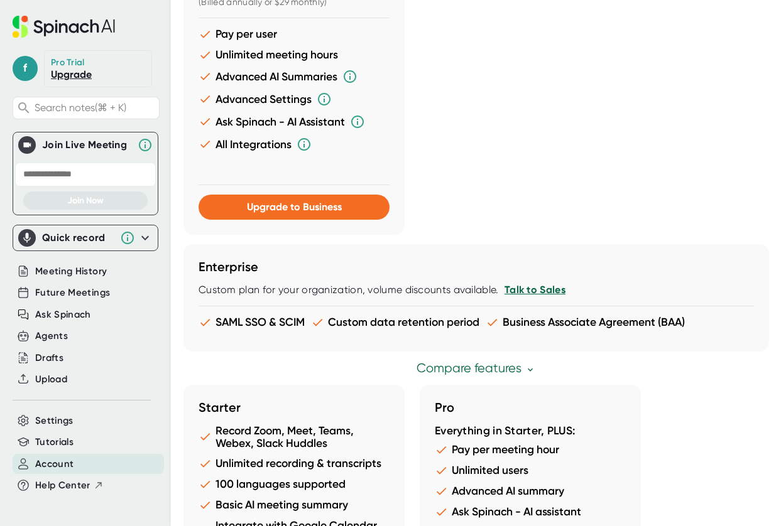
scroll to position [991, 0]
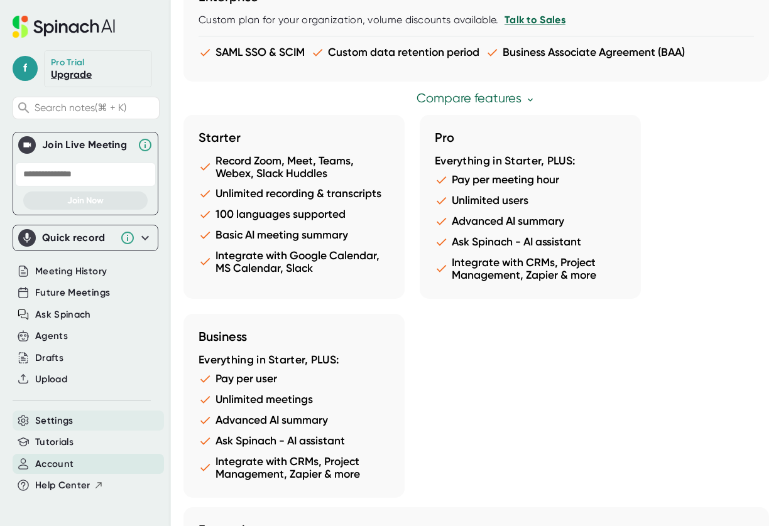
click at [65, 420] on span "Settings" at bounding box center [54, 421] width 38 height 14
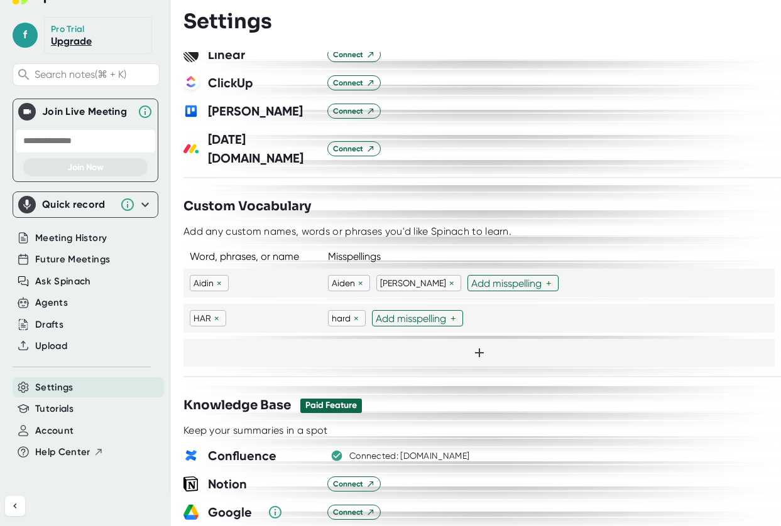
scroll to position [1131, 0]
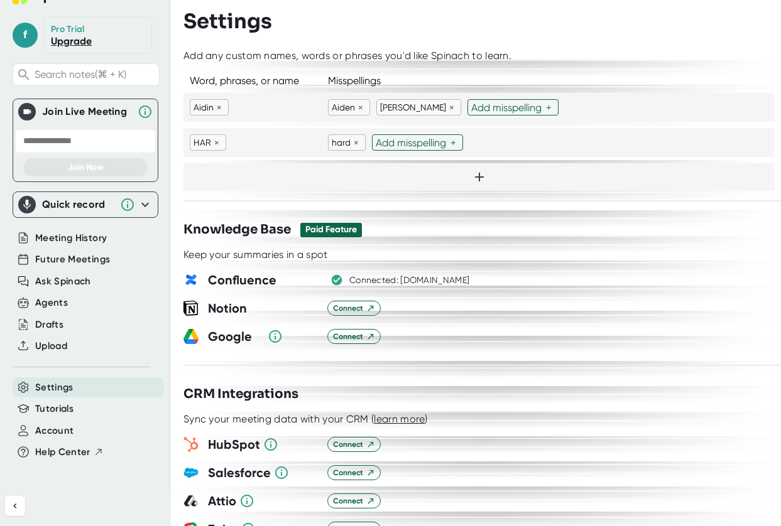
click at [141, 204] on icon at bounding box center [145, 204] width 15 height 15
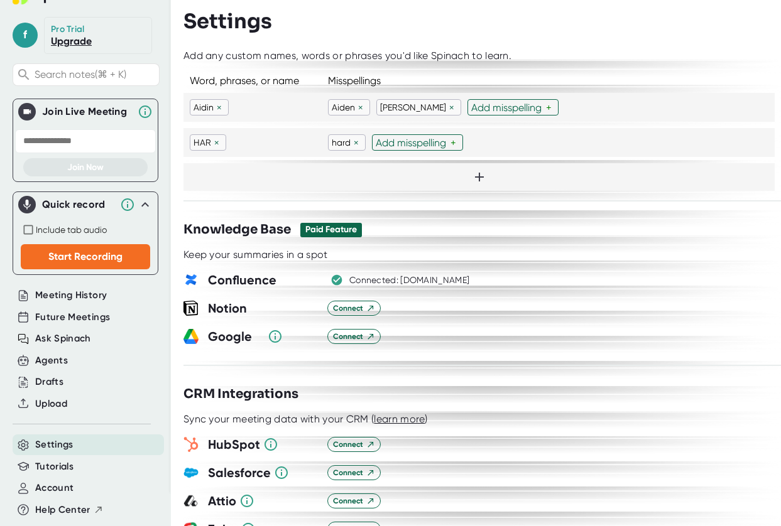
click at [141, 203] on icon at bounding box center [145, 204] width 15 height 15
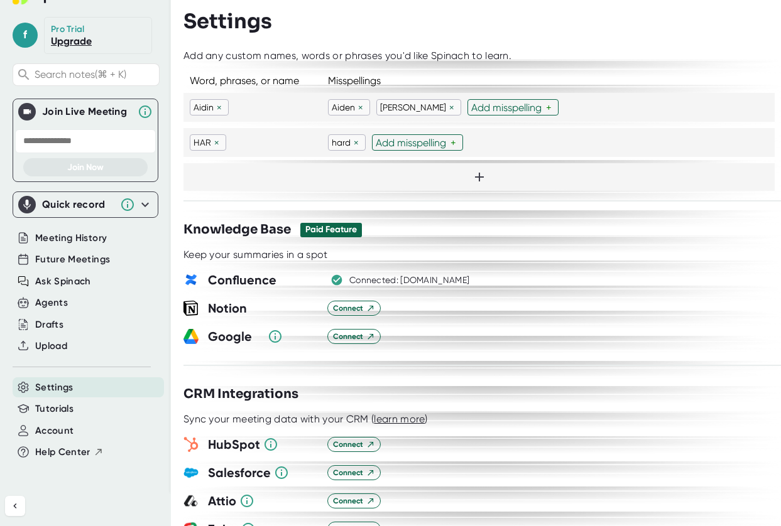
click at [70, 28] on div "Pro Trial" at bounding box center [69, 29] width 36 height 11
click at [19, 33] on span "f" at bounding box center [25, 35] width 25 height 25
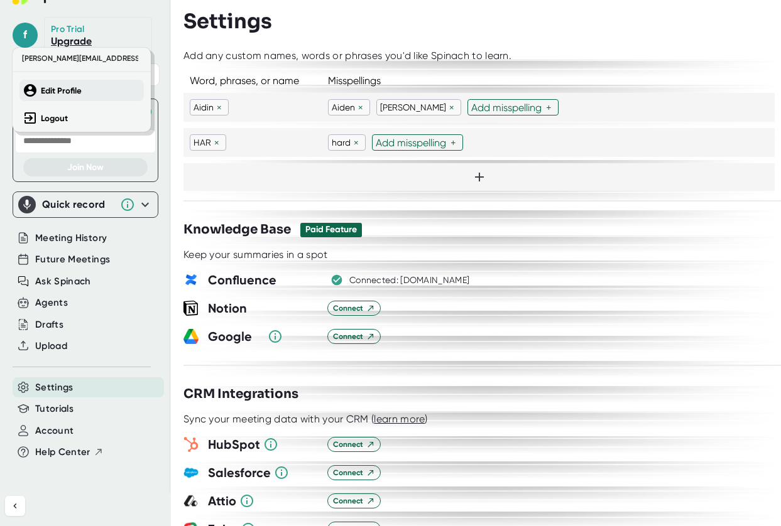
click at [36, 83] on icon at bounding box center [30, 90] width 15 height 15
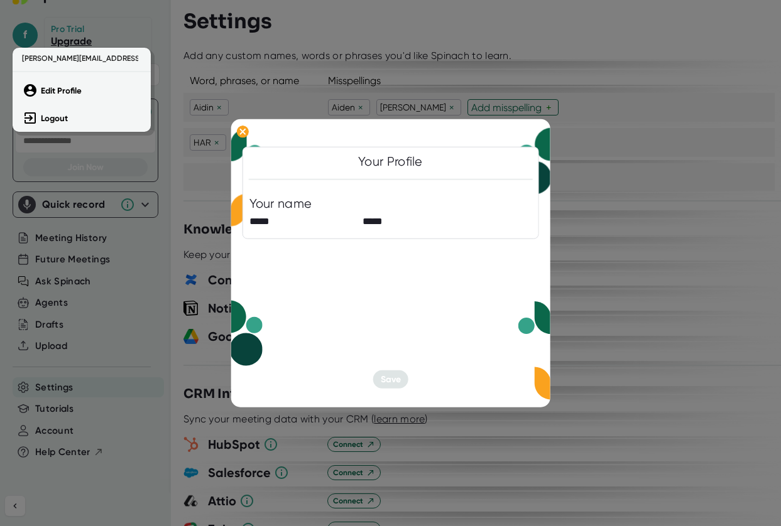
click at [279, 327] on div at bounding box center [390, 263] width 781 height 526
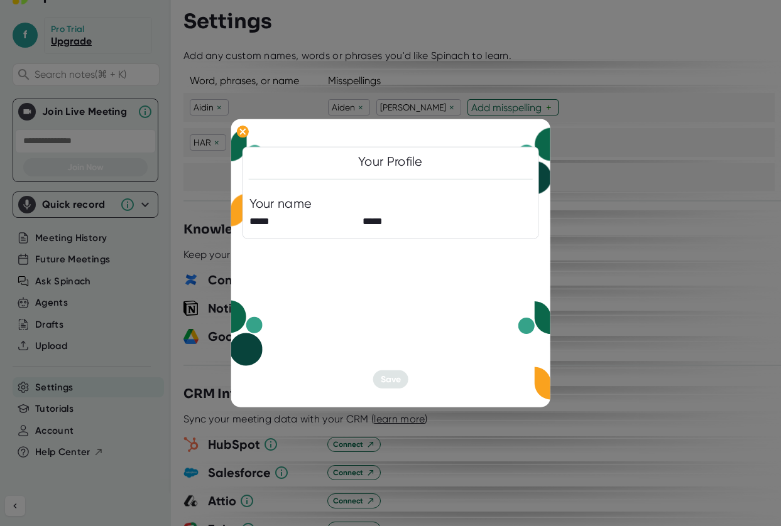
drag, startPoint x: 368, startPoint y: 174, endPoint x: 284, endPoint y: 192, distance: 86.0
click at [342, 179] on div "Your Profile Your name ***** *****" at bounding box center [391, 193] width 297 height 92
click at [277, 162] on div "Your Profile" at bounding box center [390, 162] width 283 height 16
click at [662, 436] on div at bounding box center [390, 263] width 781 height 526
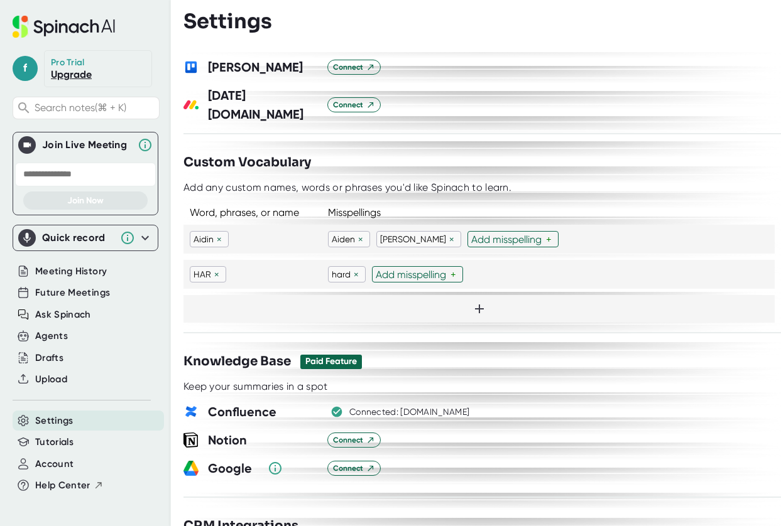
scroll to position [1000, 0]
click at [139, 236] on icon at bounding box center [145, 238] width 15 height 15
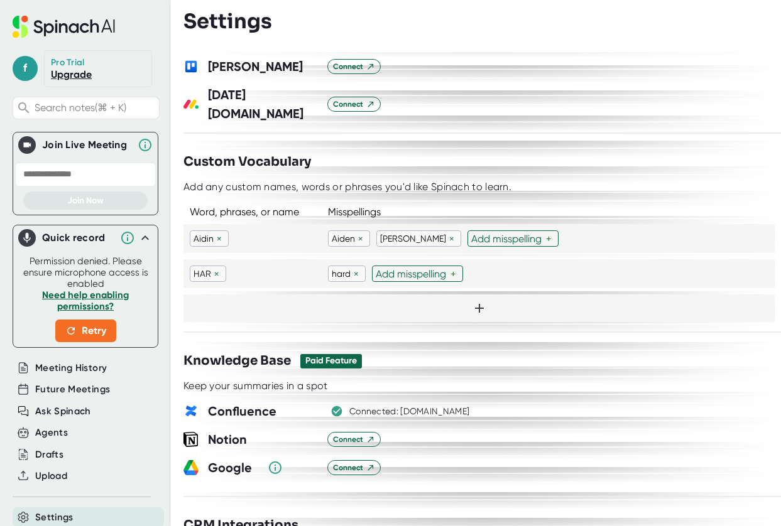
click at [138, 237] on icon at bounding box center [145, 238] width 15 height 15
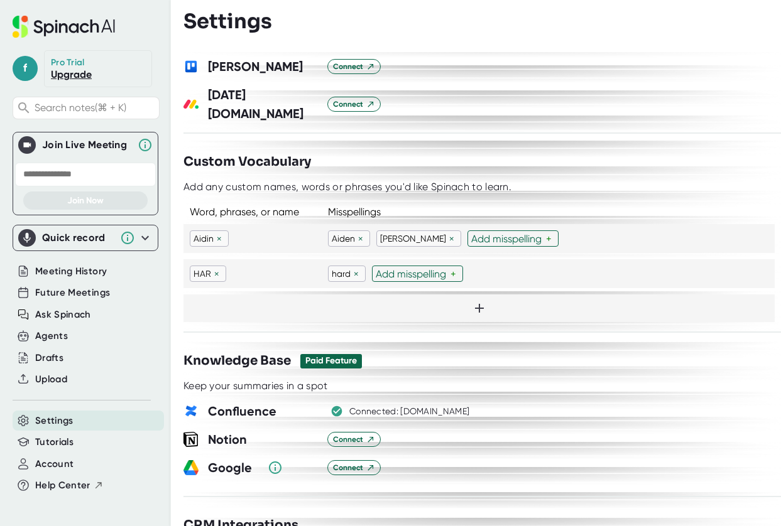
click at [138, 237] on icon at bounding box center [145, 238] width 15 height 15
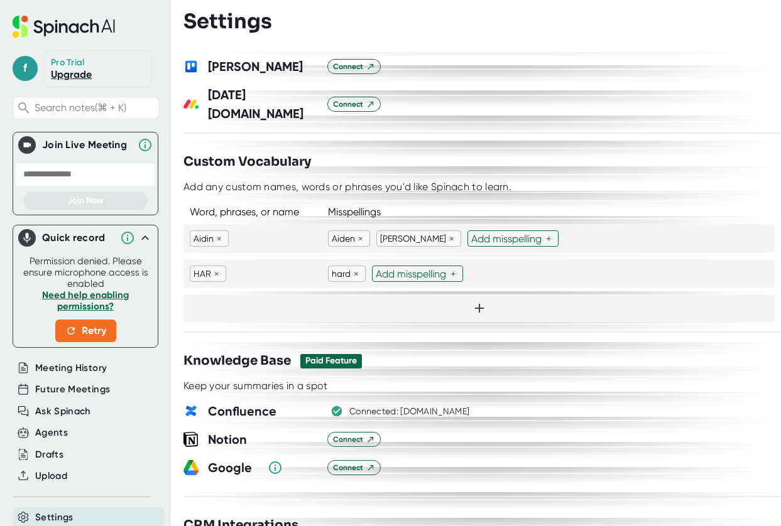
click at [518, 143] on div at bounding box center [481, 147] width 597 height 9
click at [45, 474] on span "Upload" at bounding box center [51, 476] width 32 height 14
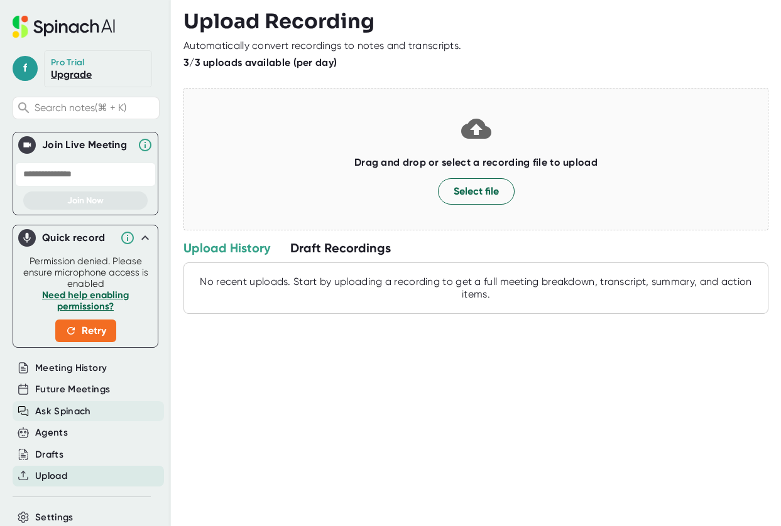
click at [67, 412] on span "Ask Spinach" at bounding box center [63, 412] width 56 height 14
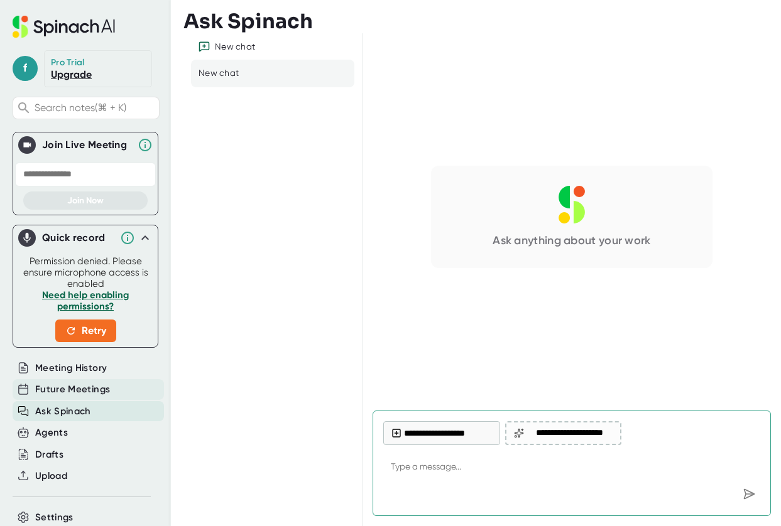
type textarea "x"
click at [67, 391] on span "Future Meetings" at bounding box center [72, 390] width 75 height 14
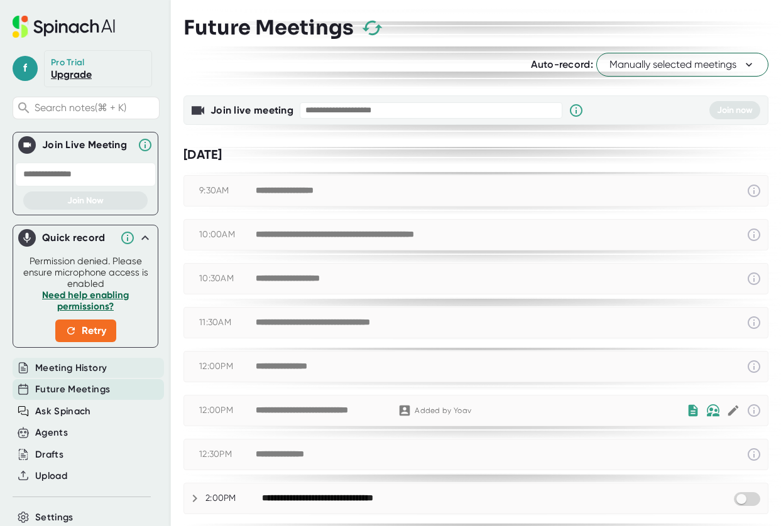
click at [65, 373] on span "Meeting History" at bounding box center [71, 368] width 72 height 14
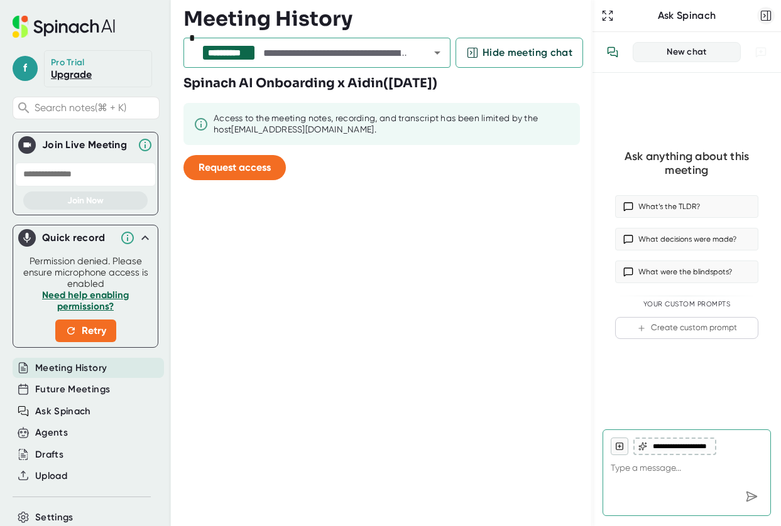
type textarea "x"
click at [766, 12] on icon "button" at bounding box center [766, 15] width 13 height 13
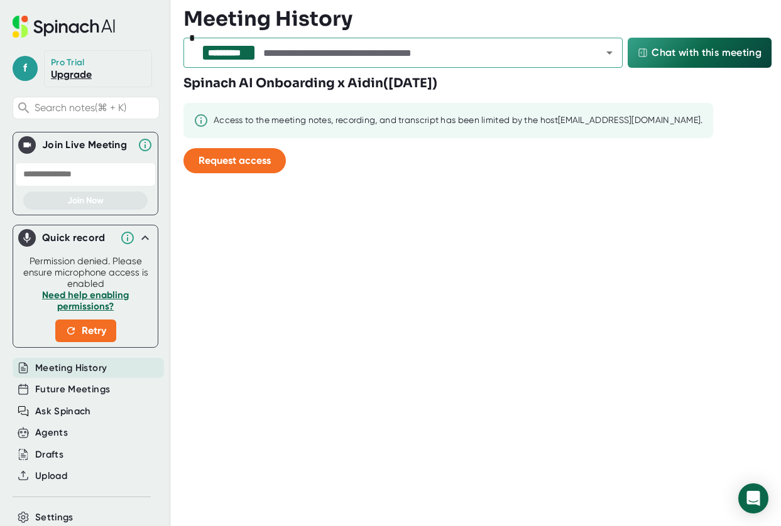
click at [542, 345] on div "**********" at bounding box center [481, 263] width 597 height 526
click at [751, 506] on div "Open Intercom Messenger" at bounding box center [753, 498] width 33 height 33
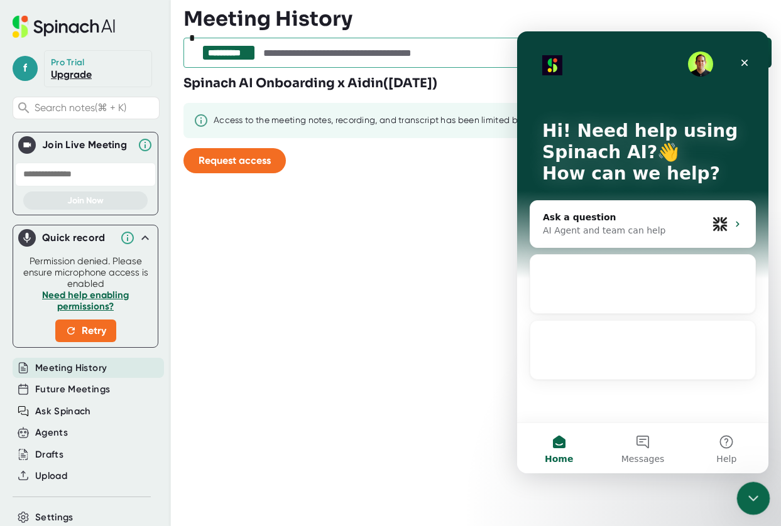
click at [750, 498] on icon "Close Intercom Messenger" at bounding box center [751, 496] width 9 height 5
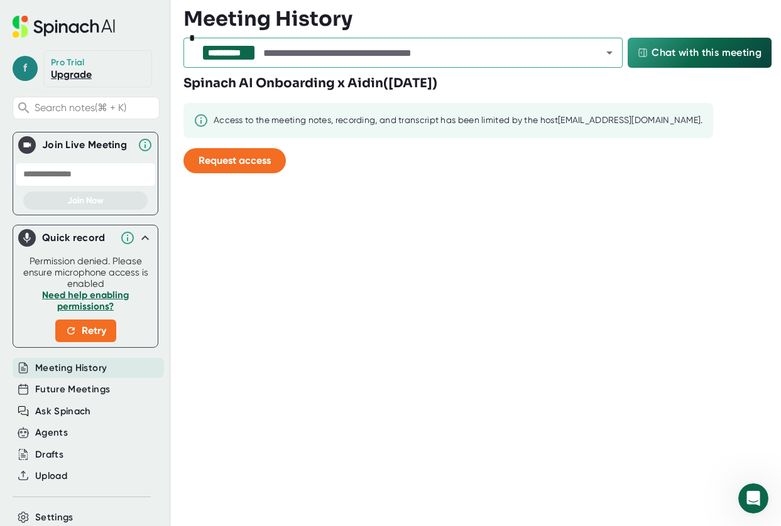
click at [26, 68] on span "f" at bounding box center [25, 68] width 25 height 25
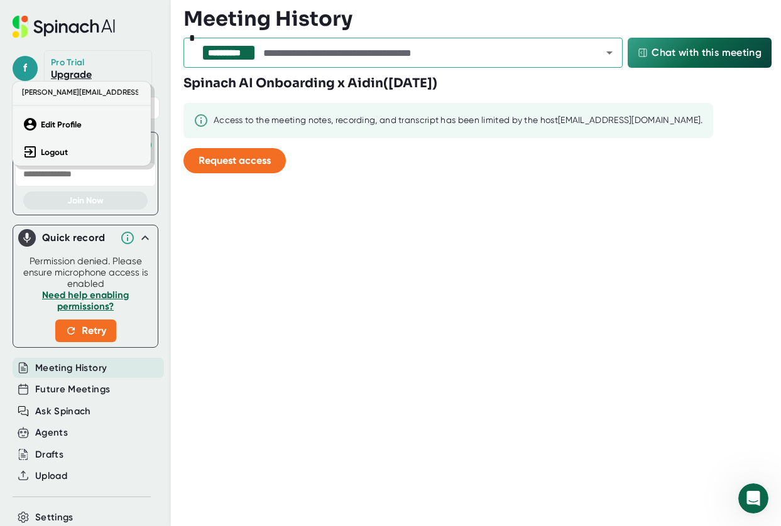
click at [38, 24] on div at bounding box center [390, 263] width 781 height 526
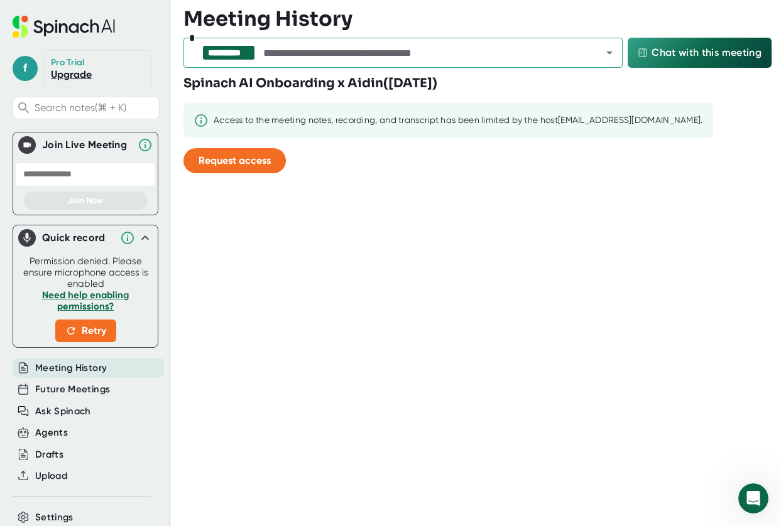
click at [74, 23] on icon at bounding box center [73, 28] width 10 height 10
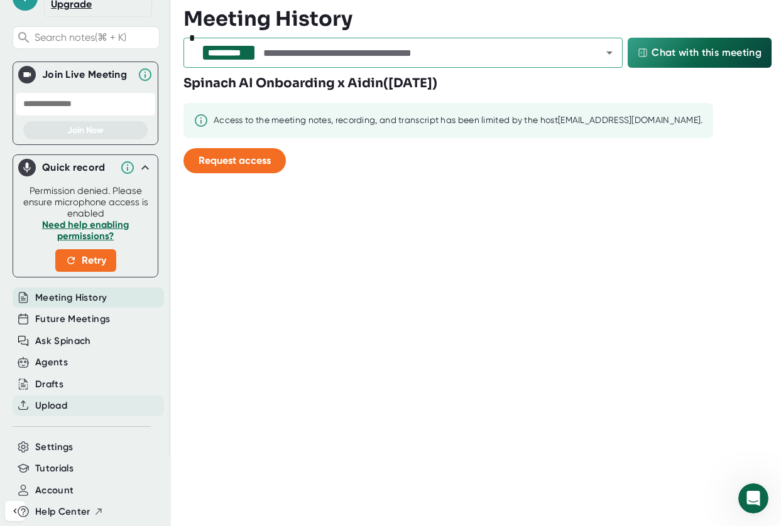
scroll to position [75, 0]
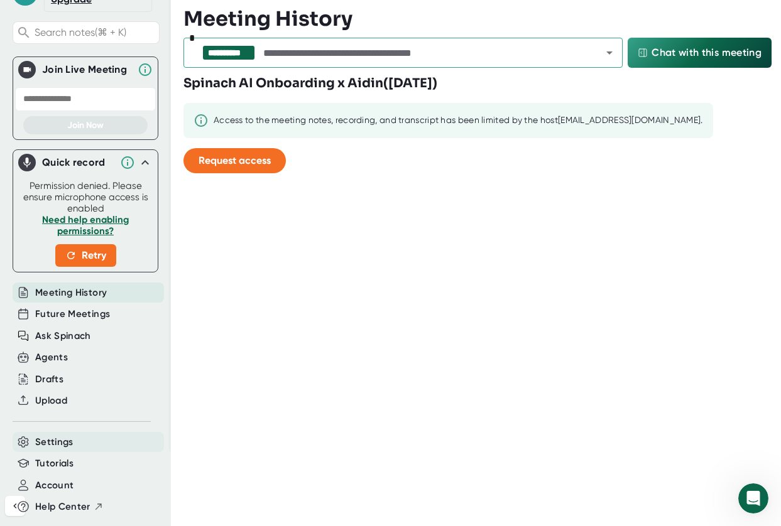
click at [68, 441] on span "Settings" at bounding box center [54, 442] width 38 height 14
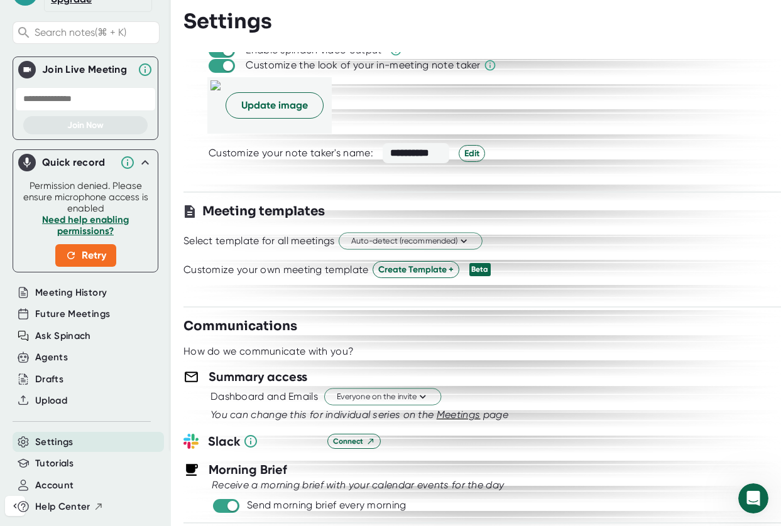
scroll to position [24, 0]
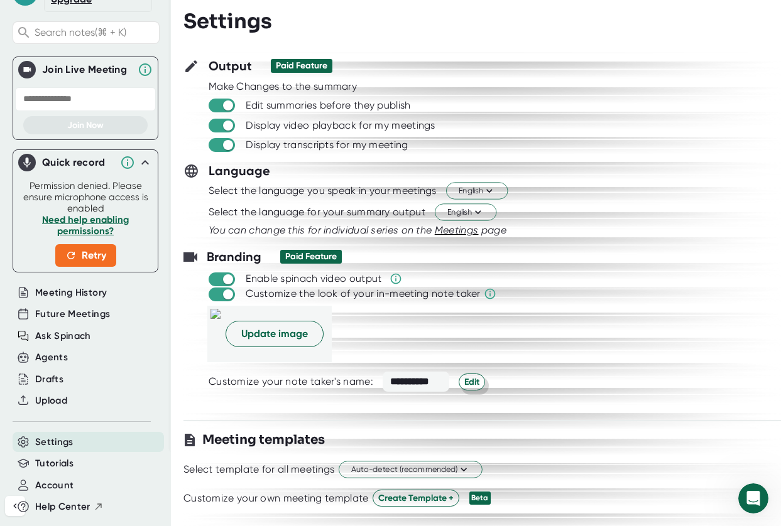
click at [470, 386] on span "Edit" at bounding box center [471, 382] width 15 height 13
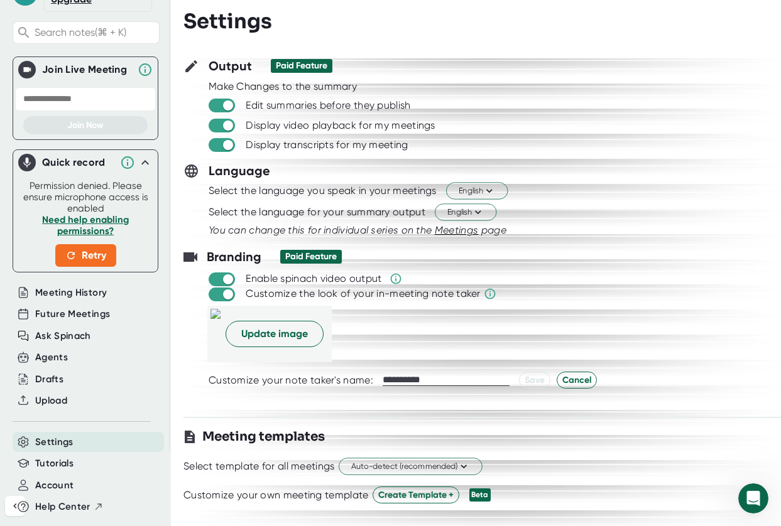
click at [409, 383] on input "**********" at bounding box center [446, 380] width 127 height 11
click at [410, 382] on input "**********" at bounding box center [446, 380] width 127 height 11
click at [422, 383] on input "**********" at bounding box center [446, 380] width 127 height 11
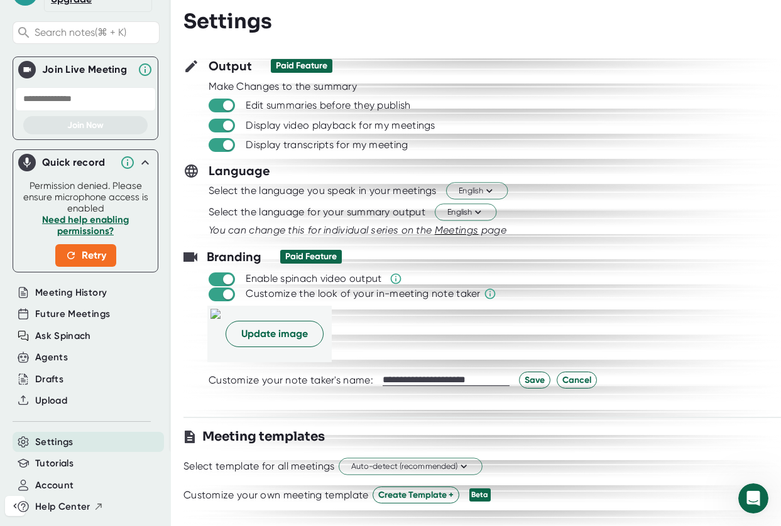
click at [422, 383] on input "**********" at bounding box center [446, 380] width 127 height 11
type input "**********"
click at [537, 377] on span "Save" at bounding box center [535, 380] width 20 height 13
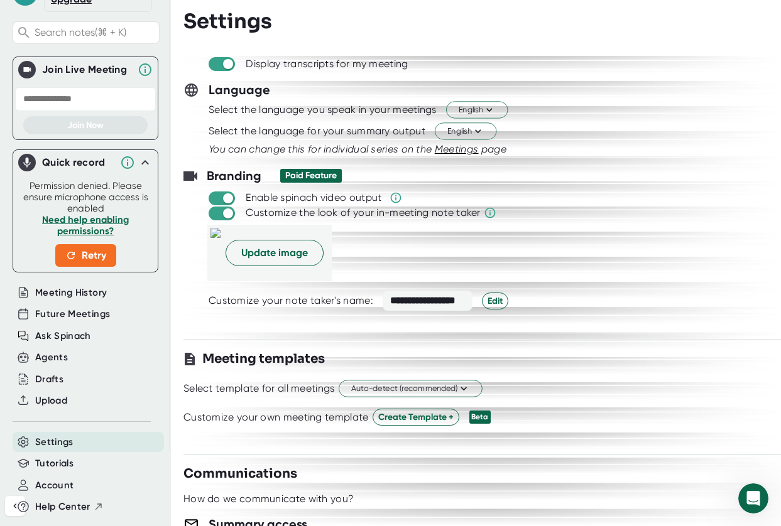
scroll to position [153, 0]
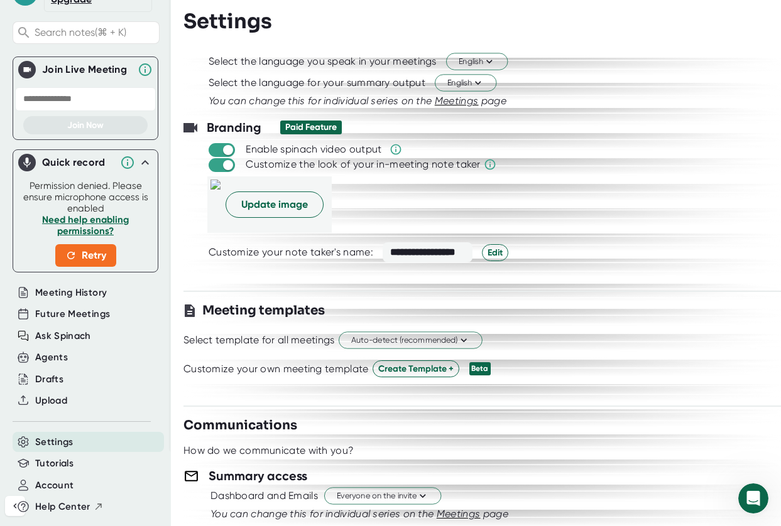
click at [307, 368] on div "Customize your own meeting template" at bounding box center [275, 369] width 185 height 13
click at [418, 335] on span "Auto-detect (recommended)" at bounding box center [410, 341] width 119 height 12
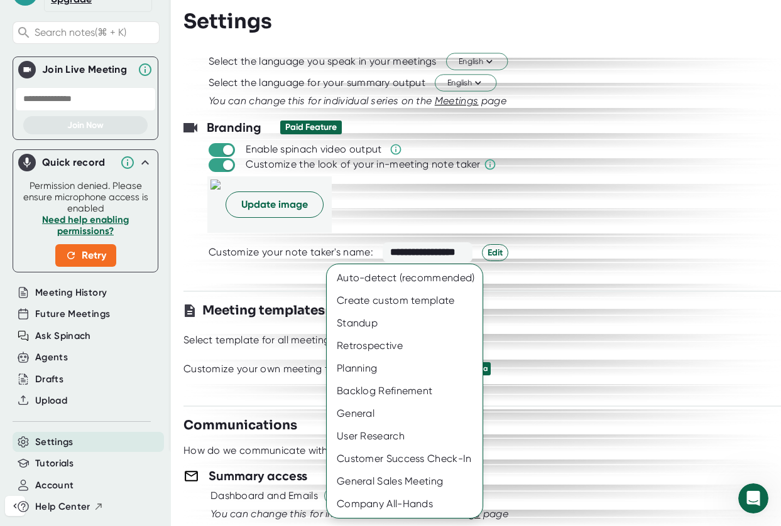
click at [248, 384] on div at bounding box center [390, 263] width 781 height 526
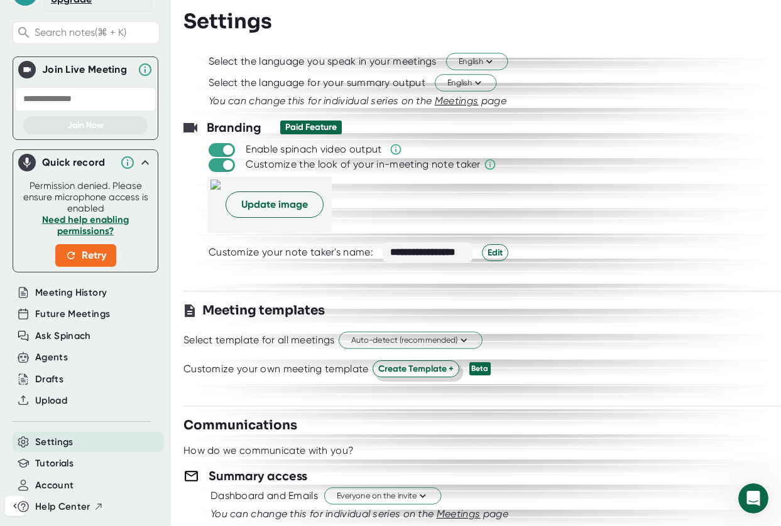
click at [448, 371] on span "Create Template +" at bounding box center [415, 369] width 75 height 13
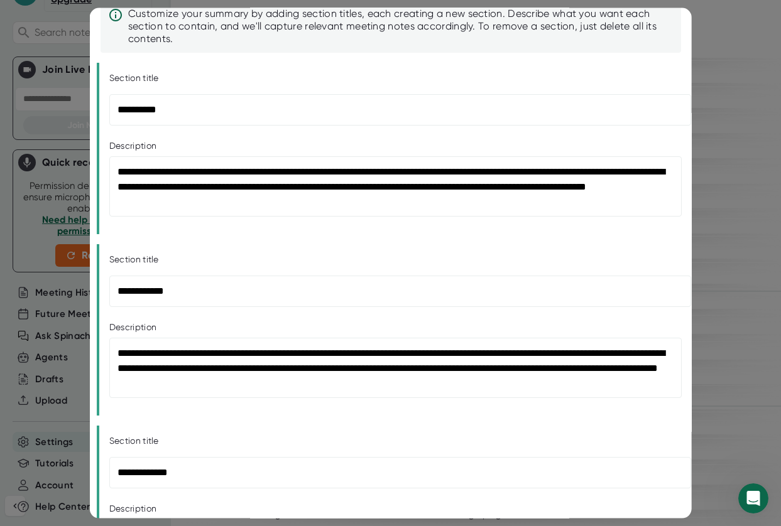
scroll to position [0, 0]
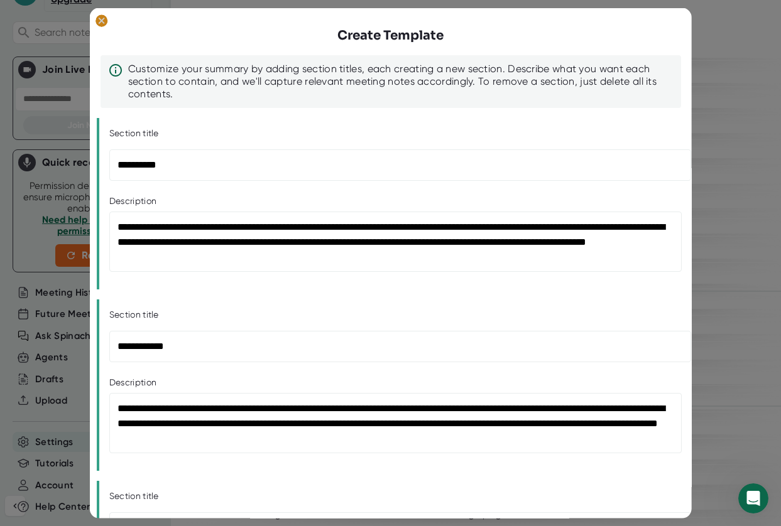
click at [103, 22] on icon at bounding box center [101, 21] width 6 height 6
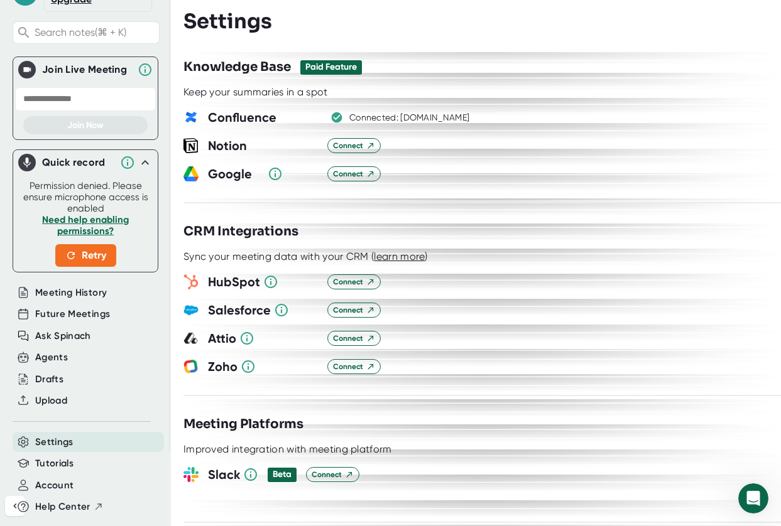
scroll to position [1481, 0]
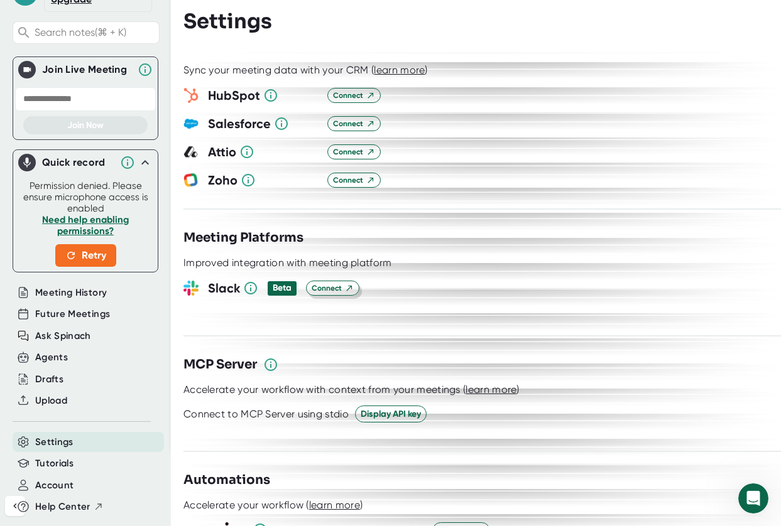
click at [330, 283] on span "Connect" at bounding box center [333, 288] width 42 height 11
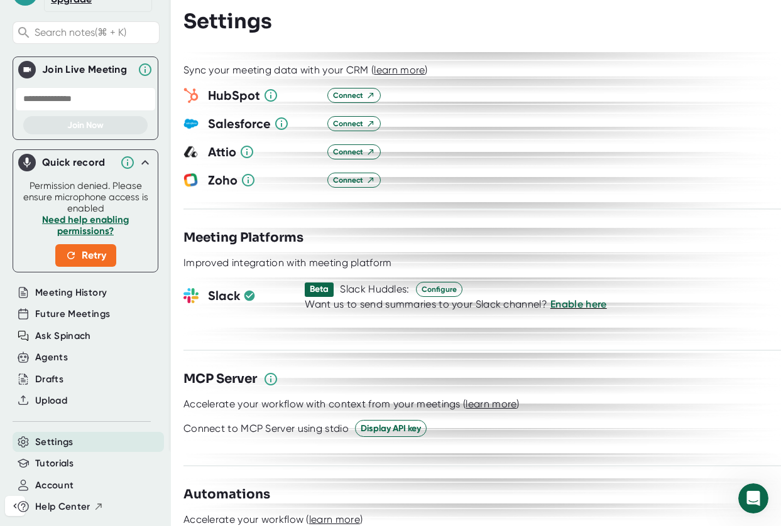
click at [437, 328] on div "**********" at bounding box center [481, 289] width 597 height 474
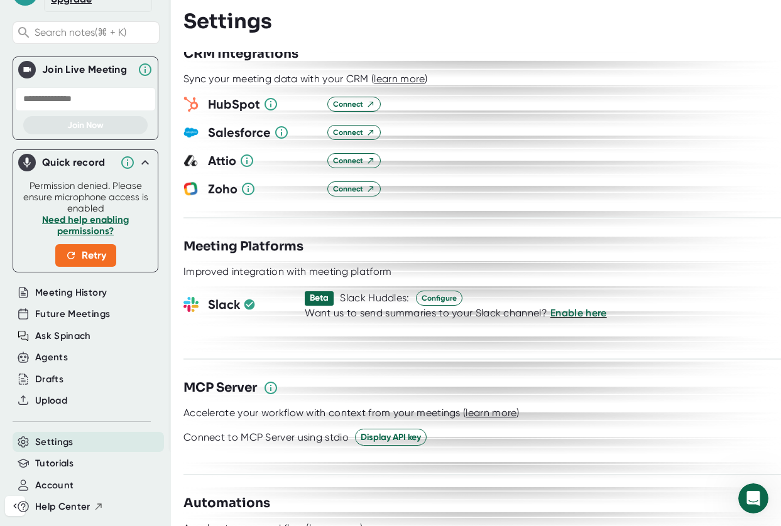
scroll to position [1426, 0]
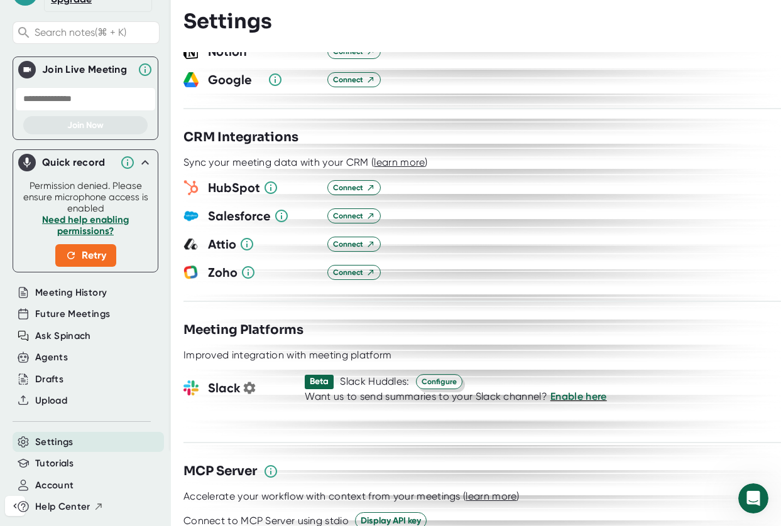
click at [449, 376] on span "Configure" at bounding box center [439, 381] width 35 height 11
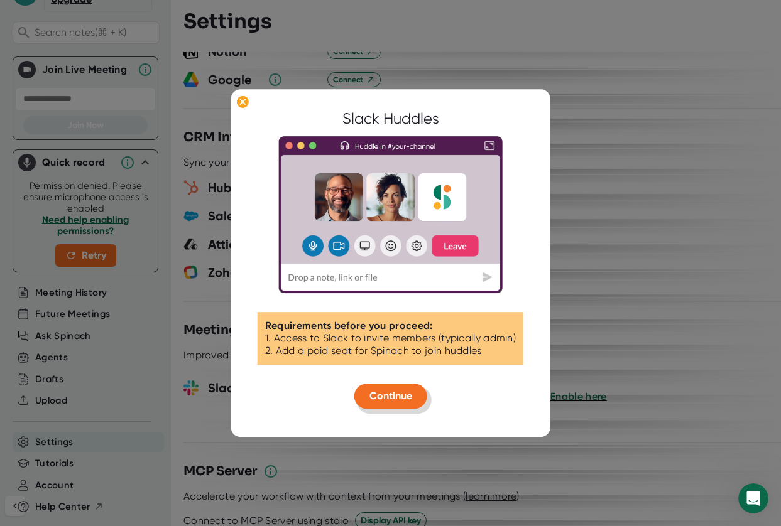
click at [400, 401] on span "Continue" at bounding box center [390, 397] width 43 height 12
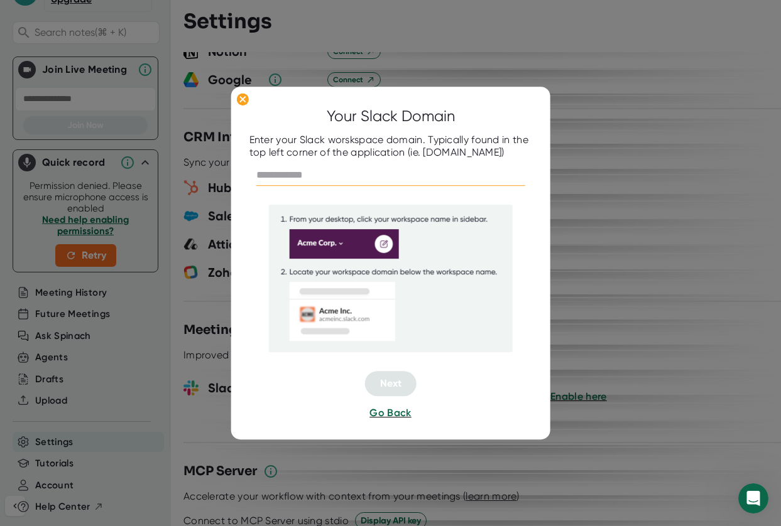
click at [288, 172] on input "text" at bounding box center [390, 176] width 269 height 20
type input "**********"
click at [403, 382] on button "Next" at bounding box center [391, 384] width 52 height 25
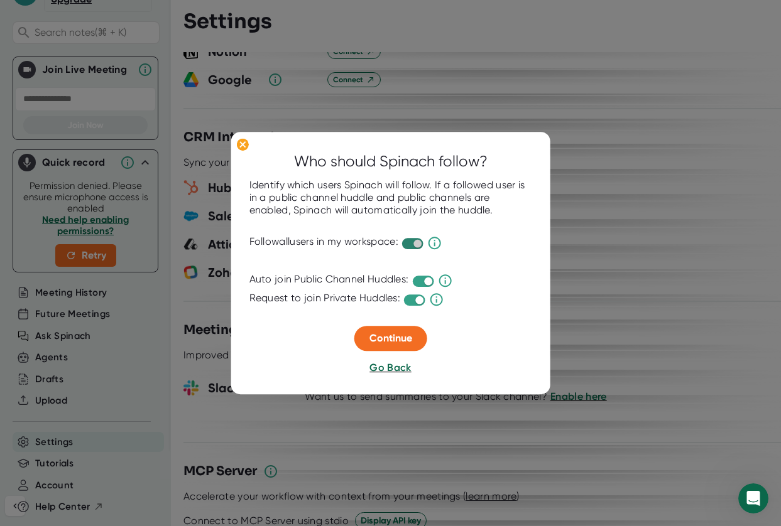
click at [423, 244] on input "checkbox" at bounding box center [417, 243] width 29 height 9
checkbox input "false"
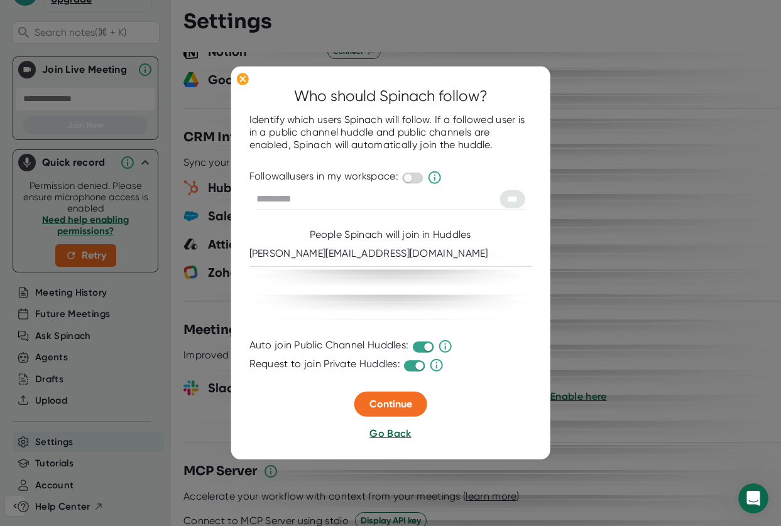
click at [366, 255] on div "[PERSON_NAME][EMAIL_ADDRESS][DOMAIN_NAME]" at bounding box center [390, 253] width 283 height 25
click at [393, 401] on span "Continue" at bounding box center [390, 404] width 43 height 12
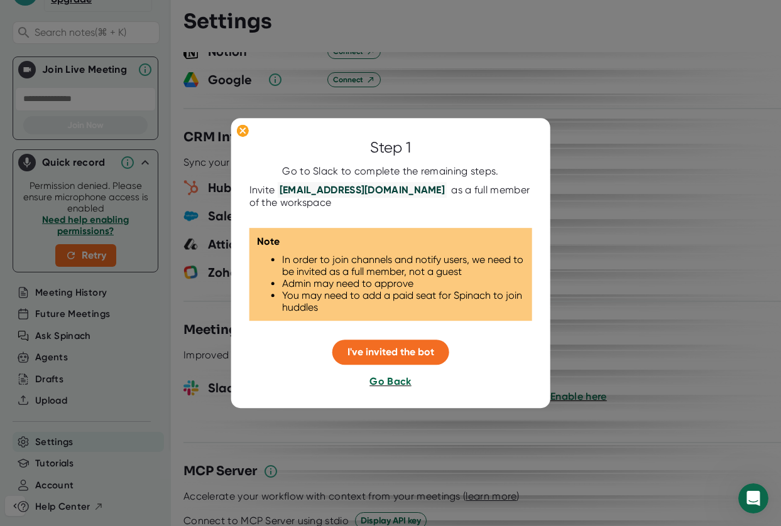
click at [395, 384] on span "Go Back" at bounding box center [389, 382] width 41 height 12
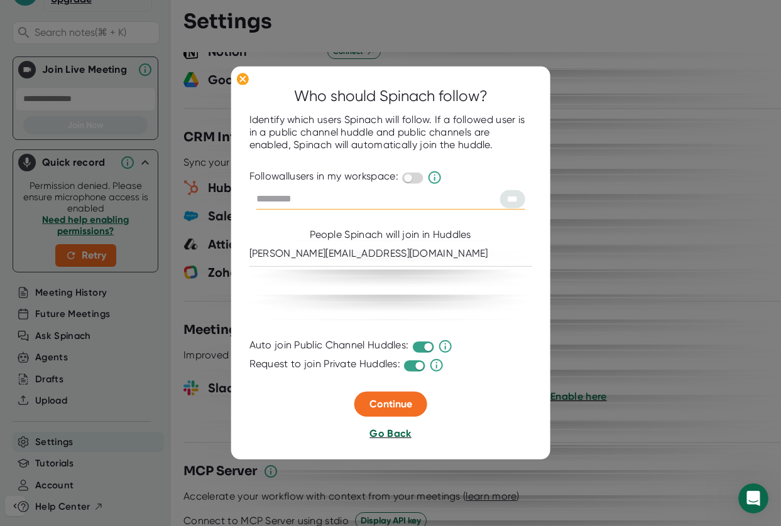
click at [393, 437] on span "Go Back" at bounding box center [389, 434] width 41 height 12
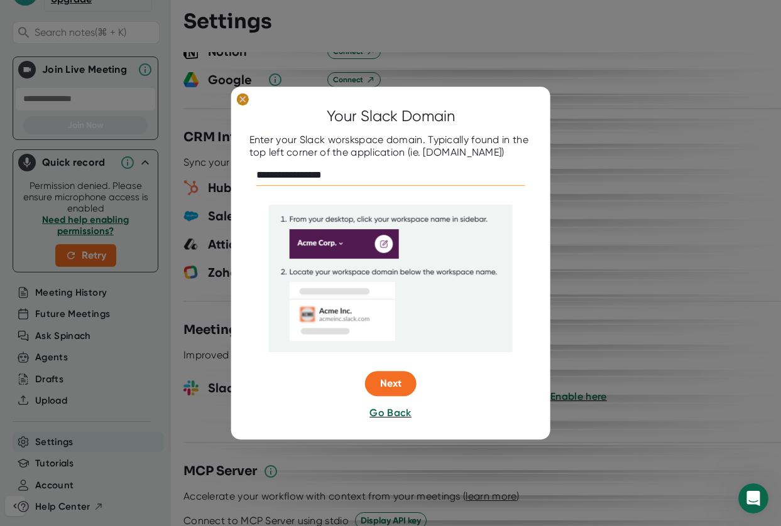
click at [240, 99] on ellipse at bounding box center [242, 99] width 12 height 13
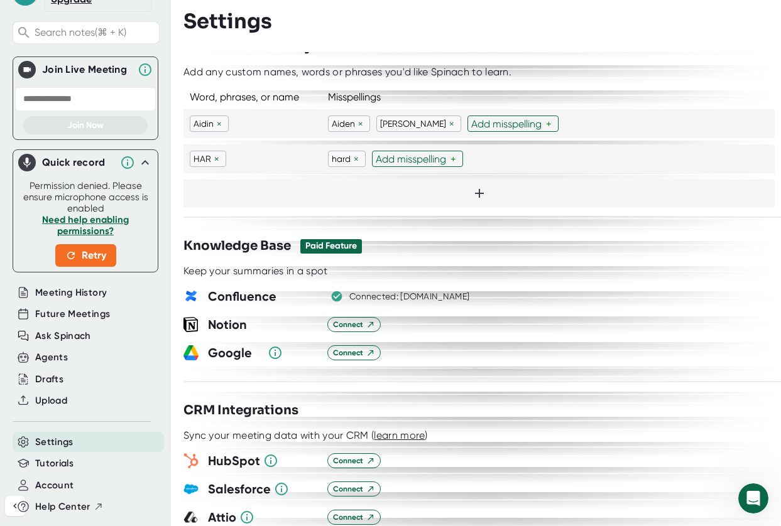
scroll to position [1150, 0]
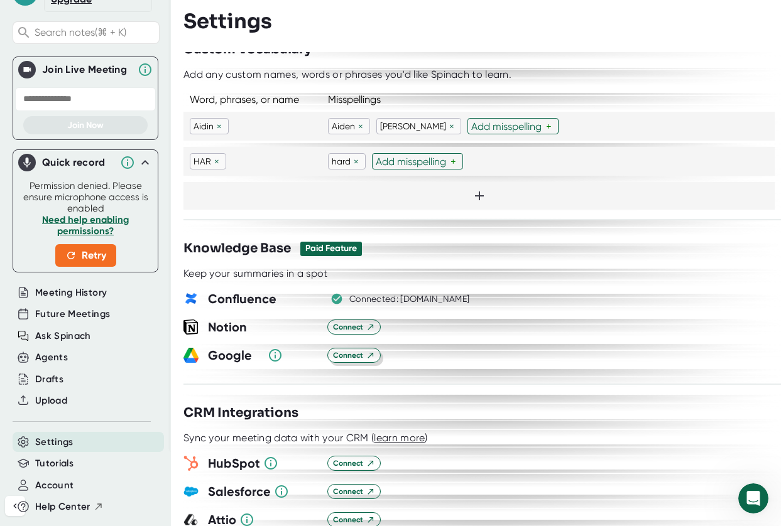
click at [370, 351] on icon at bounding box center [370, 355] width 9 height 9
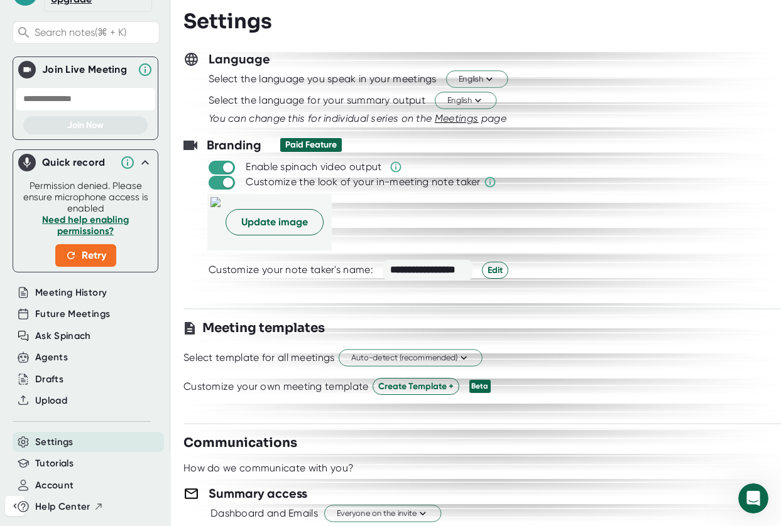
scroll to position [0, 0]
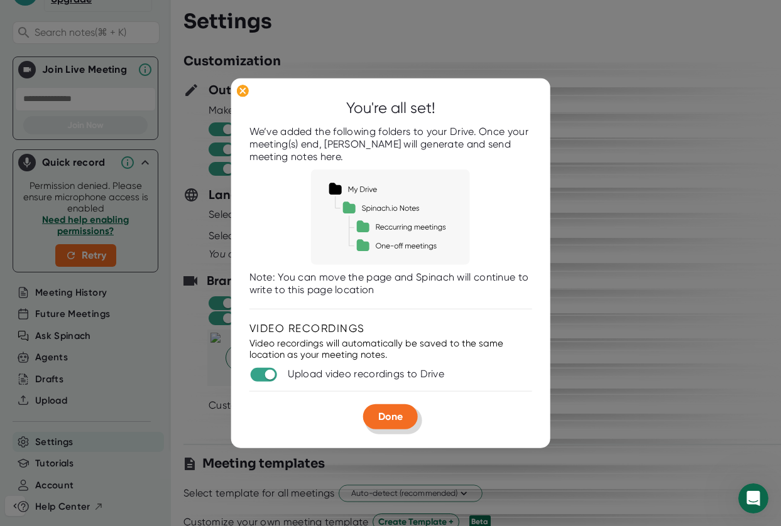
click at [397, 416] on span "Done" at bounding box center [390, 417] width 25 height 12
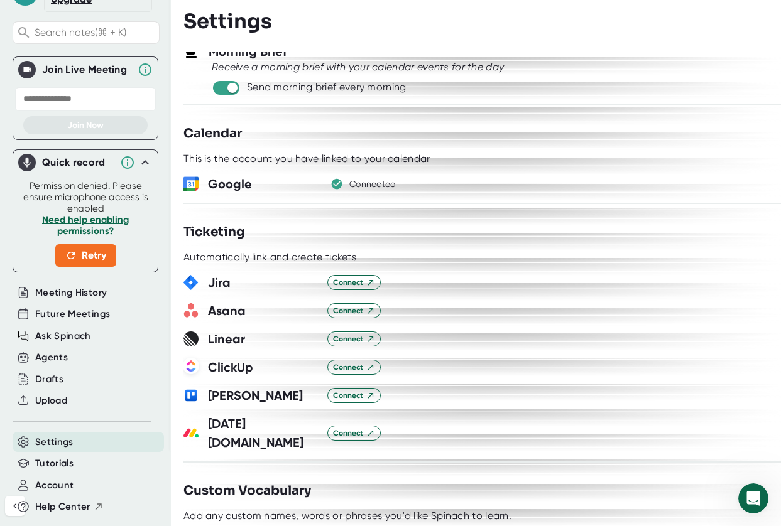
scroll to position [904, 0]
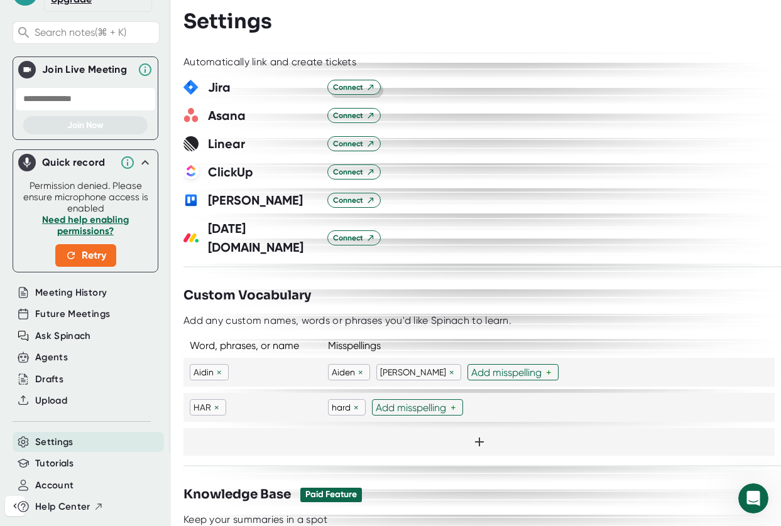
click at [356, 91] on button "Connect" at bounding box center [353, 87] width 53 height 15
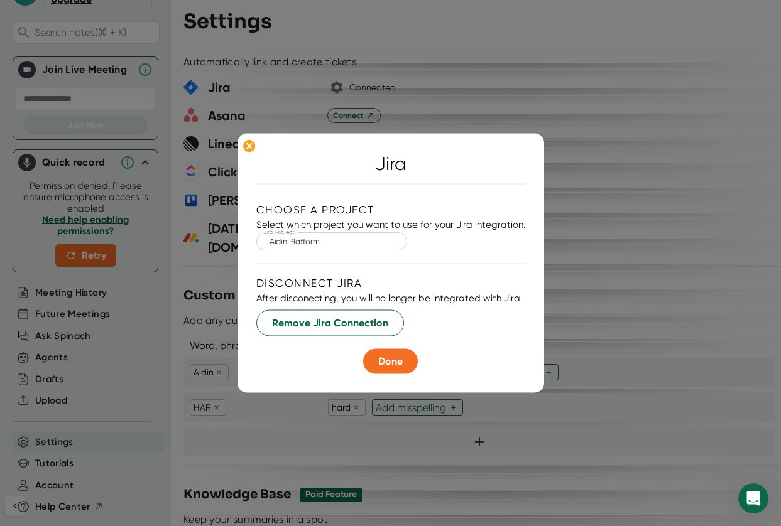
click at [319, 244] on input "Aidin Platform" at bounding box center [331, 241] width 131 height 14
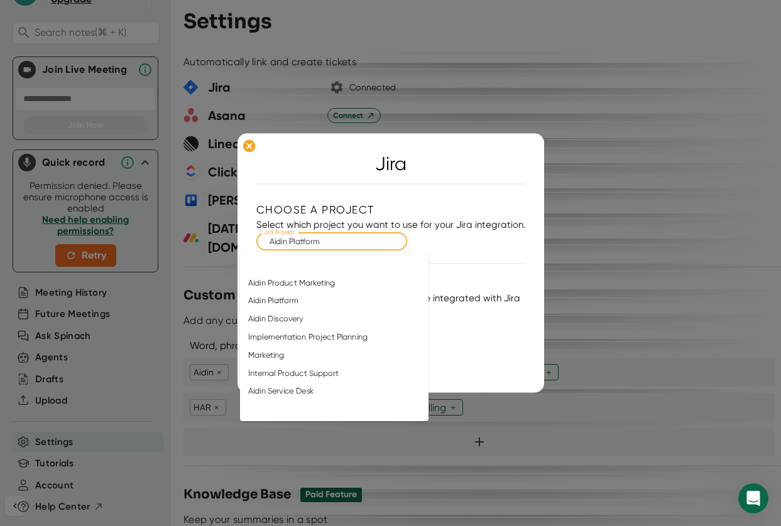
click at [417, 207] on div "Choose a project" at bounding box center [390, 210] width 269 height 13
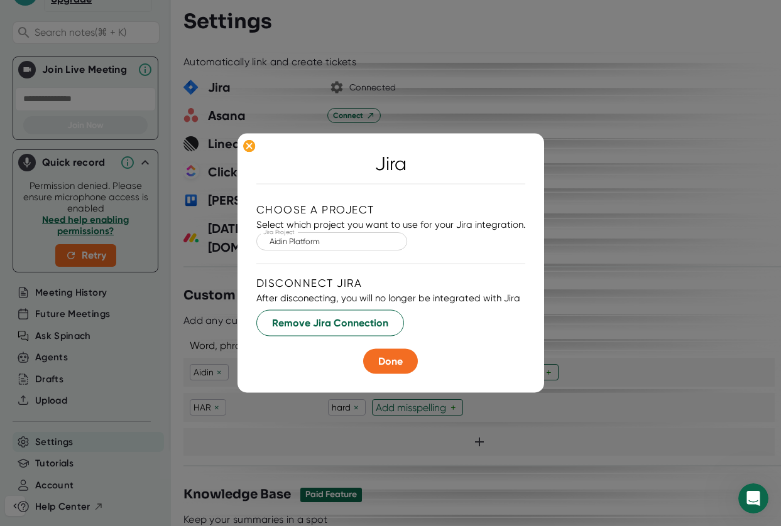
click at [359, 241] on input "Aidin Platform" at bounding box center [331, 241] width 131 height 14
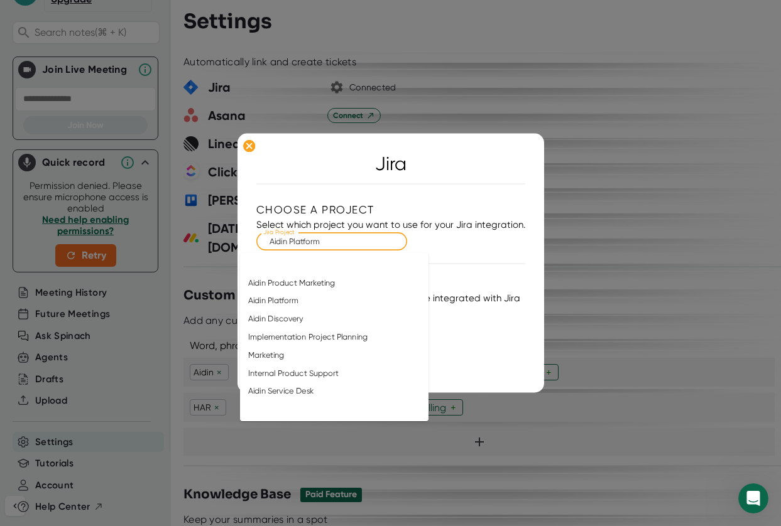
click at [397, 204] on div "Choose a project" at bounding box center [390, 210] width 269 height 13
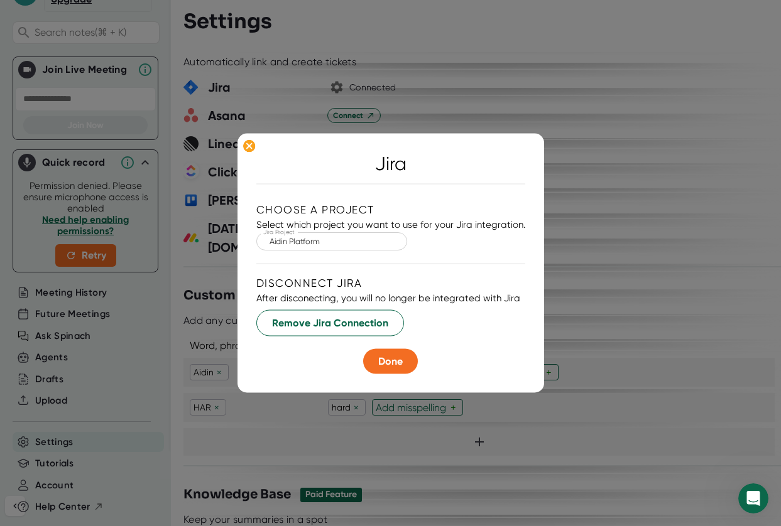
click at [327, 241] on input "Aidin Platform" at bounding box center [331, 241] width 131 height 14
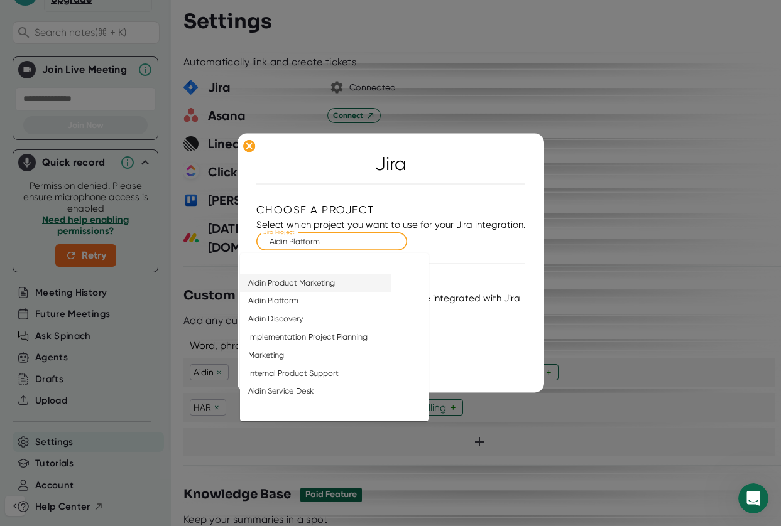
click at [452, 229] on div "Select which project you want to use for your Jira integration." at bounding box center [390, 224] width 269 height 11
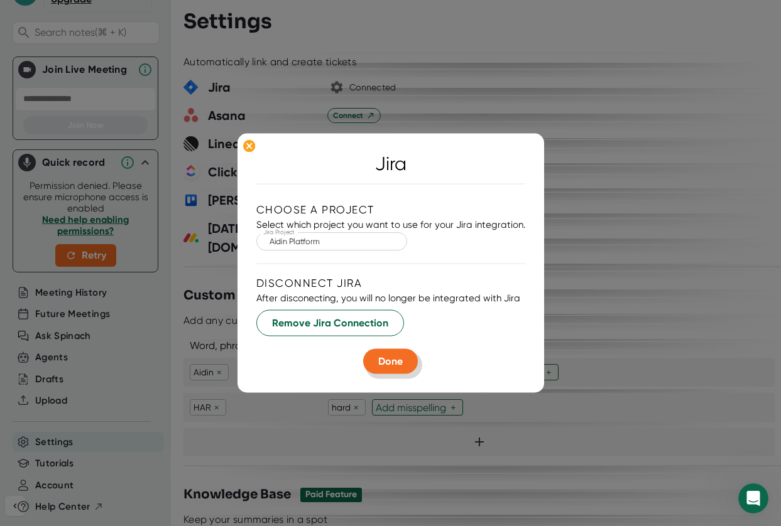
click at [386, 361] on span "Done" at bounding box center [390, 362] width 25 height 12
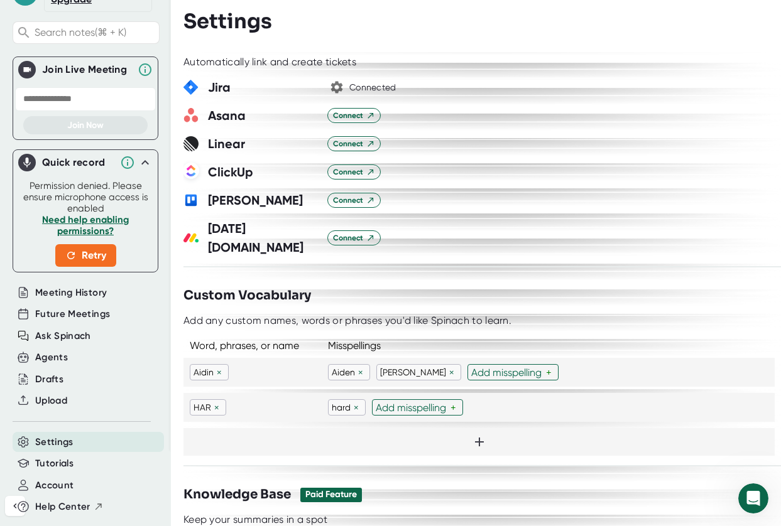
click at [336, 87] on icon "button" at bounding box center [337, 88] width 12 height 12
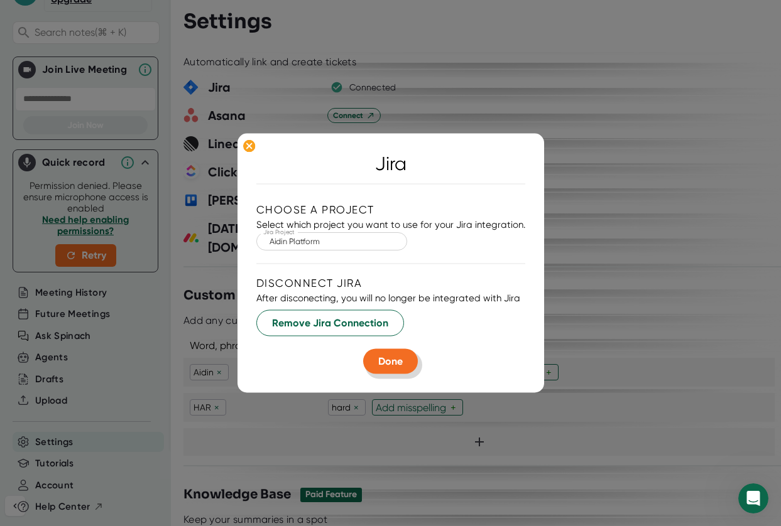
click at [400, 370] on button "Done" at bounding box center [390, 361] width 55 height 25
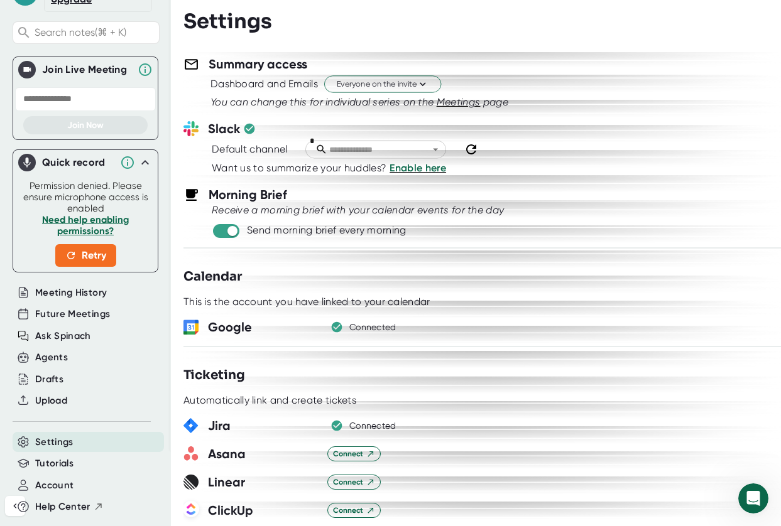
scroll to position [487, 0]
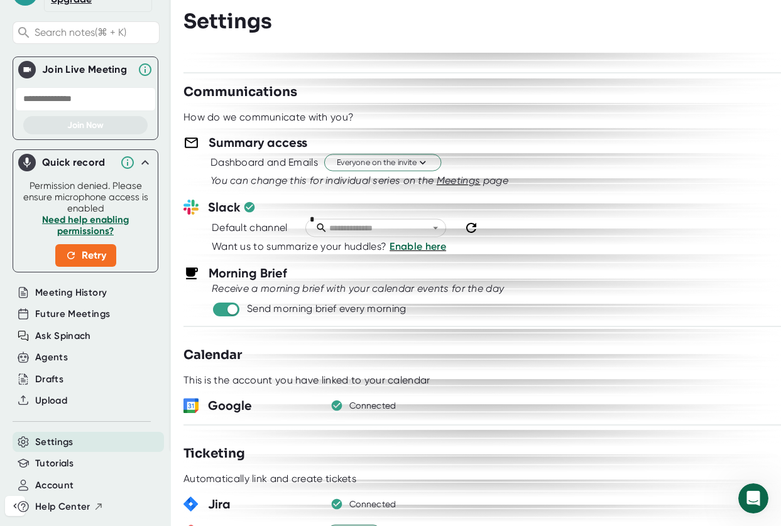
click at [380, 229] on input "text" at bounding box center [381, 228] width 109 height 14
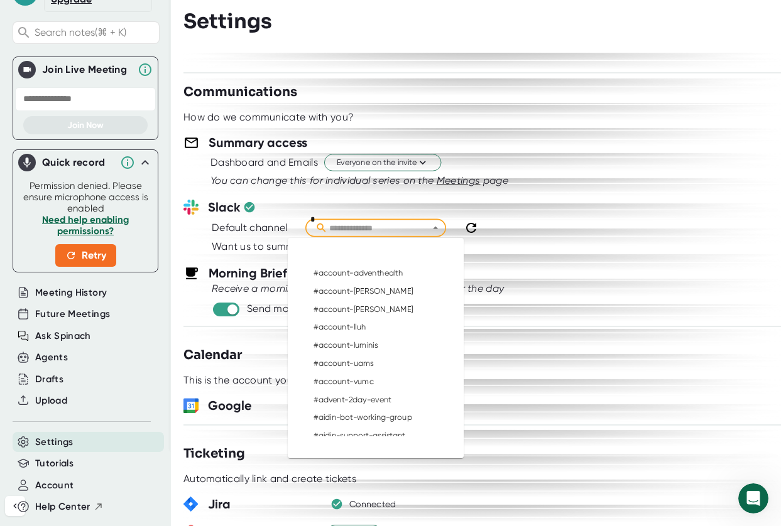
click at [555, 271] on div "Morning Brief" at bounding box center [481, 273] width 597 height 19
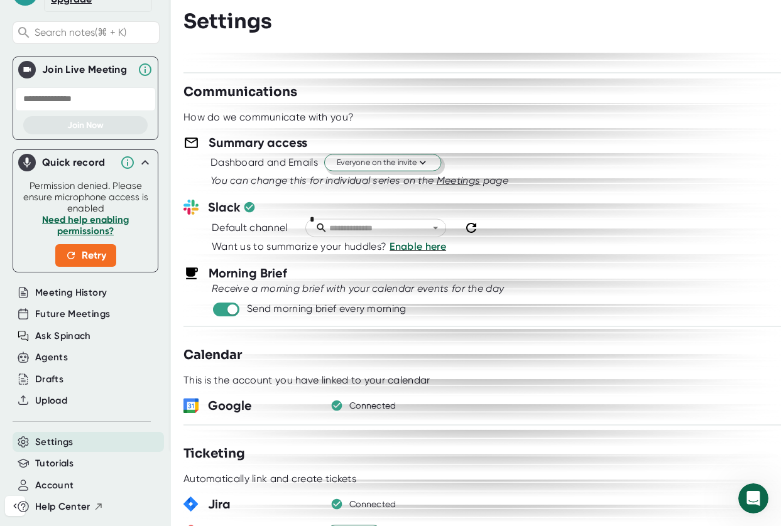
click at [435, 158] on button "Everyone on the invite" at bounding box center [382, 163] width 117 height 17
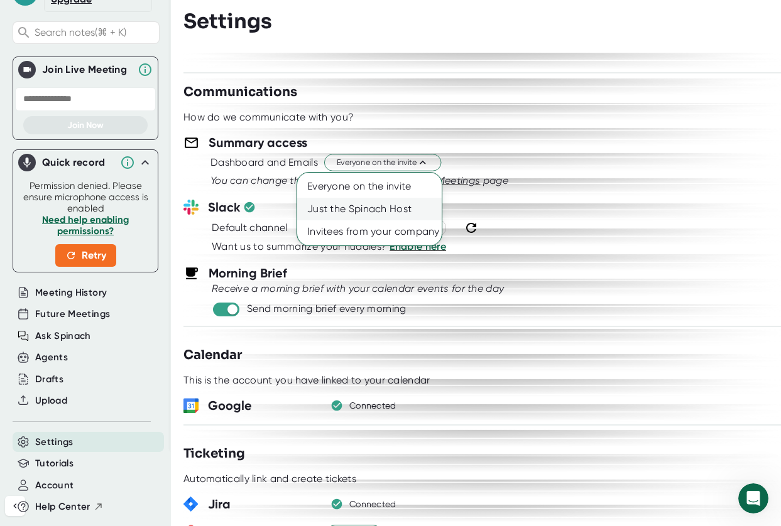
click at [383, 211] on div "Just the Spinach Host" at bounding box center [369, 209] width 144 height 23
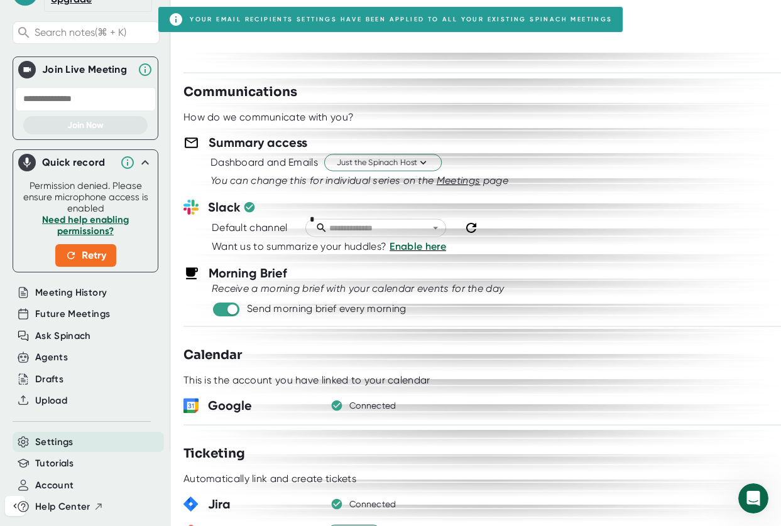
click at [634, 269] on div "Morning Brief" at bounding box center [481, 273] width 597 height 19
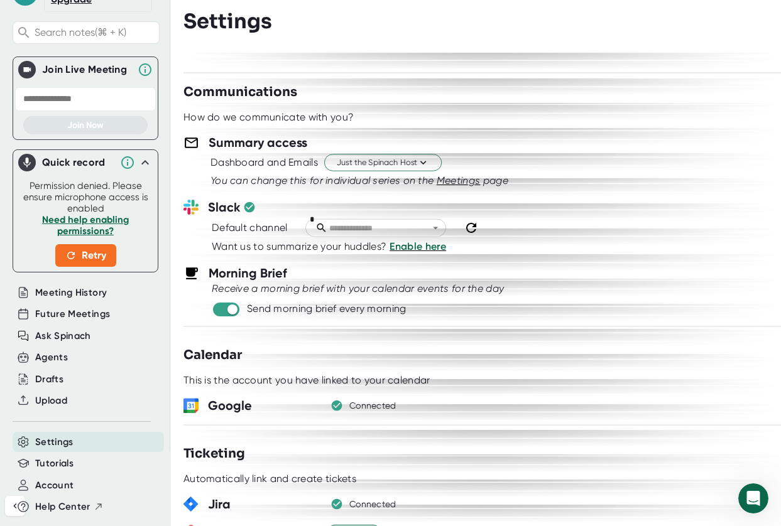
click at [398, 228] on input "text" at bounding box center [381, 228] width 109 height 14
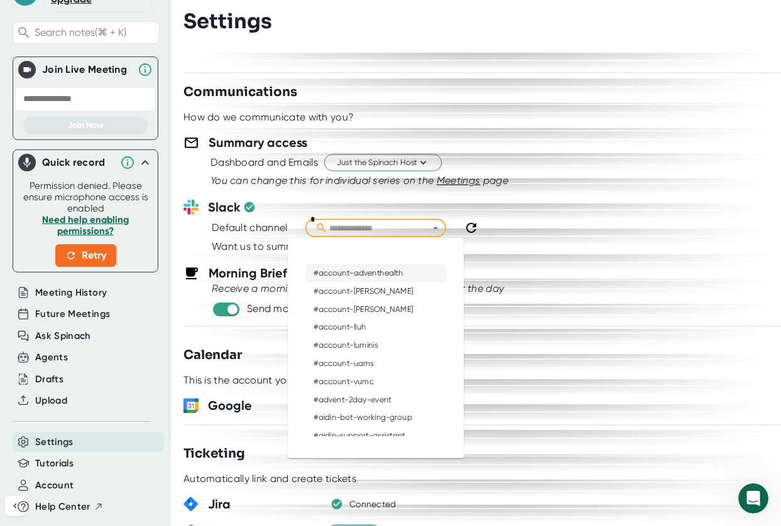
click at [623, 258] on div at bounding box center [481, 258] width 597 height 9
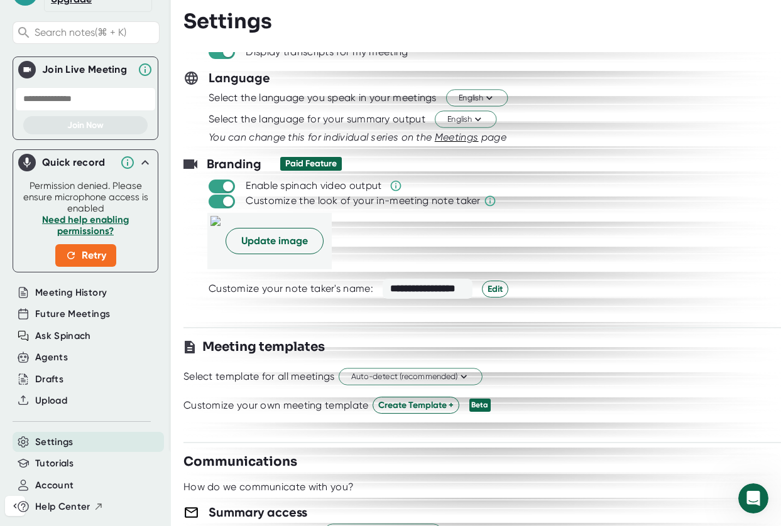
scroll to position [0, 0]
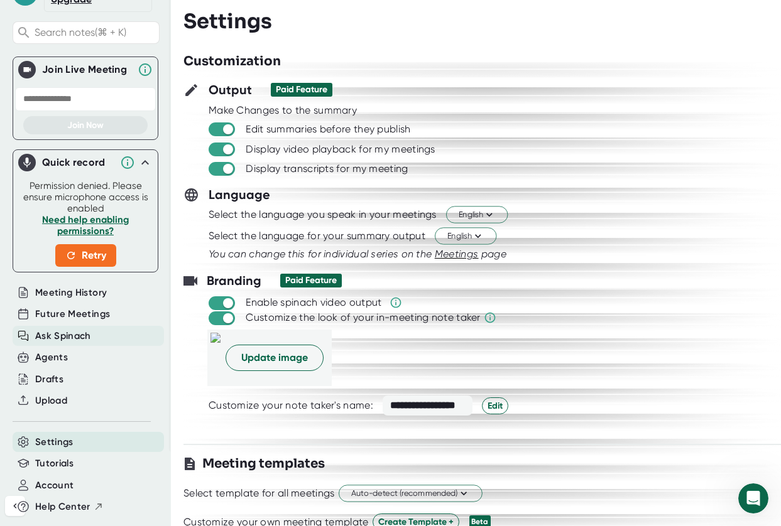
click at [55, 317] on span "Future Meetings" at bounding box center [72, 314] width 75 height 14
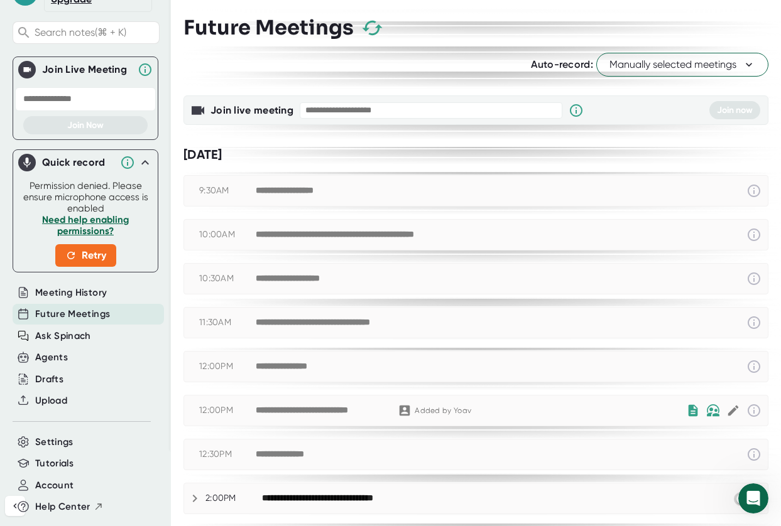
click at [684, 68] on span "Manually selected meetings" at bounding box center [682, 64] width 146 height 15
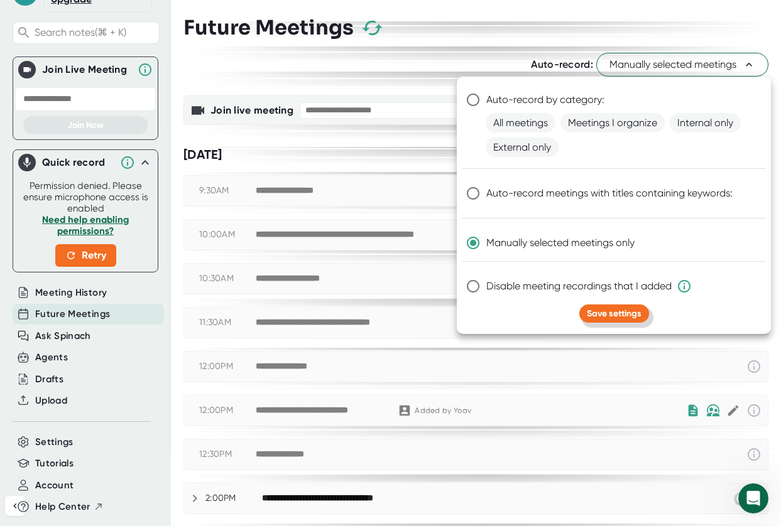
click at [607, 317] on span "Save settings" at bounding box center [614, 313] width 55 height 11
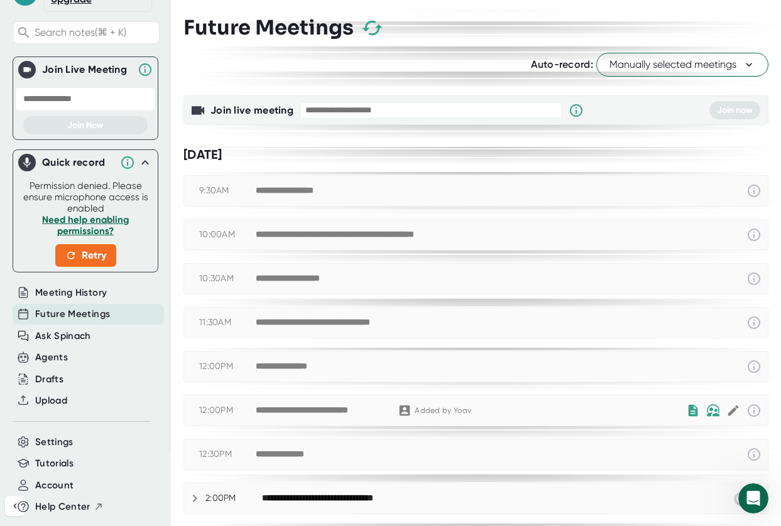
click at [466, 58] on div "Auto-record: Manually selected meetings" at bounding box center [475, 65] width 585 height 24
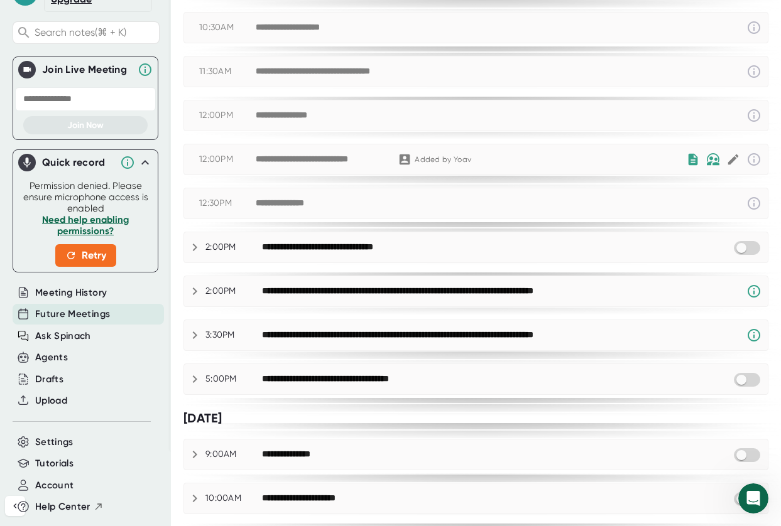
scroll to position [170, 0]
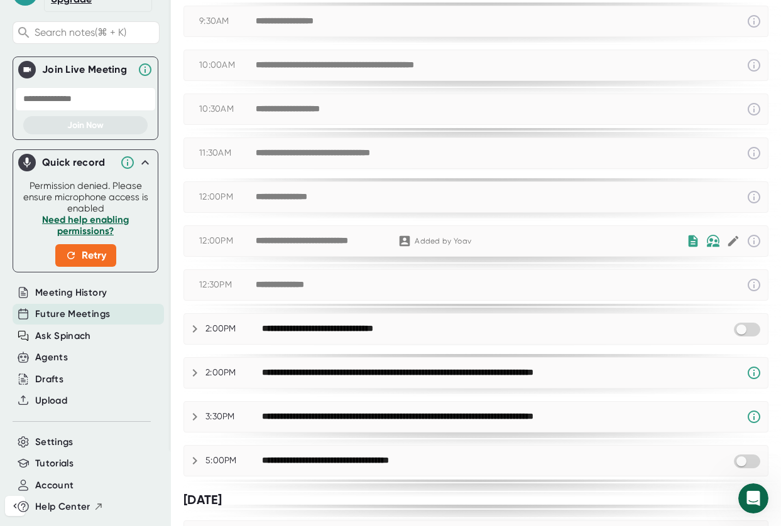
click at [310, 195] on div "**********" at bounding box center [288, 197] width 64 height 11
click at [63, 444] on span "Settings" at bounding box center [54, 442] width 38 height 14
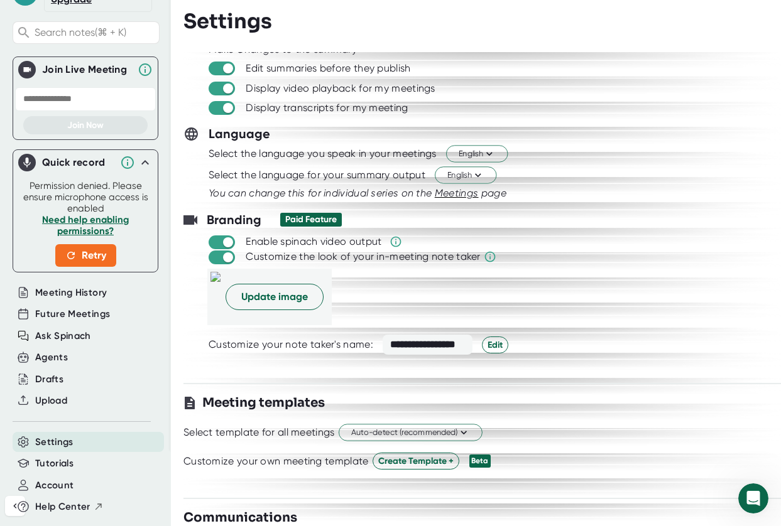
scroll to position [241, 0]
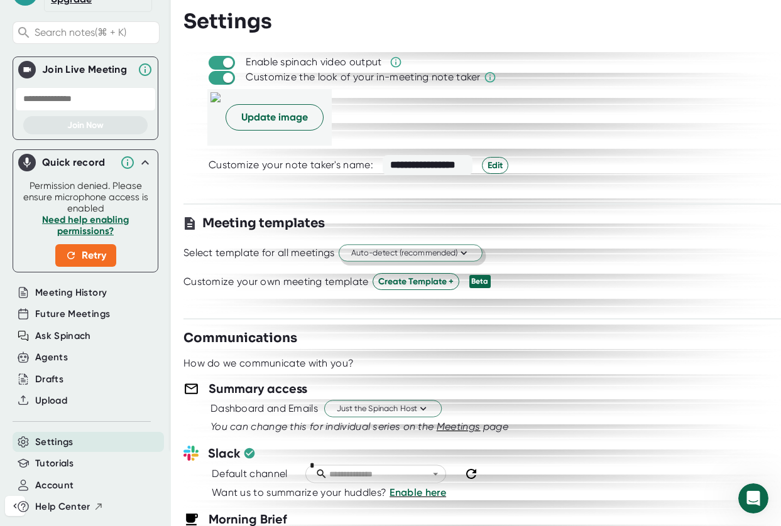
click at [423, 250] on span "Auto-detect (recommended)" at bounding box center [410, 254] width 119 height 12
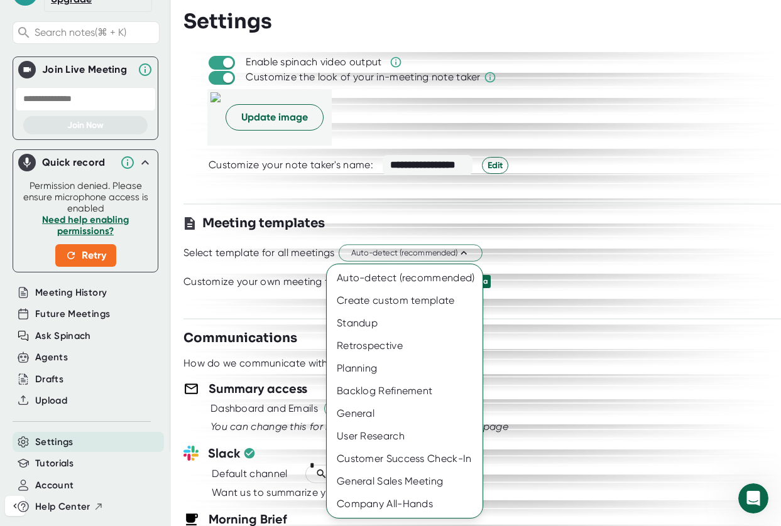
click at [604, 253] on div at bounding box center [390, 263] width 781 height 526
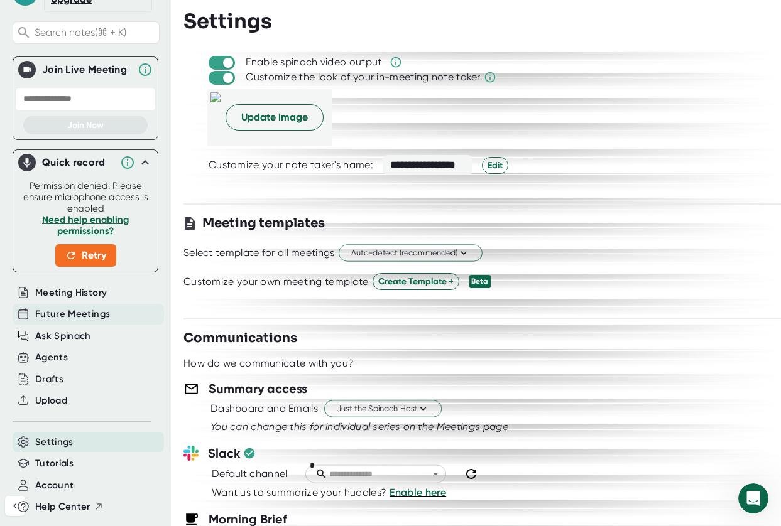
click at [57, 315] on span "Future Meetings" at bounding box center [72, 314] width 75 height 14
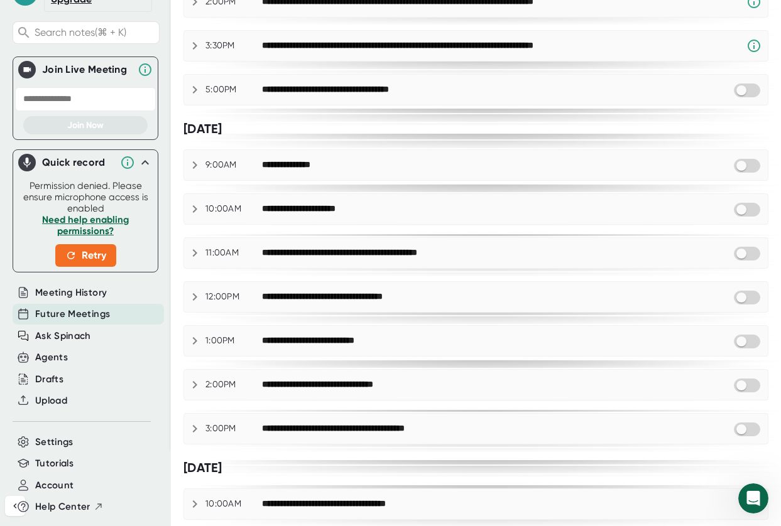
scroll to position [528, 0]
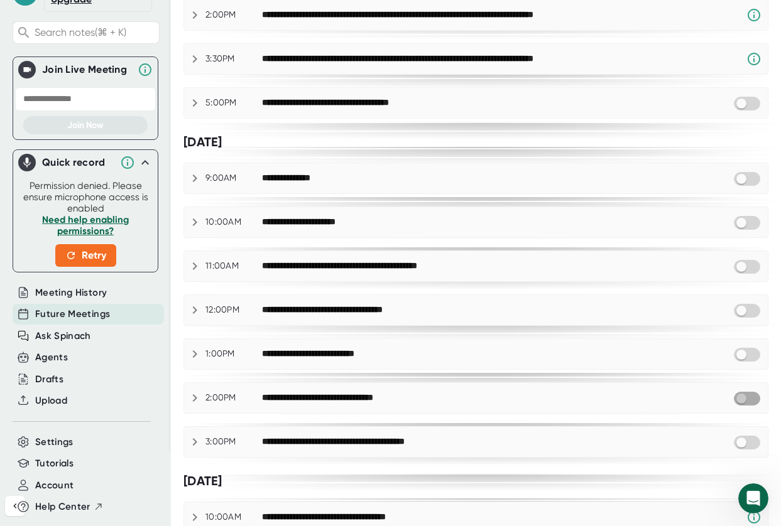
click at [733, 400] on input "checkbox" at bounding box center [741, 398] width 36 height 11
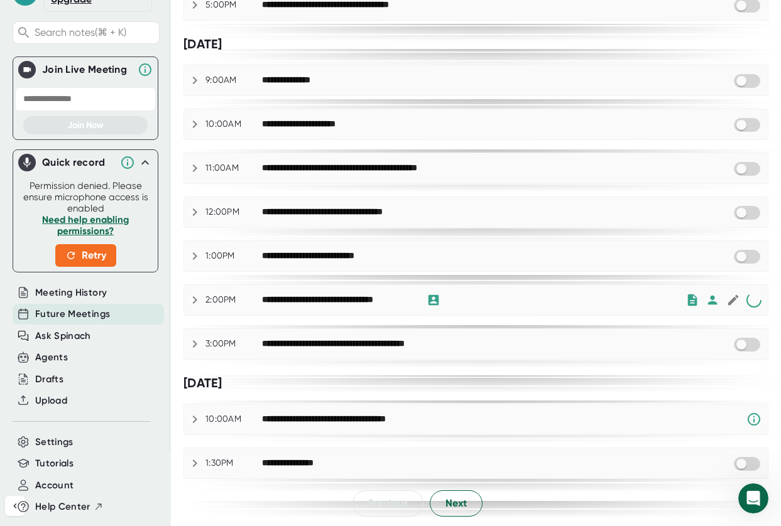
checkbox input "true"
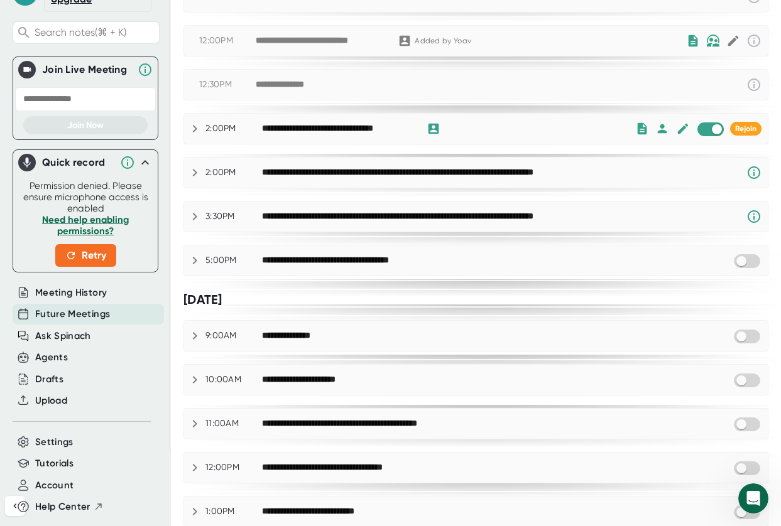
scroll to position [240, 0]
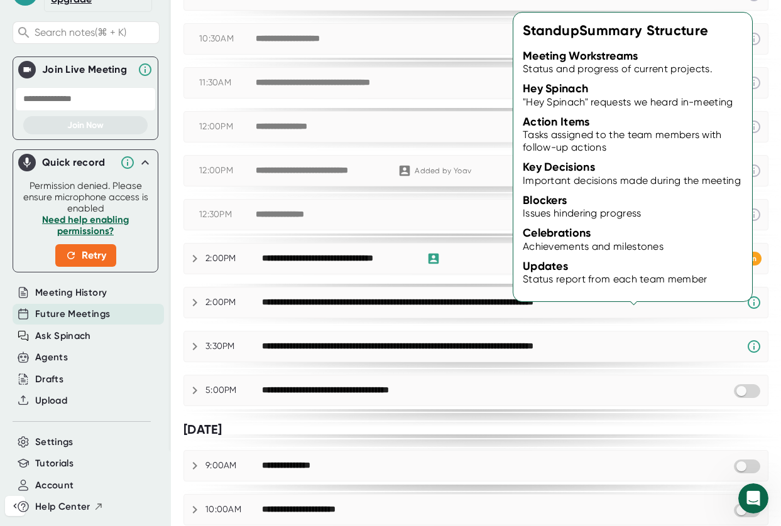
click at [638, 258] on icon at bounding box center [642, 258] width 9 height 11
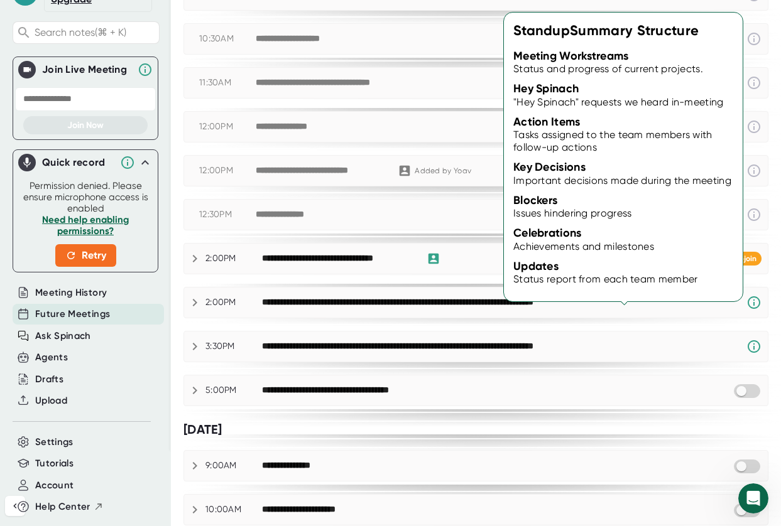
click at [638, 261] on icon at bounding box center [642, 258] width 9 height 11
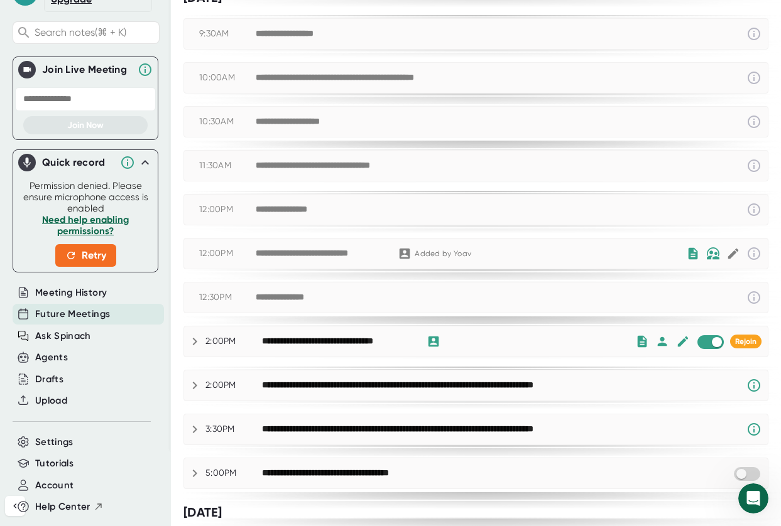
scroll to position [144, 0]
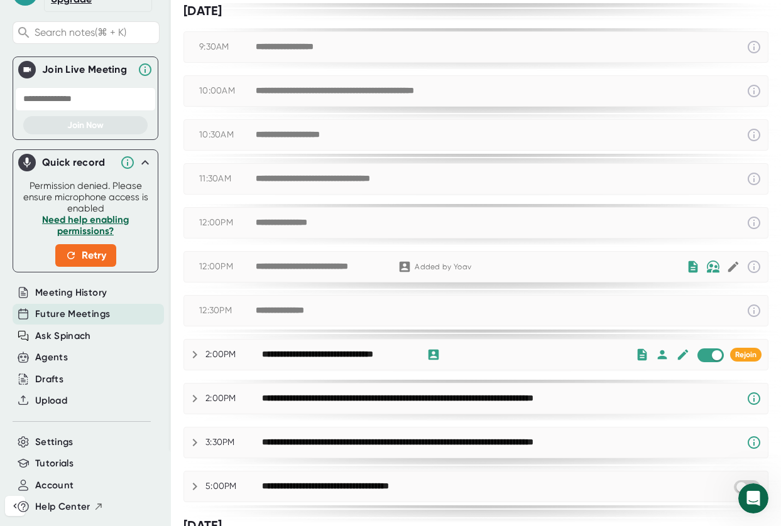
click at [199, 352] on icon at bounding box center [194, 354] width 15 height 15
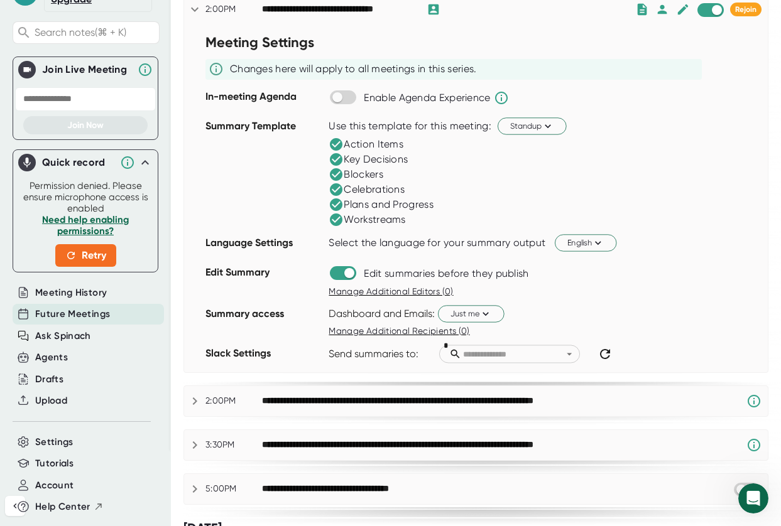
scroll to position [495, 0]
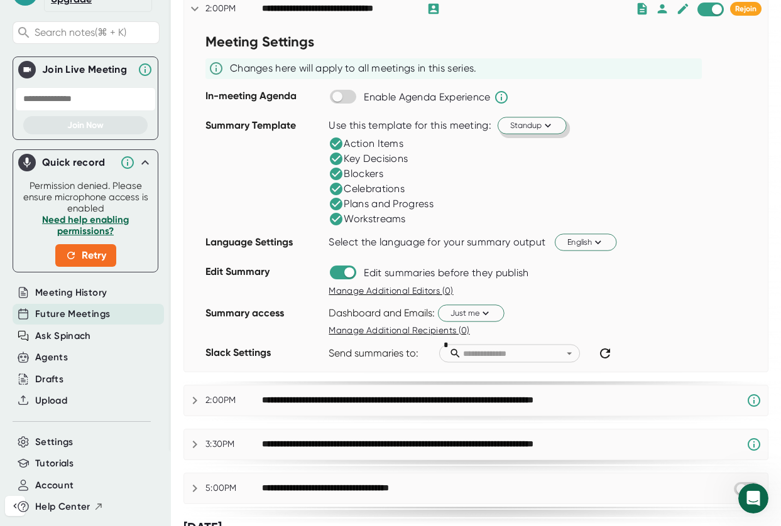
click at [547, 128] on icon at bounding box center [548, 125] width 12 height 12
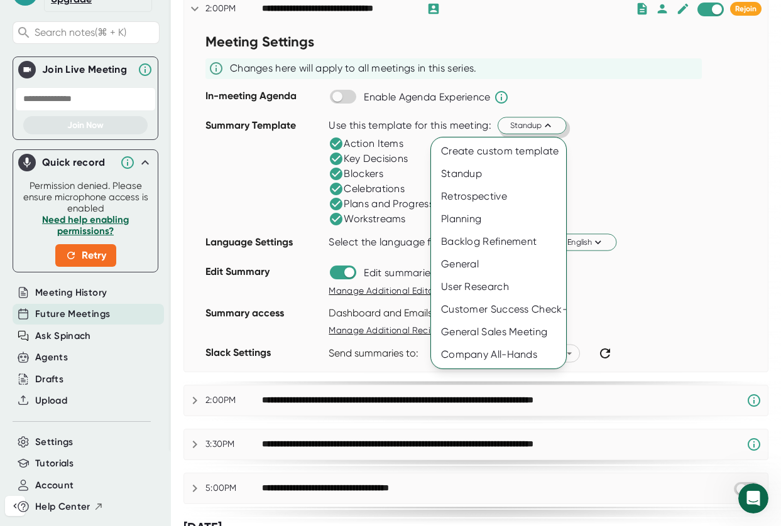
click at [678, 139] on div at bounding box center [390, 263] width 781 height 526
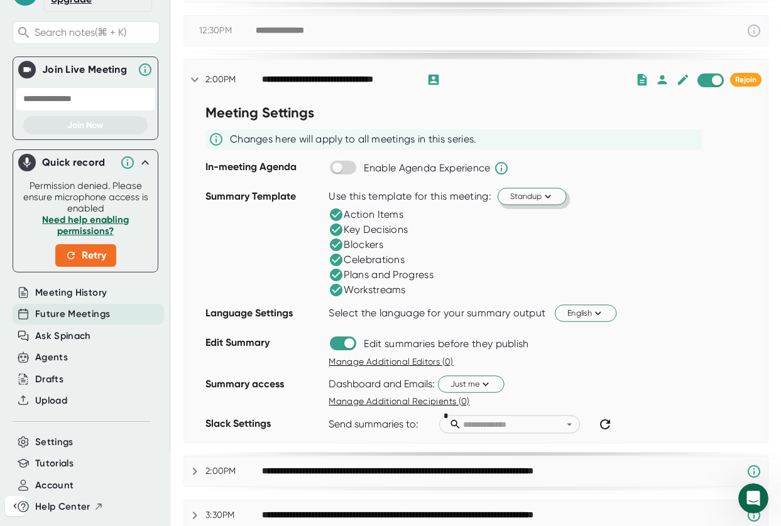
scroll to position [356, 0]
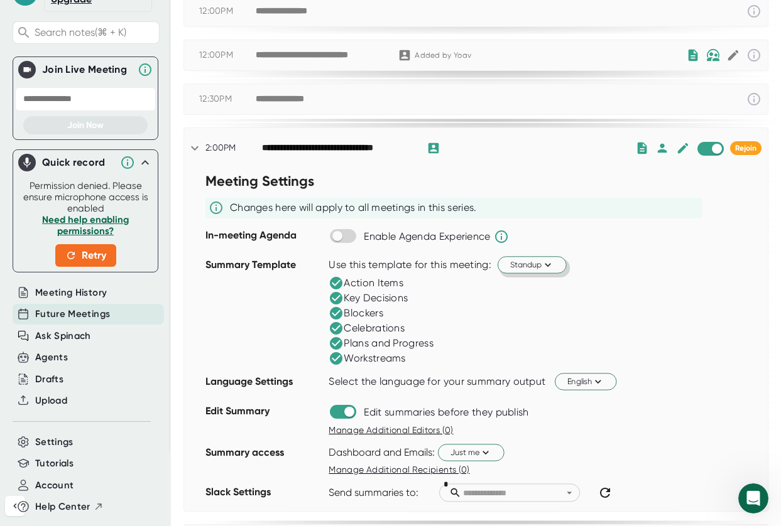
click at [559, 265] on button "Standup" at bounding box center [532, 264] width 69 height 17
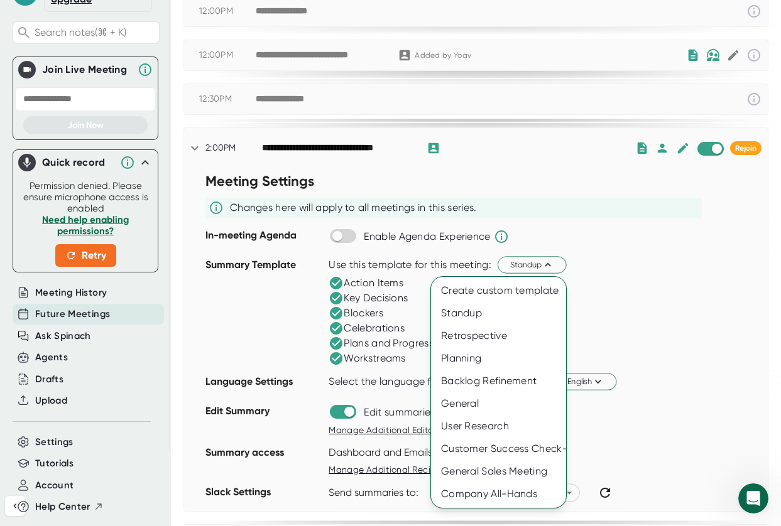
click at [665, 309] on div at bounding box center [390, 263] width 781 height 526
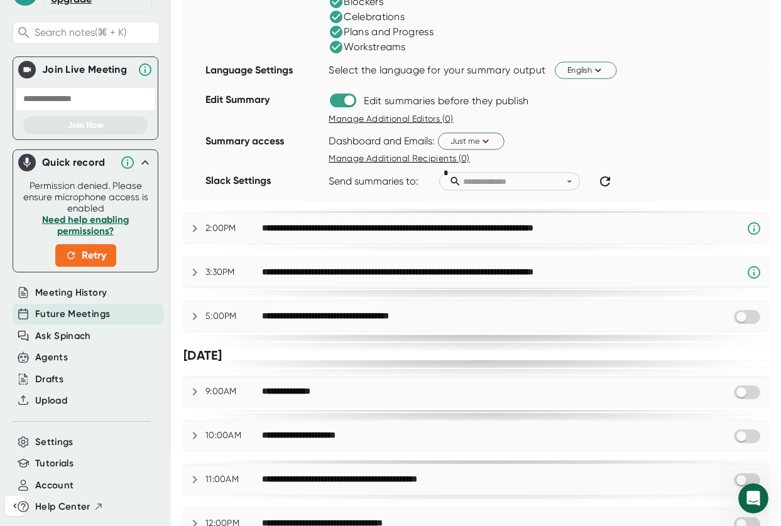
scroll to position [668, 0]
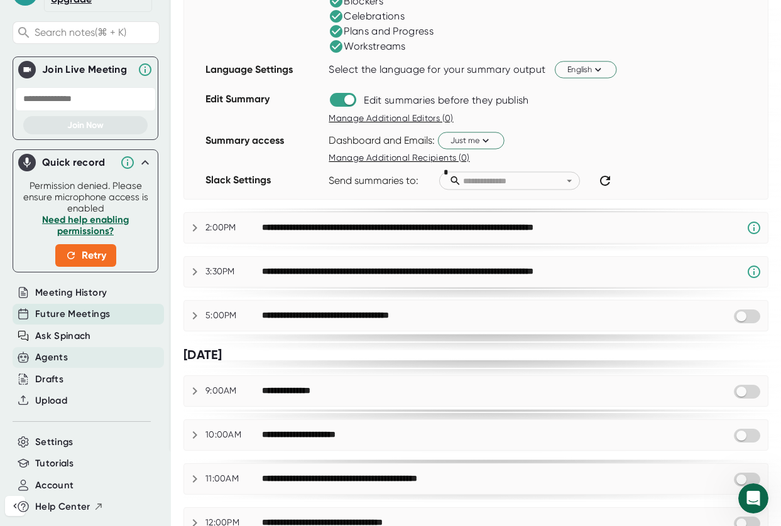
click at [57, 361] on div "Agents" at bounding box center [51, 358] width 33 height 14
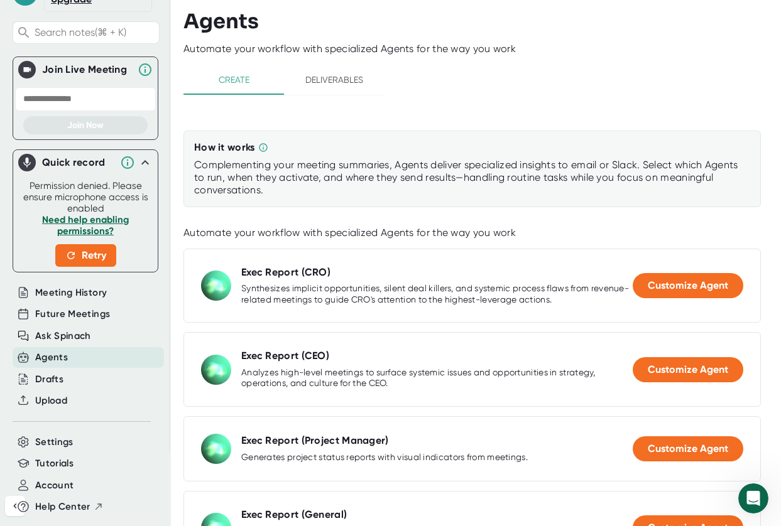
click at [337, 79] on span "Deliverables" at bounding box center [334, 80] width 85 height 16
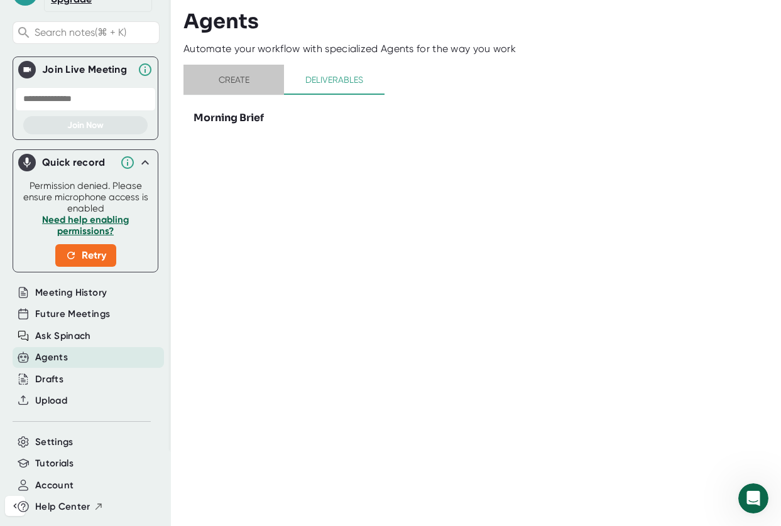
click at [231, 84] on span "Create" at bounding box center [233, 80] width 85 height 16
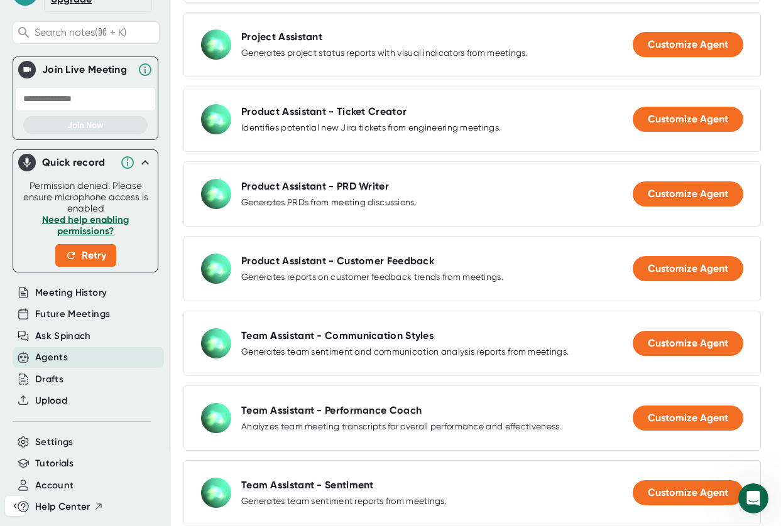
scroll to position [735, 0]
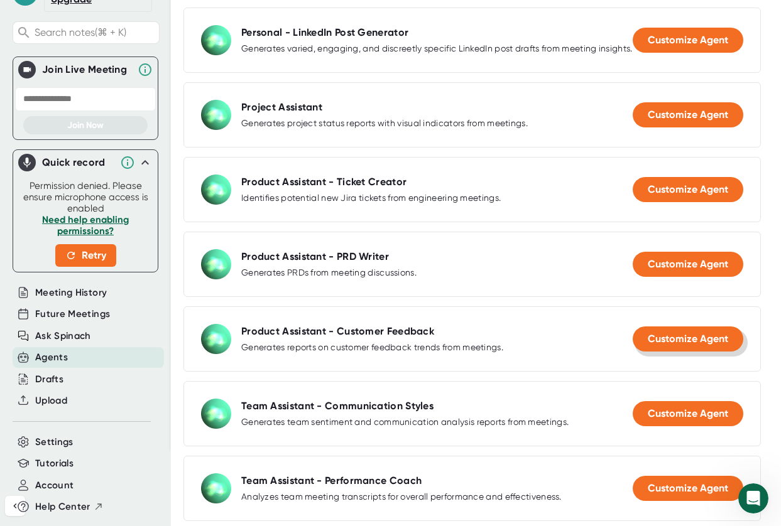
click at [651, 345] on span "Customize Agent" at bounding box center [688, 339] width 80 height 12
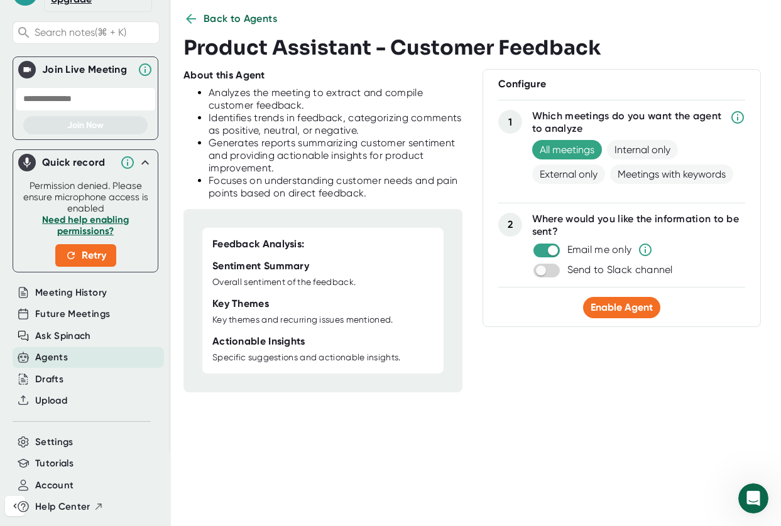
scroll to position [18, 0]
click at [530, 422] on div "Back to Agents Product Assistant - Customer Feedback About this Agent Analyzes …" at bounding box center [481, 258] width 597 height 495
click at [190, 15] on icon at bounding box center [191, 19] width 10 height 10
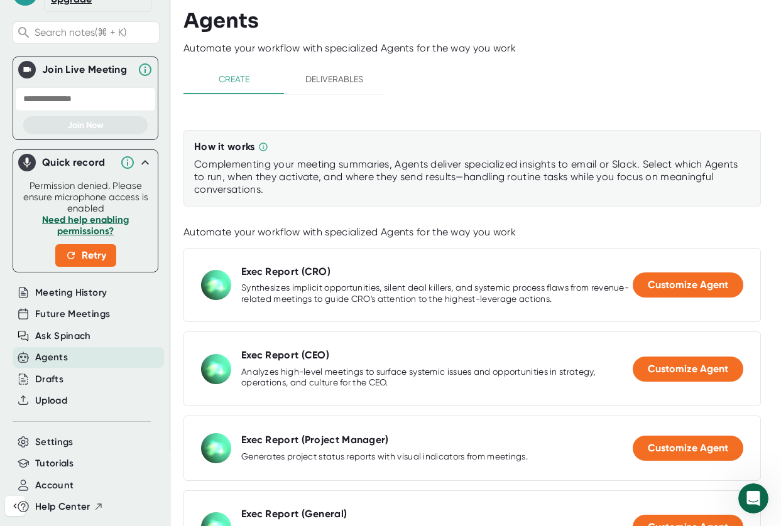
scroll to position [0, 0]
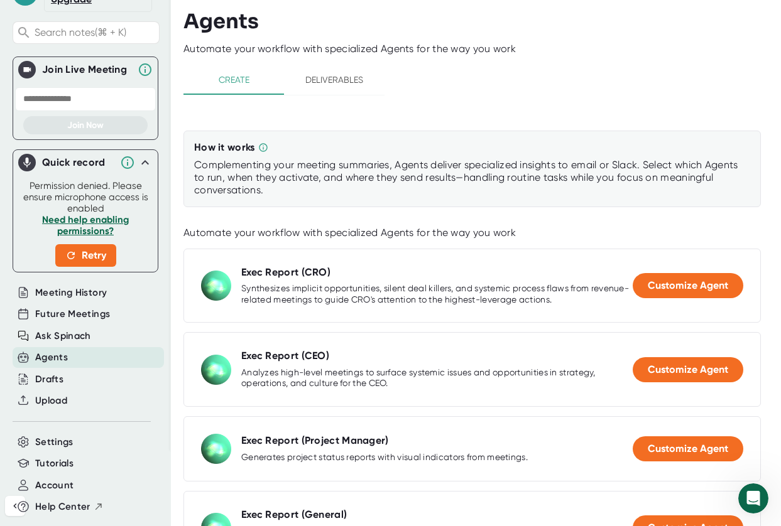
drag, startPoint x: 388, startPoint y: 191, endPoint x: 386, endPoint y: 182, distance: 9.0
click at [386, 183] on div "Complementing your meeting summaries, Agents deliver specialized insights to em…" at bounding box center [472, 178] width 556 height 38
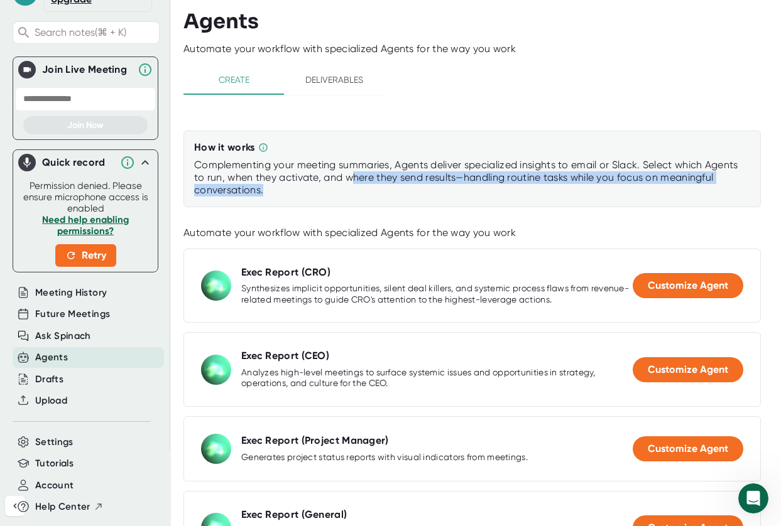
click at [386, 182] on div "Complementing your meeting summaries, Agents deliver specialized insights to em…" at bounding box center [472, 178] width 556 height 38
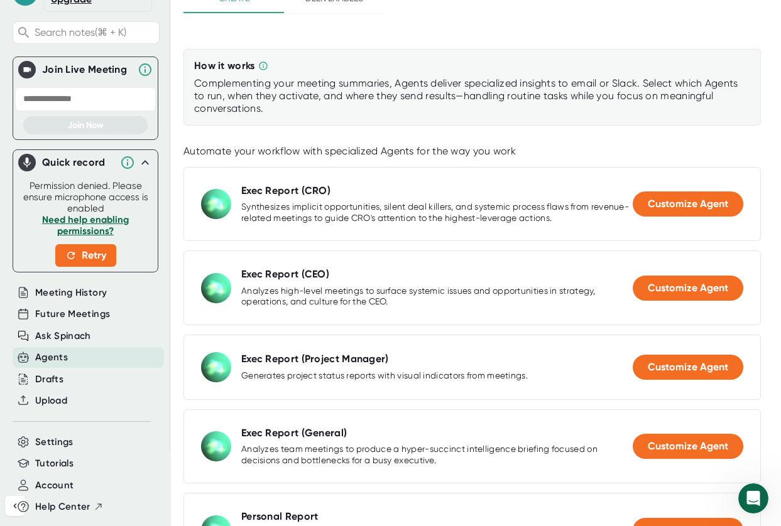
scroll to position [91, 0]
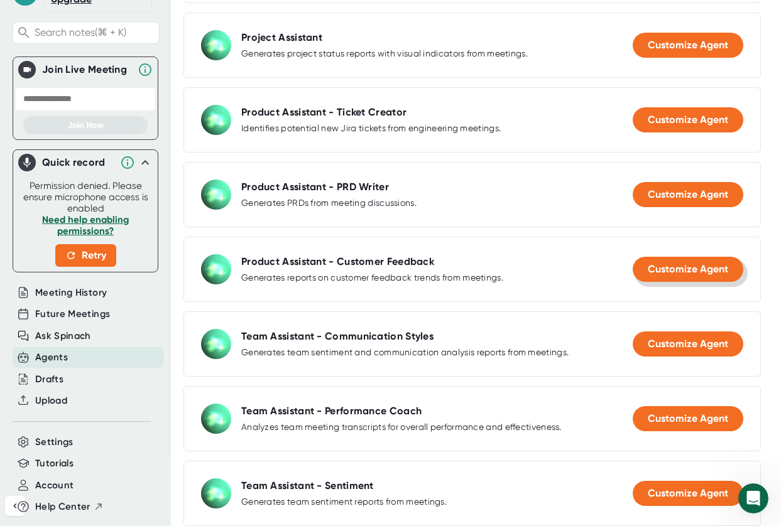
click at [698, 275] on span "Customize Agent" at bounding box center [688, 269] width 80 height 12
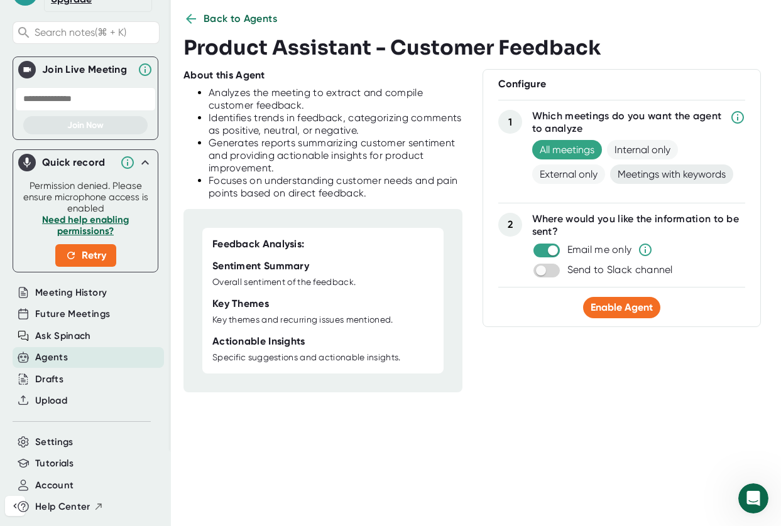
click at [651, 176] on span "Meetings with keywords" at bounding box center [671, 174] width 123 height 19
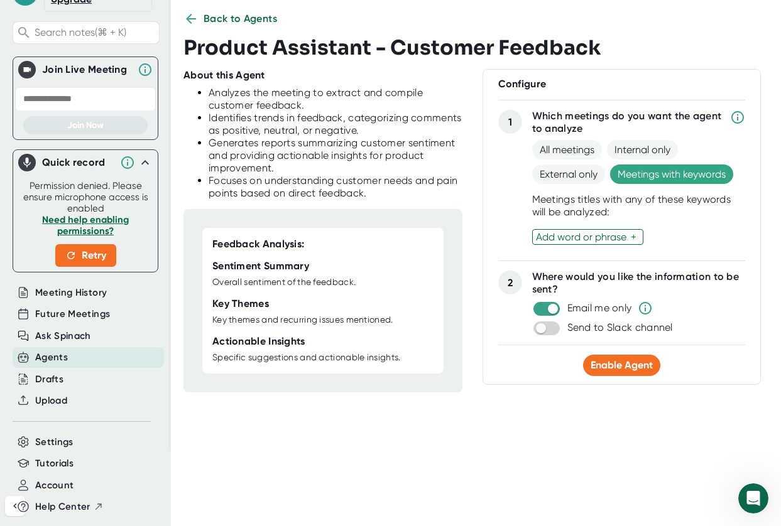
click at [611, 233] on div "Add word or phrase" at bounding box center [583, 237] width 95 height 12
click at [537, 233] on input "text" at bounding box center [543, 237] width 15 height 11
type input "Feedback"
type input "S"
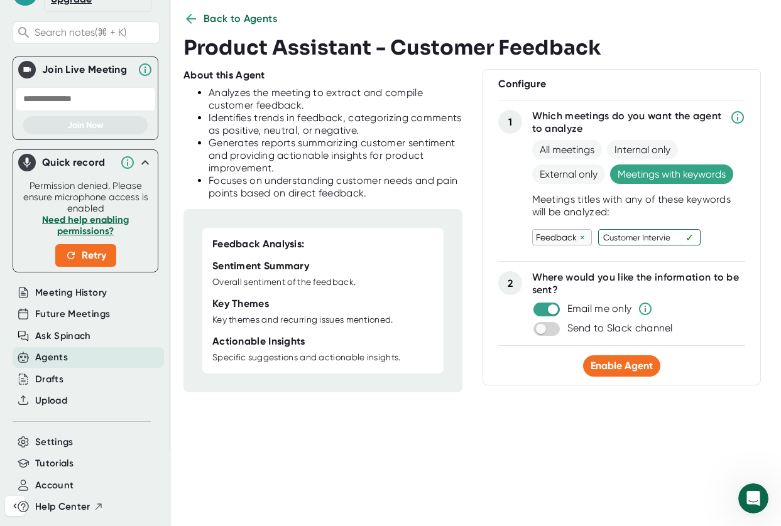
type input "Customer Interview"
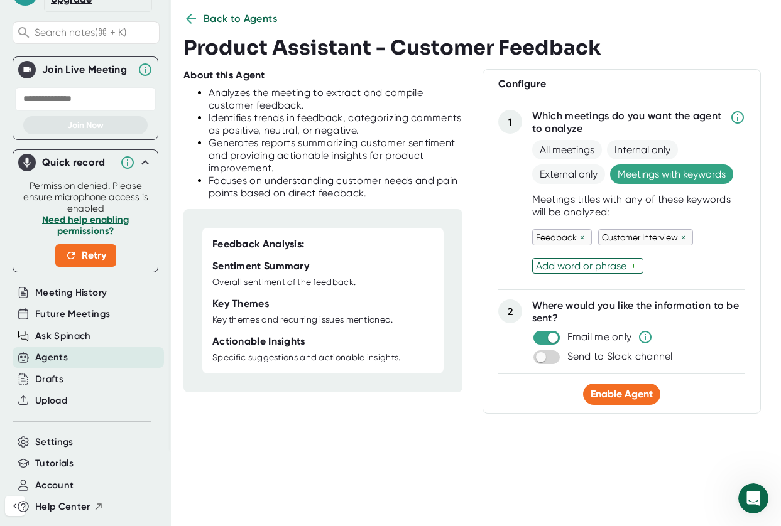
click at [533, 313] on div "Where would you like the information to be sent? Email me only Send to Slack ch…" at bounding box center [639, 332] width 214 height 65
click at [540, 334] on input "checkbox" at bounding box center [553, 337] width 36 height 11
checkbox input "false"
click at [538, 356] on input "checkbox" at bounding box center [541, 357] width 36 height 11
checkbox input "true"
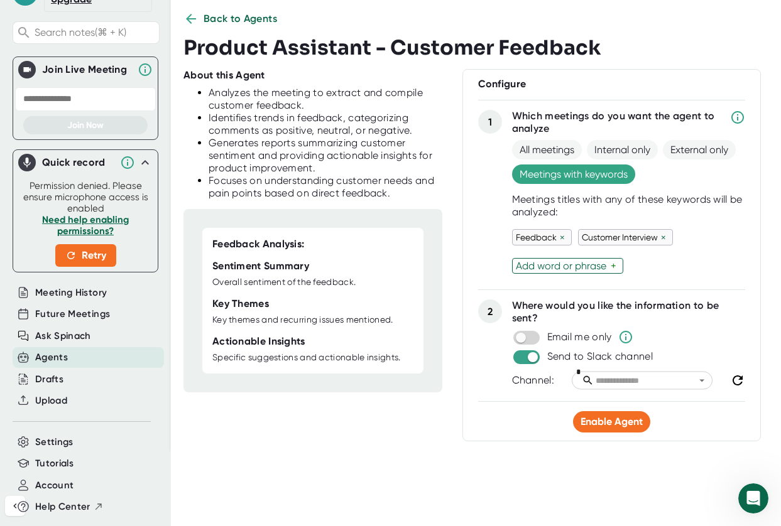
click at [626, 383] on input "text" at bounding box center [648, 381] width 109 height 14
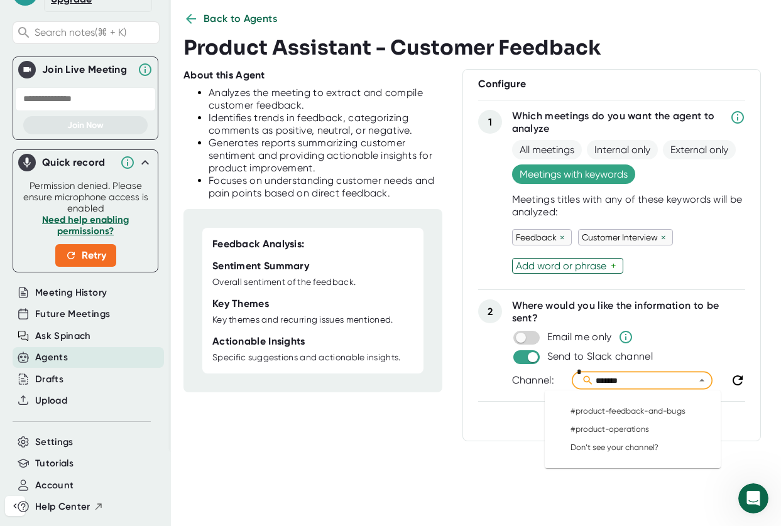
type input "**********"
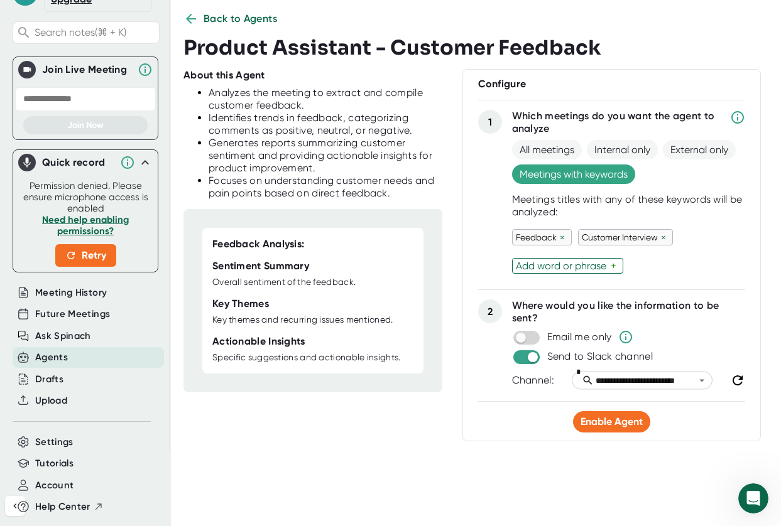
click at [574, 264] on div "Add word or phrase" at bounding box center [563, 266] width 95 height 12
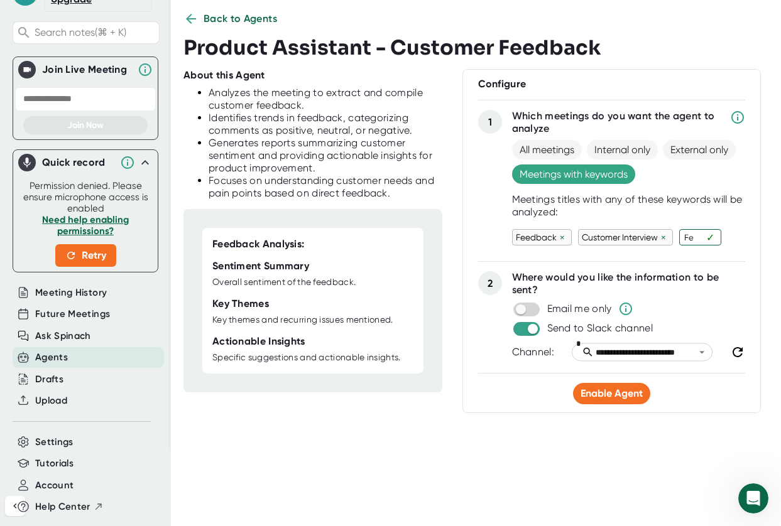
type input "F"
type input "S"
type input "Discovery"
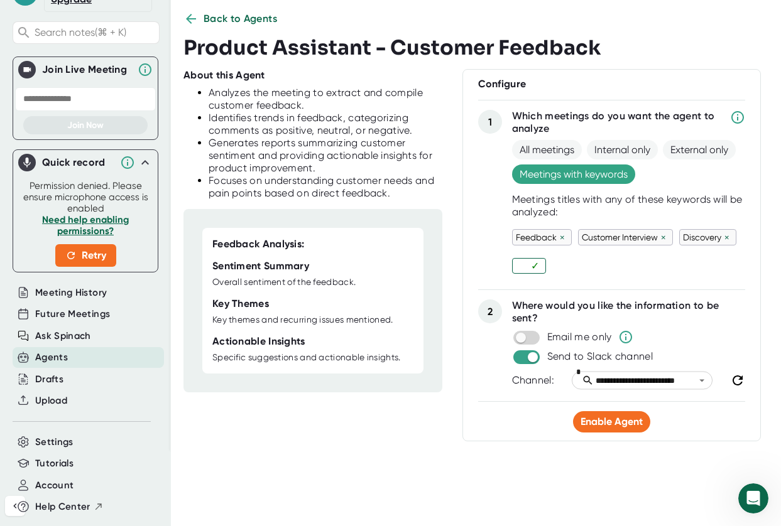
click at [533, 438] on div "**********" at bounding box center [611, 255] width 298 height 373
click at [583, 421] on span "Enable Agent" at bounding box center [612, 422] width 62 height 12
click at [600, 423] on span "Update Agent" at bounding box center [611, 424] width 65 height 12
click at [198, 21] on icon at bounding box center [190, 18] width 15 height 15
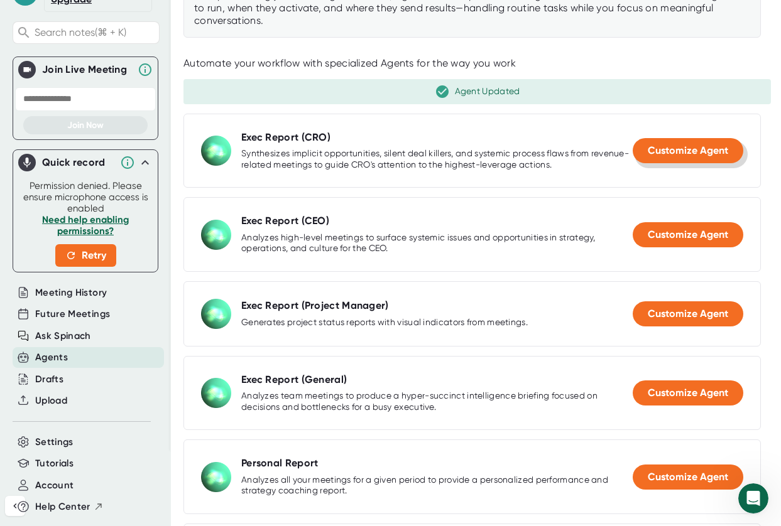
click at [695, 151] on span "Customize Agent" at bounding box center [688, 150] width 80 height 12
select select "15:00"
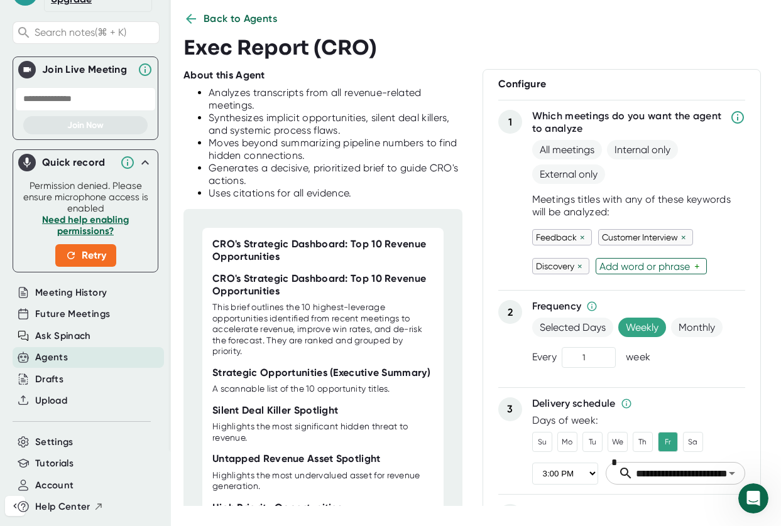
click at [188, 17] on icon at bounding box center [191, 19] width 10 height 10
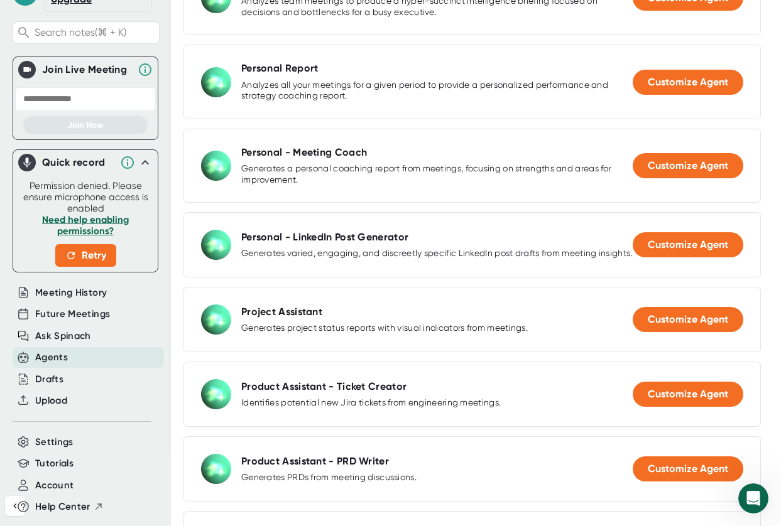
scroll to position [533, 0]
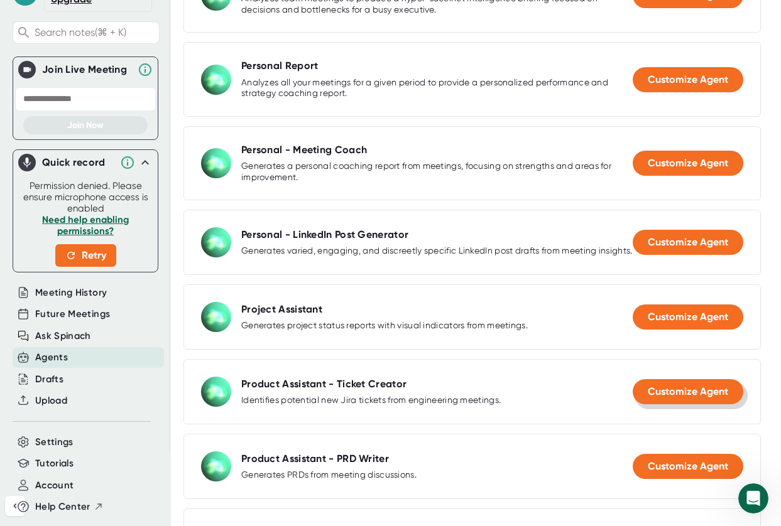
click at [657, 398] on span "Customize Agent" at bounding box center [688, 392] width 80 height 12
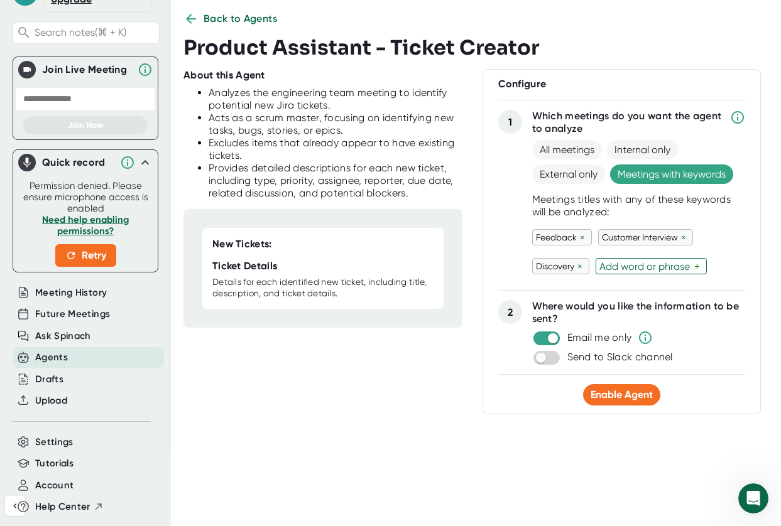
click at [678, 237] on div "×" at bounding box center [683, 238] width 11 height 12
click at [581, 236] on div "×" at bounding box center [582, 238] width 11 height 12
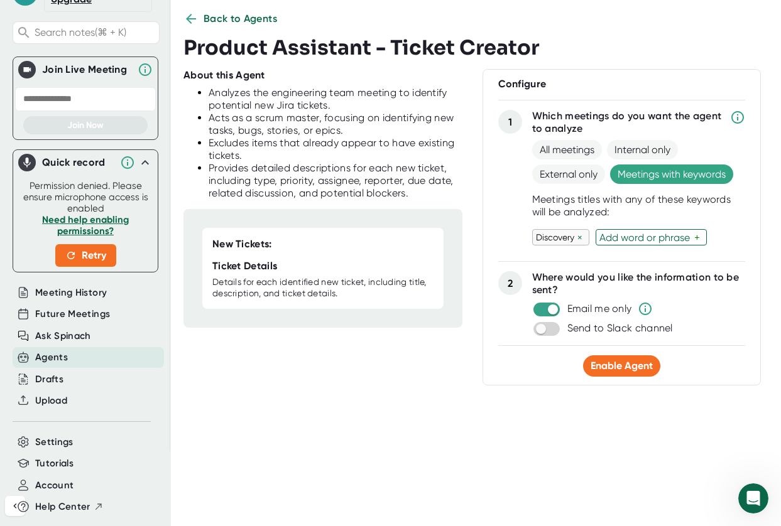
click at [579, 236] on div "×" at bounding box center [579, 238] width 11 height 12
click at [560, 239] on div "Add word or phrase" at bounding box center [583, 237] width 95 height 12
type input "Product Intake"
click at [670, 239] on div "Add word or phrase" at bounding box center [666, 238] width 95 height 12
type input "Design"
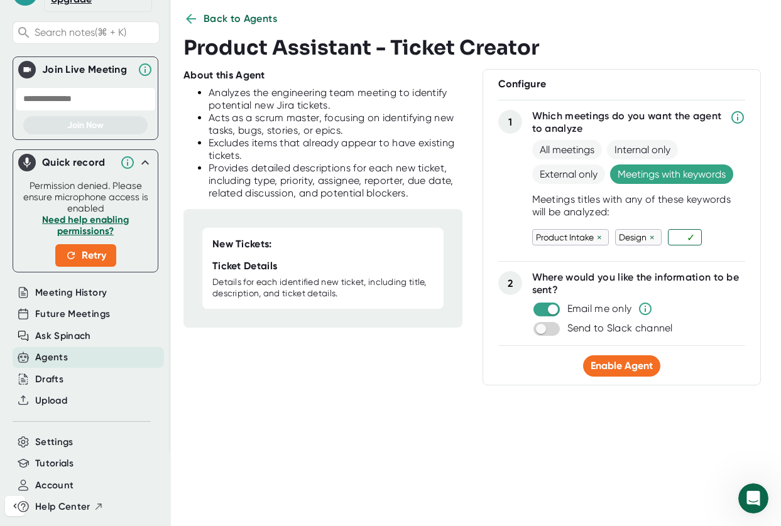
click at [598, 425] on div "Back to Agents Product Assistant - Ticket Creator About this Agent Analyzes the…" at bounding box center [481, 258] width 597 height 495
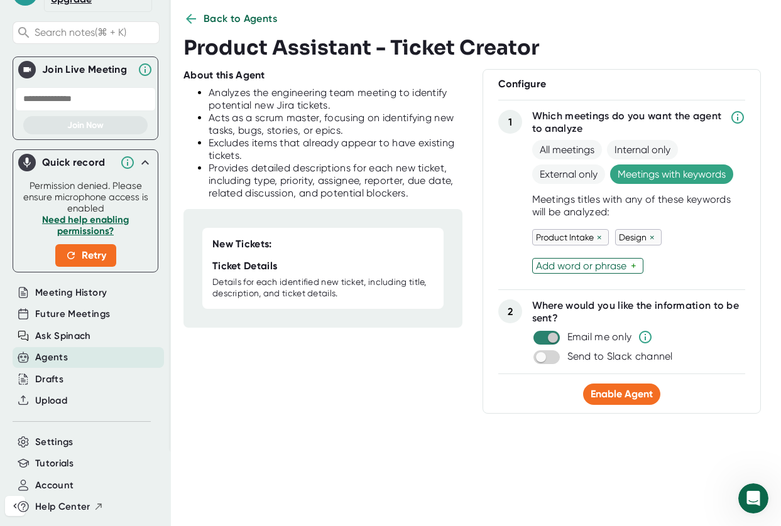
click at [547, 335] on input "checkbox" at bounding box center [553, 337] width 36 height 11
checkbox input "false"
click at [516, 461] on div "Back to Agents Product Assistant - Ticket Creator About this Agent Analyzes the…" at bounding box center [481, 258] width 597 height 495
click at [537, 357] on input "checkbox" at bounding box center [541, 357] width 36 height 11
checkbox input "true"
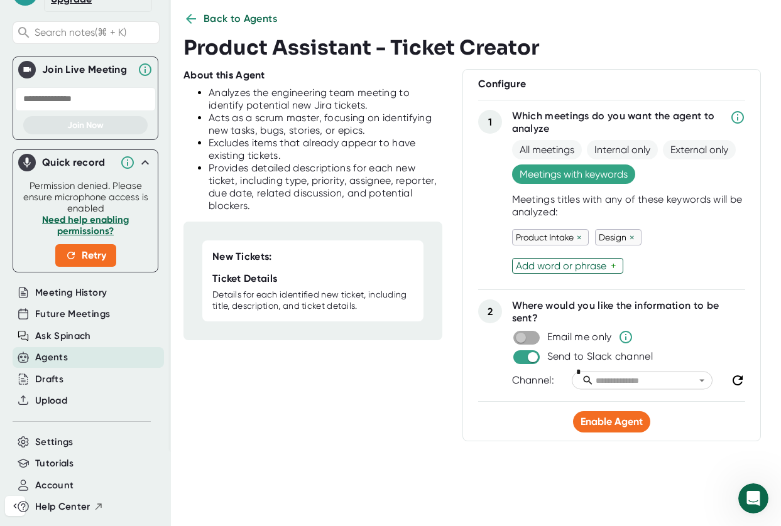
click at [518, 337] on input "checkbox" at bounding box center [521, 337] width 36 height 11
click at [515, 339] on input "checkbox" at bounding box center [533, 337] width 36 height 11
checkbox input "false"
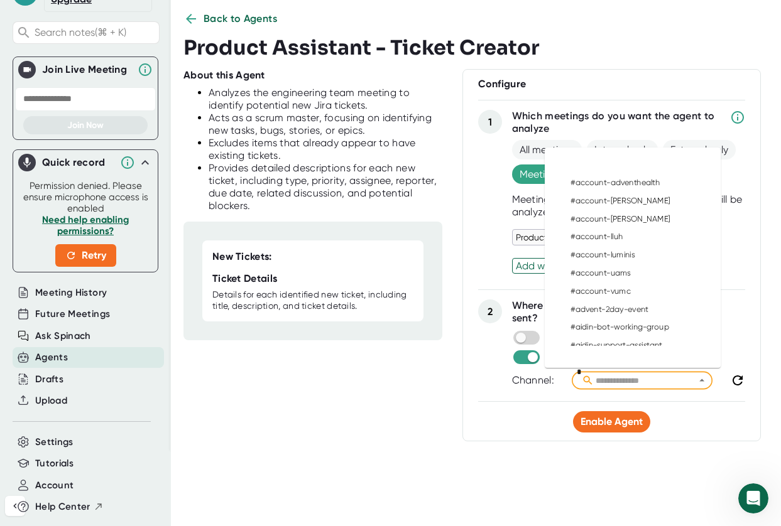
click at [662, 376] on input "text" at bounding box center [648, 381] width 109 height 14
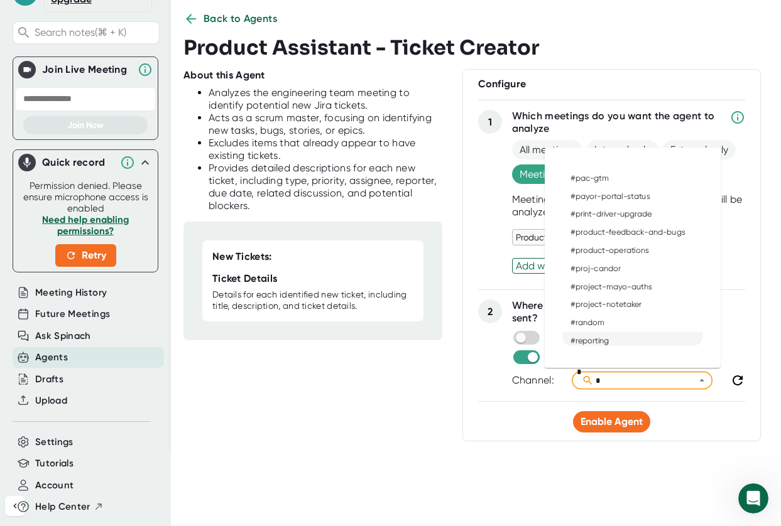
scroll to position [0, 0]
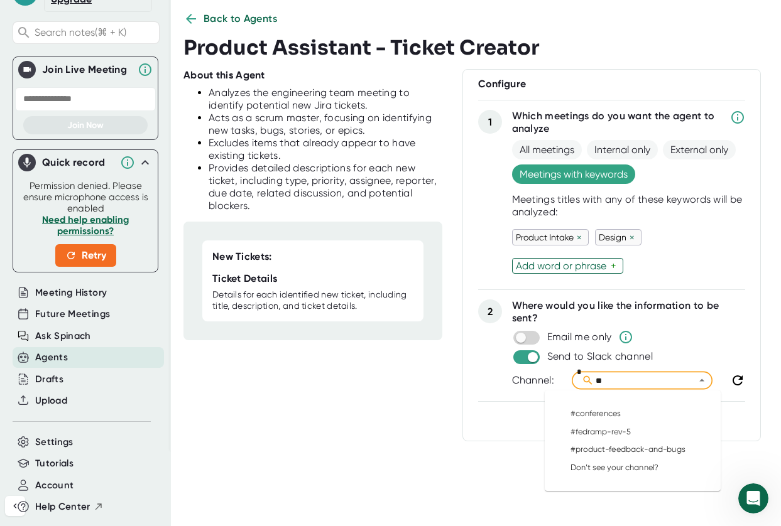
type input "*"
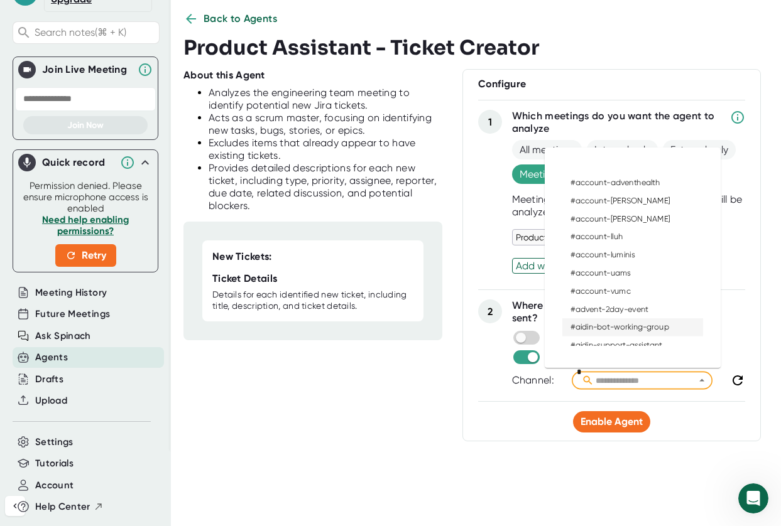
click at [518, 423] on div "Enable Agent" at bounding box center [611, 422] width 267 height 21
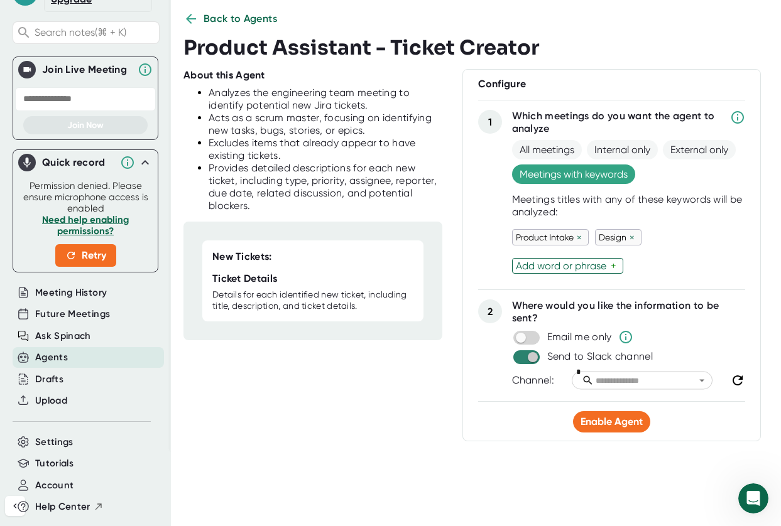
click at [519, 360] on input "checkbox" at bounding box center [533, 357] width 36 height 11
checkbox input "false"
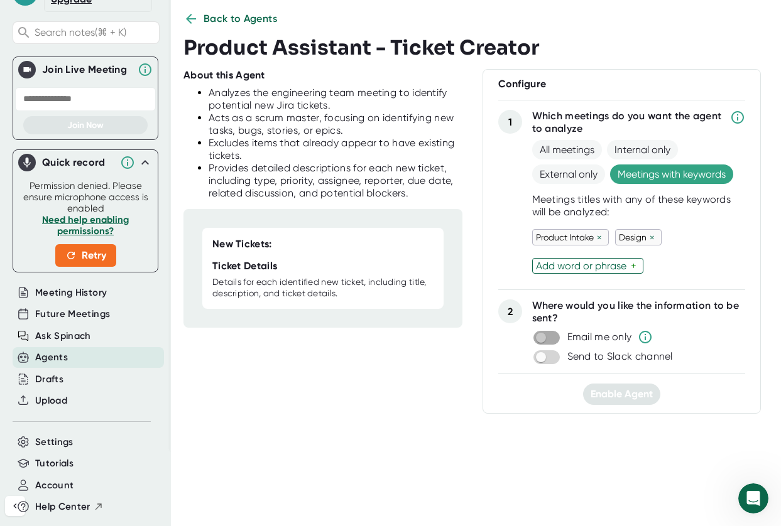
click at [541, 337] on input "checkbox" at bounding box center [541, 337] width 36 height 11
checkbox input "true"
click at [614, 397] on span "Enable Agent" at bounding box center [622, 394] width 62 height 12
click at [604, 395] on span "Update Agent" at bounding box center [621, 396] width 65 height 12
click at [199, 23] on button "Back to Agents" at bounding box center [230, 18] width 94 height 15
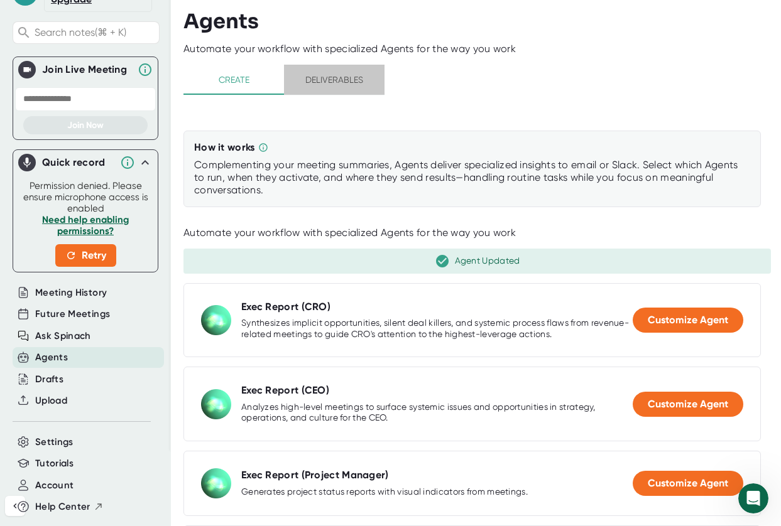
click at [333, 87] on span "Deliverables" at bounding box center [334, 80] width 85 height 16
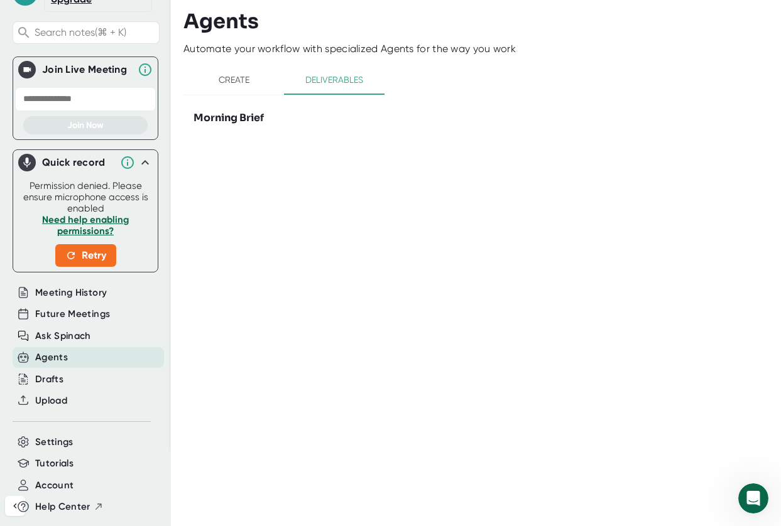
click at [234, 81] on span "Create" at bounding box center [233, 80] width 85 height 16
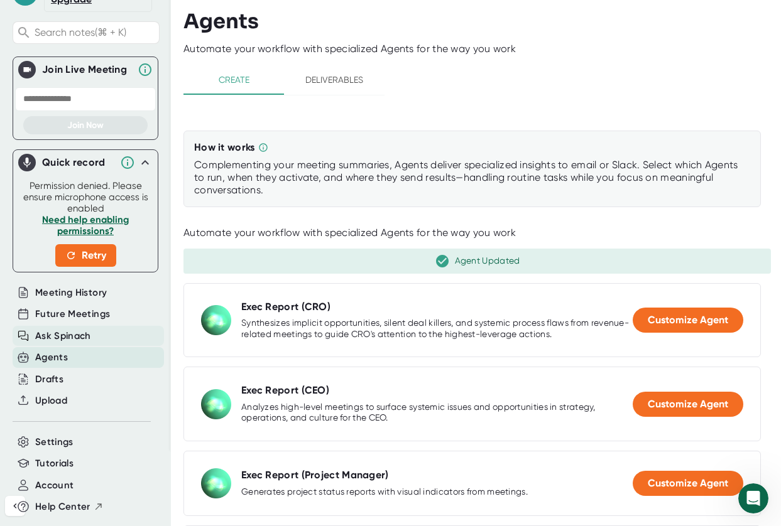
click at [54, 337] on span "Ask Spinach" at bounding box center [63, 336] width 56 height 14
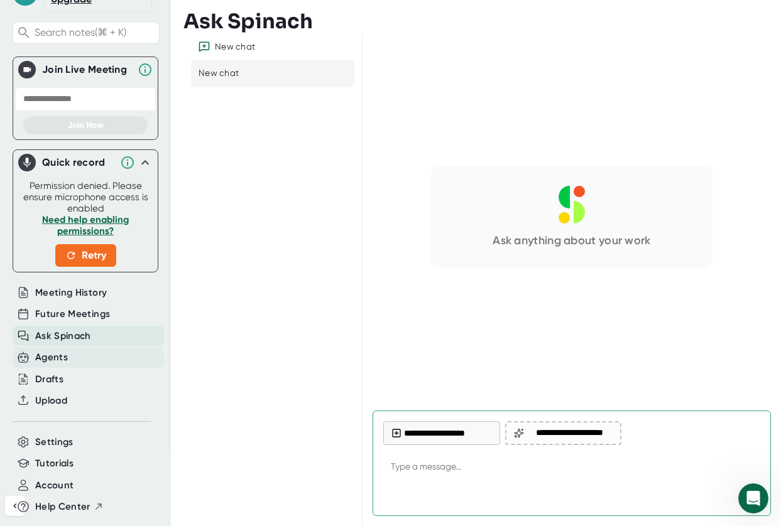
type textarea "x"
click at [57, 366] on div "Agents" at bounding box center [88, 357] width 151 height 21
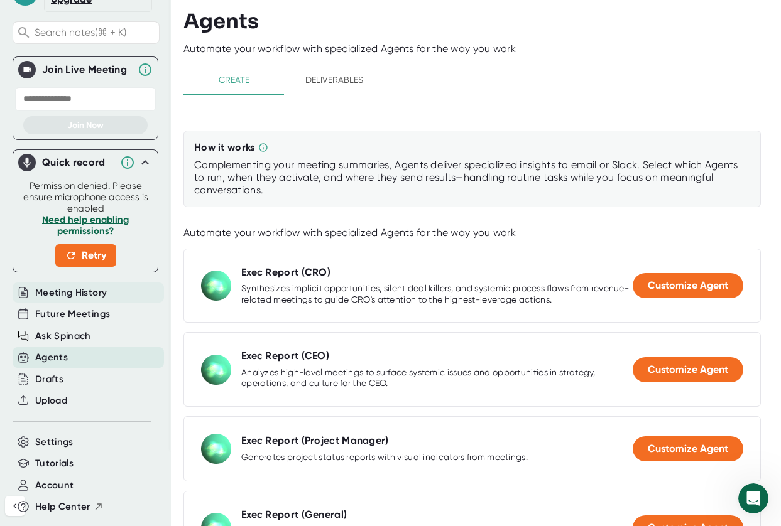
click at [69, 297] on span "Meeting History" at bounding box center [71, 293] width 72 height 14
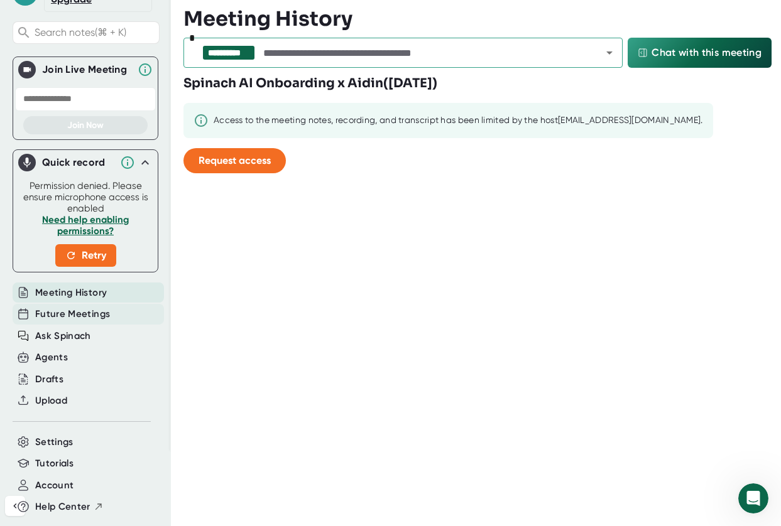
click at [72, 317] on span "Future Meetings" at bounding box center [72, 314] width 75 height 14
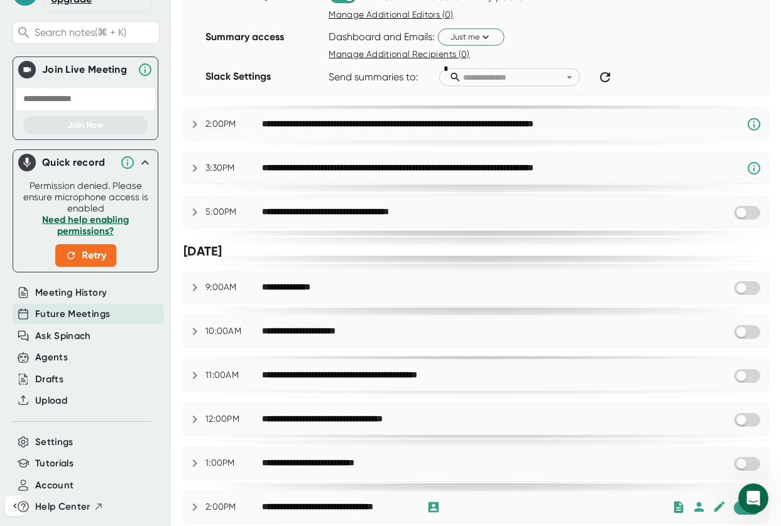
scroll to position [771, 0]
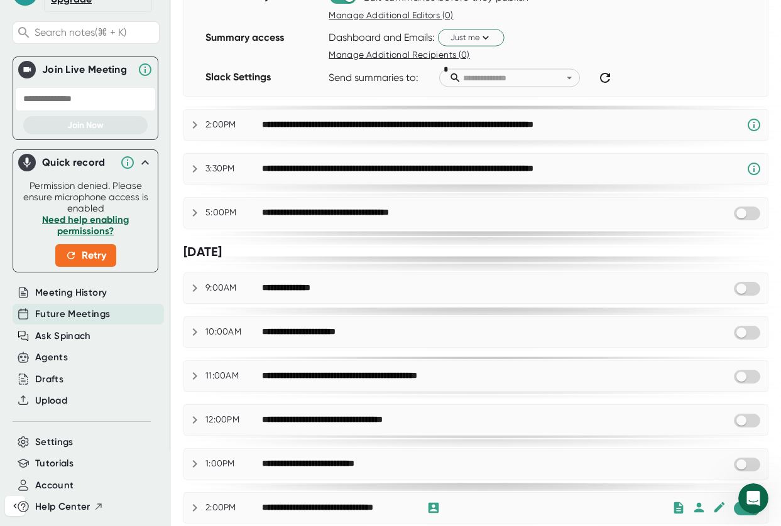
click at [192, 374] on icon at bounding box center [194, 376] width 15 height 15
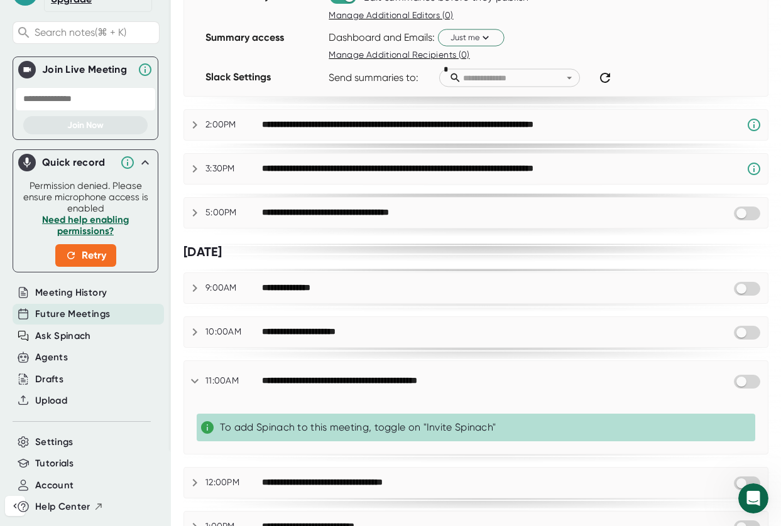
click at [195, 374] on icon at bounding box center [194, 381] width 15 height 15
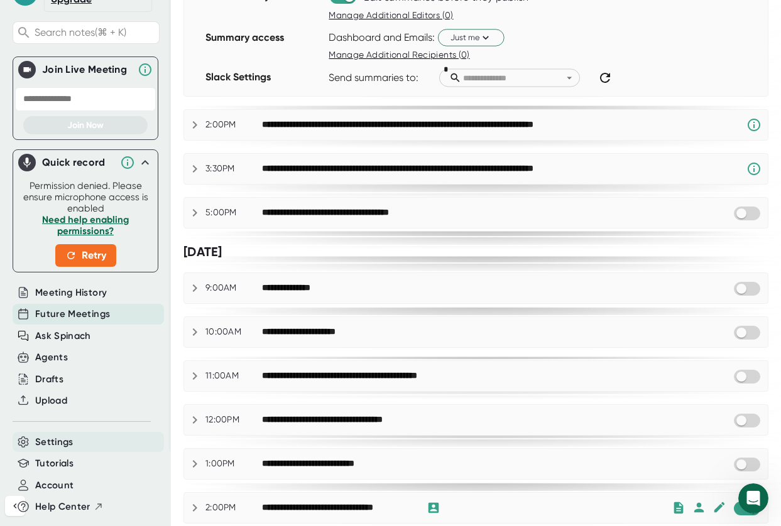
click at [57, 444] on span "Settings" at bounding box center [54, 442] width 38 height 14
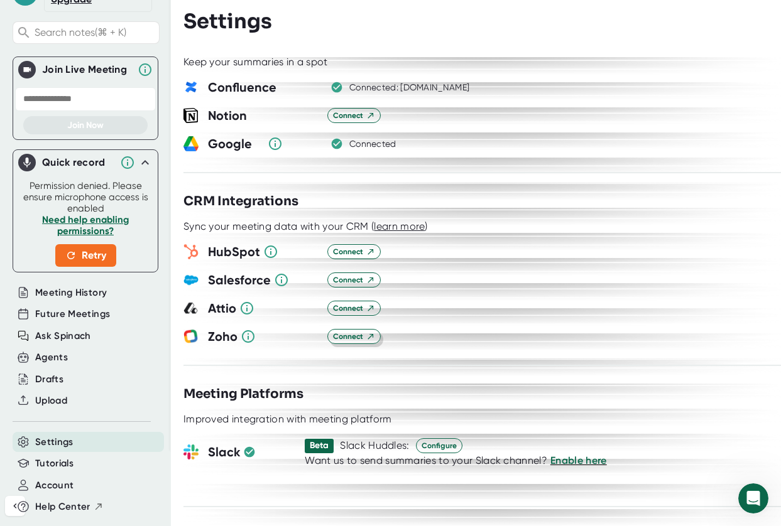
scroll to position [1387, 0]
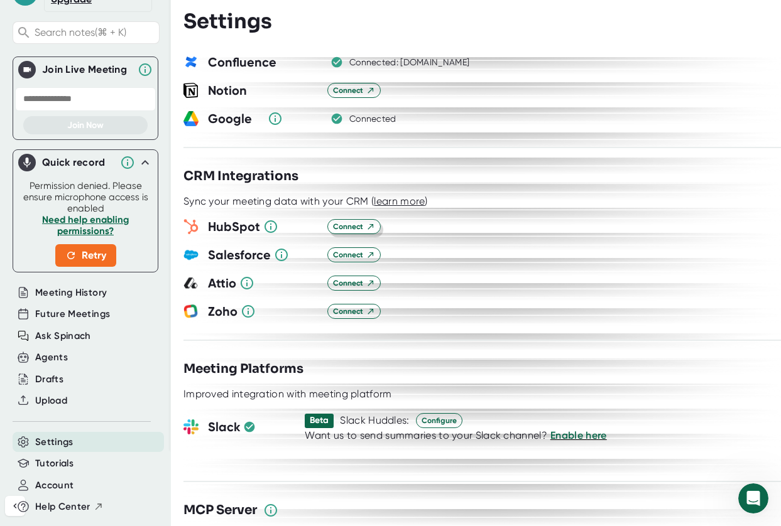
click at [360, 221] on span "Connect" at bounding box center [354, 226] width 42 height 11
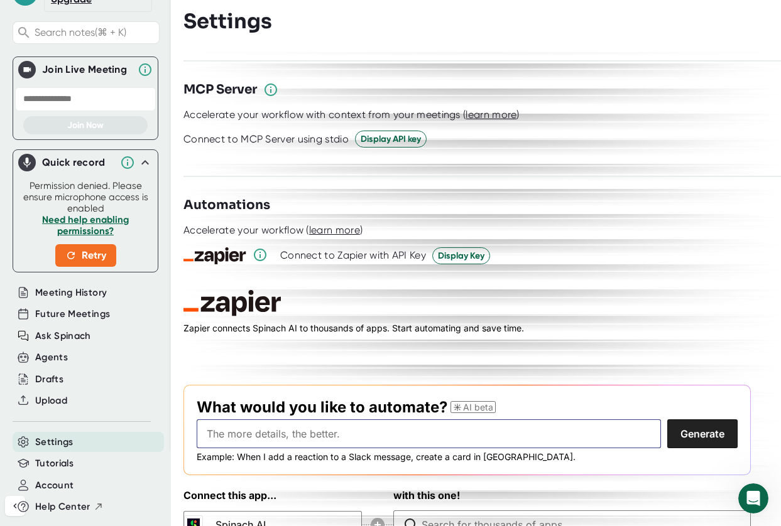
scroll to position [1805, 0]
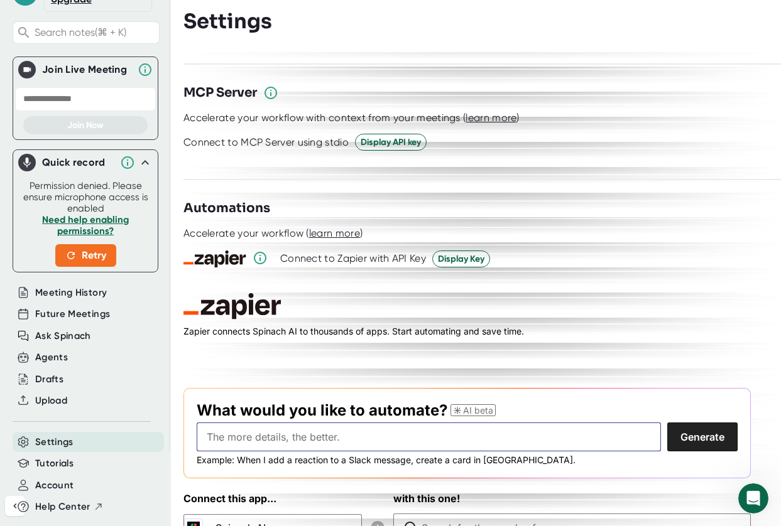
click at [247, 423] on input "text" at bounding box center [429, 437] width 464 height 29
click at [561, 313] on zapier-workflow at bounding box center [466, 418] width 567 height 251
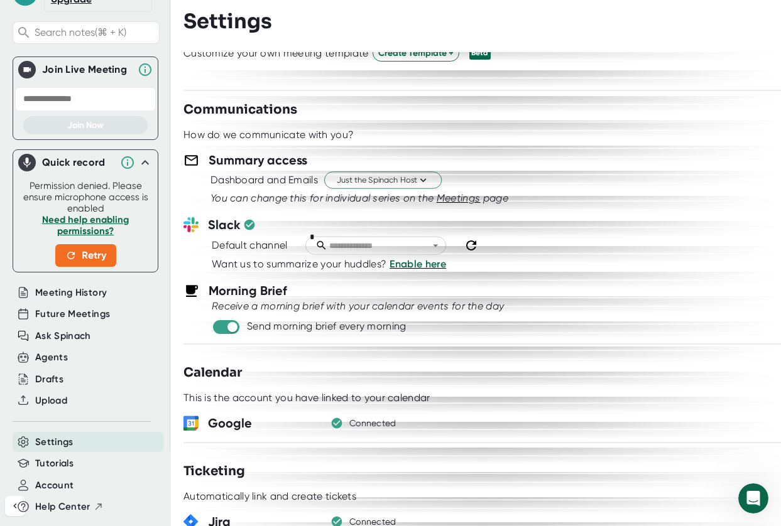
scroll to position [393, 0]
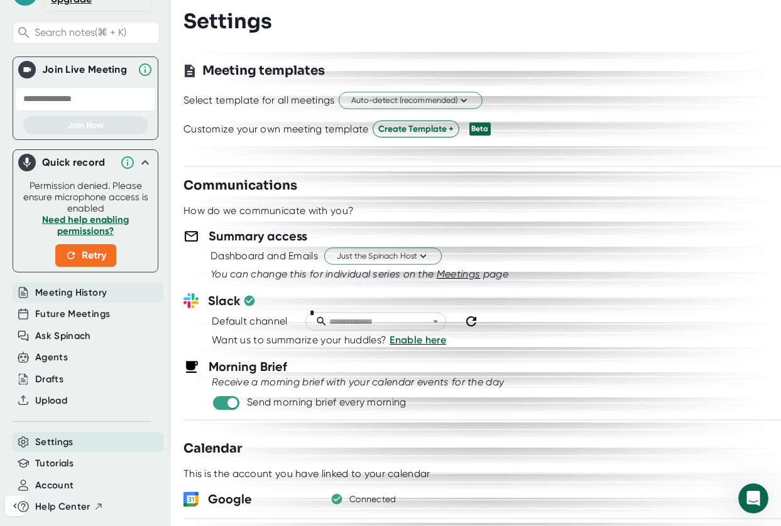
click at [69, 293] on span "Meeting History" at bounding box center [71, 293] width 72 height 14
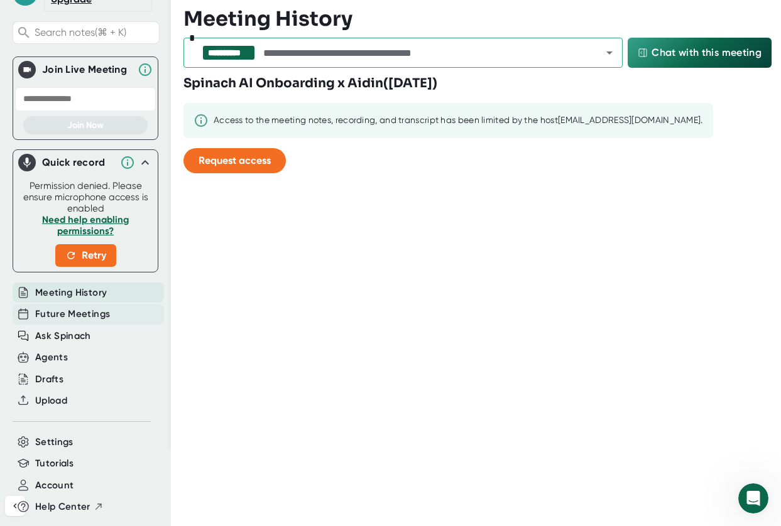
click at [69, 318] on span "Future Meetings" at bounding box center [72, 314] width 75 height 14
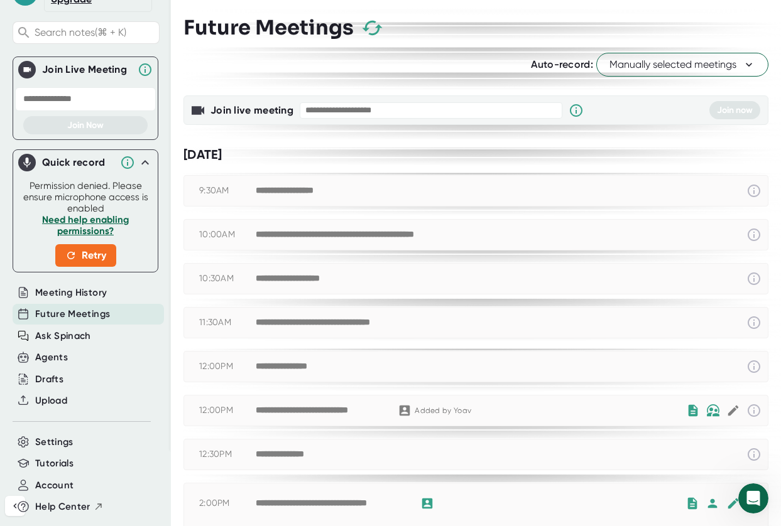
click at [406, 109] on input "text" at bounding box center [431, 110] width 263 height 16
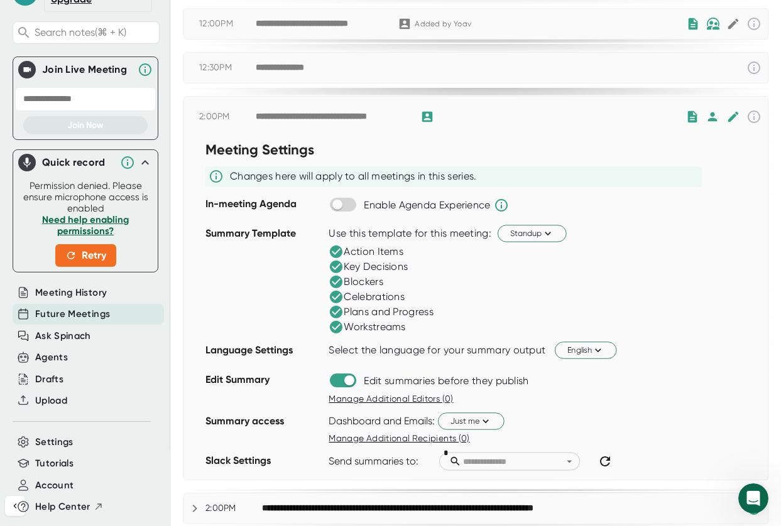
scroll to position [390, 0]
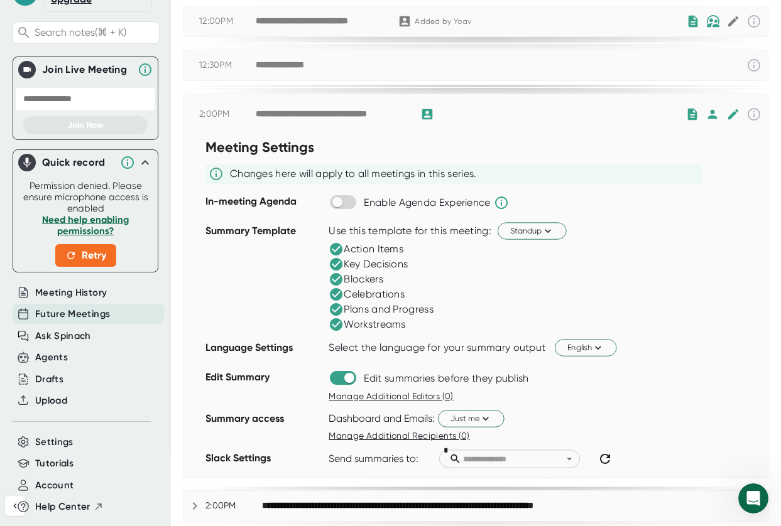
click at [577, 409] on div "Dashboard and Emails: Just me" at bounding box center [548, 418] width 439 height 21
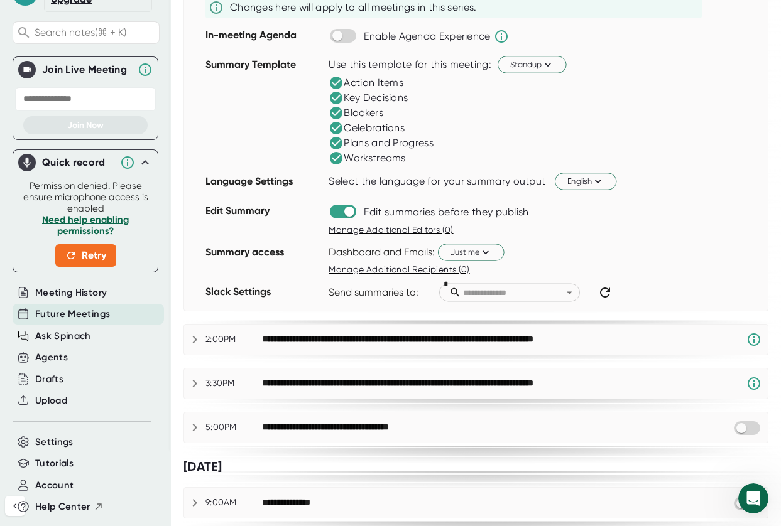
scroll to position [817, 0]
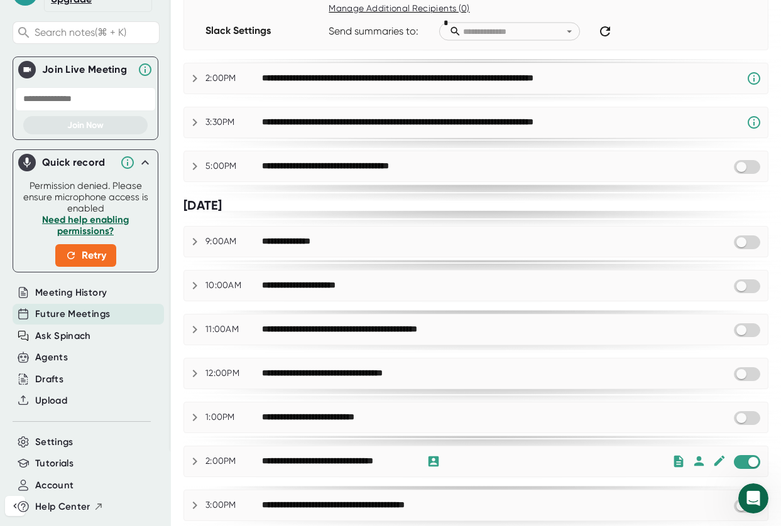
click at [52, 340] on span "Ask Spinach" at bounding box center [63, 336] width 56 height 14
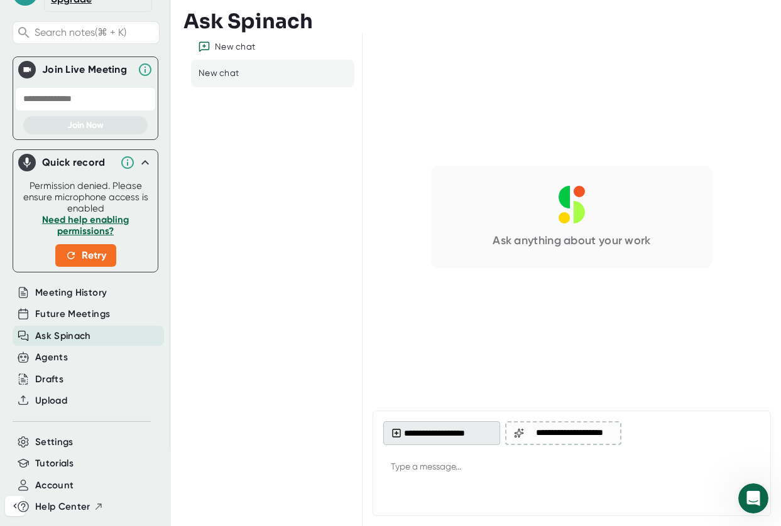
click at [456, 435] on button "**********" at bounding box center [441, 434] width 117 height 24
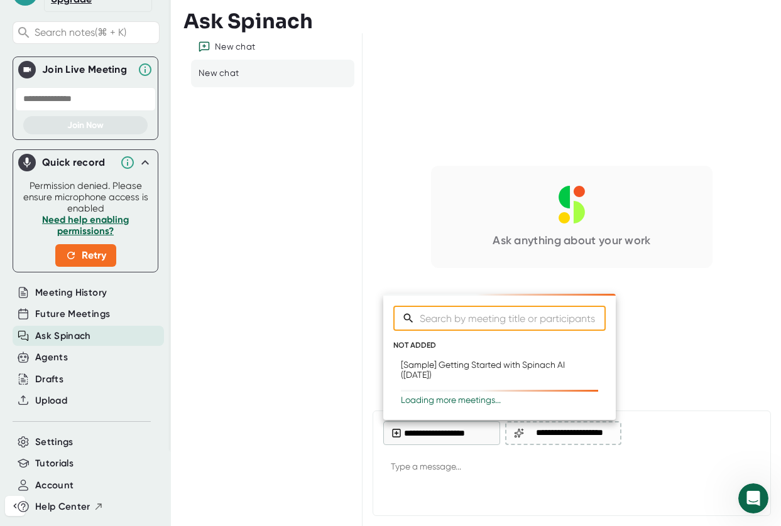
type textarea "x"
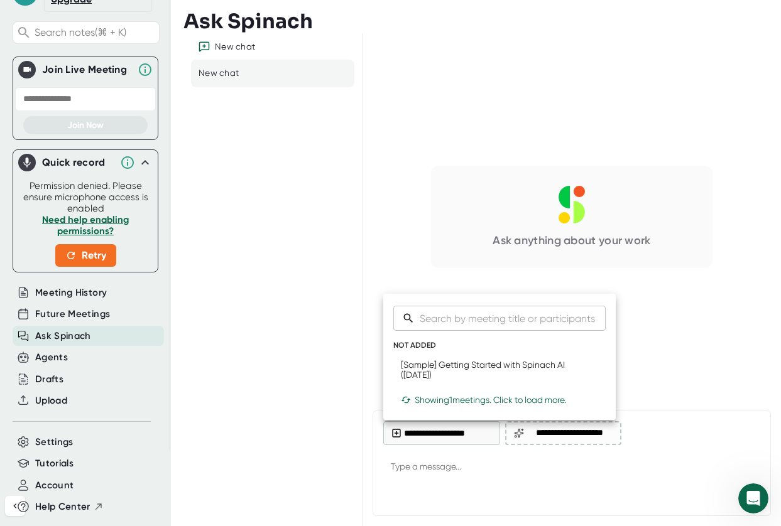
click at [306, 310] on div at bounding box center [390, 263] width 781 height 526
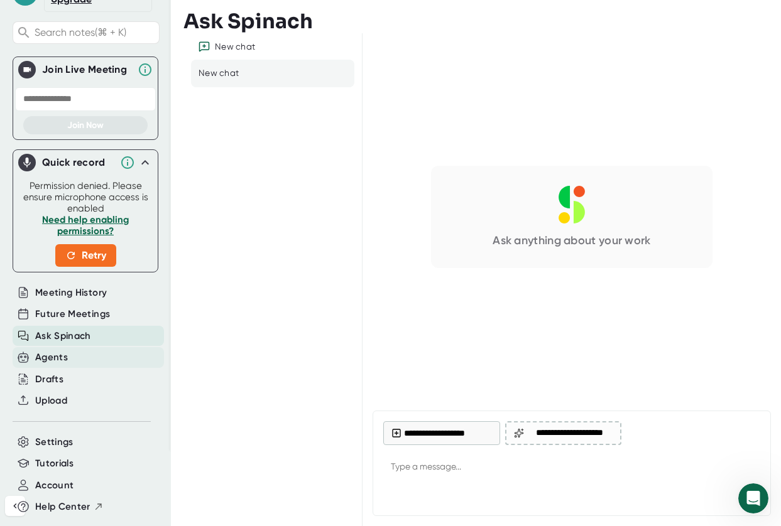
click at [57, 362] on div "Agents" at bounding box center [51, 358] width 33 height 14
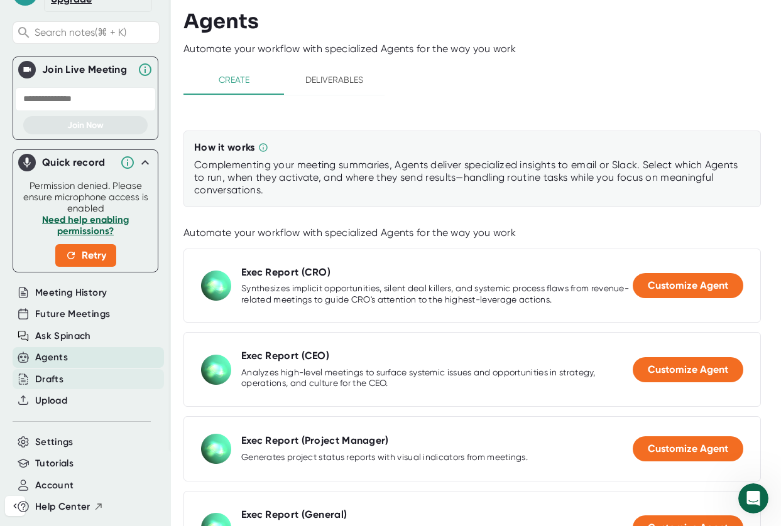
click at [67, 385] on div "Drafts" at bounding box center [88, 379] width 151 height 21
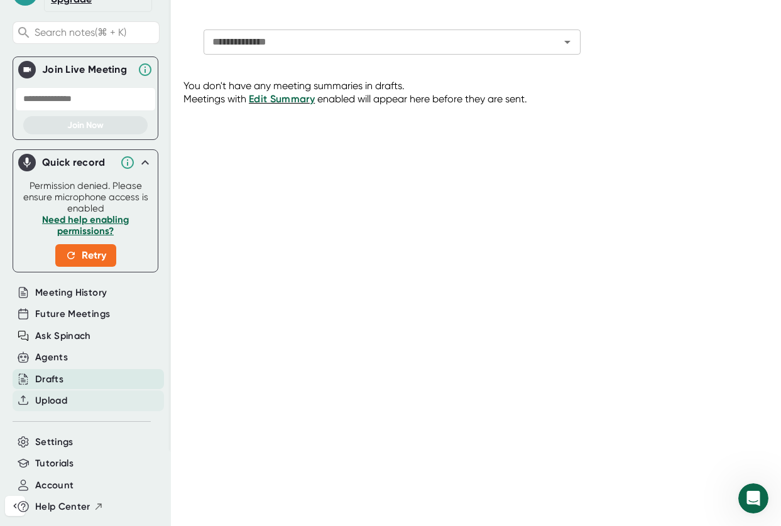
click at [66, 401] on span "Upload" at bounding box center [51, 401] width 32 height 14
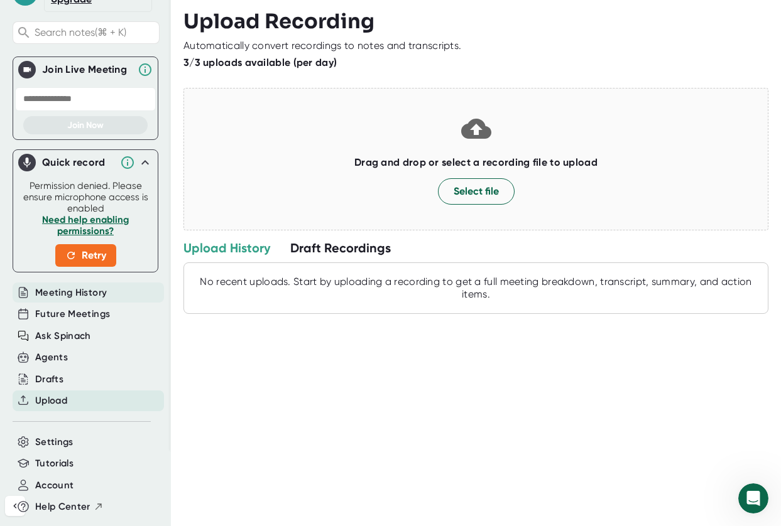
click at [60, 286] on span "Meeting History" at bounding box center [71, 293] width 72 height 14
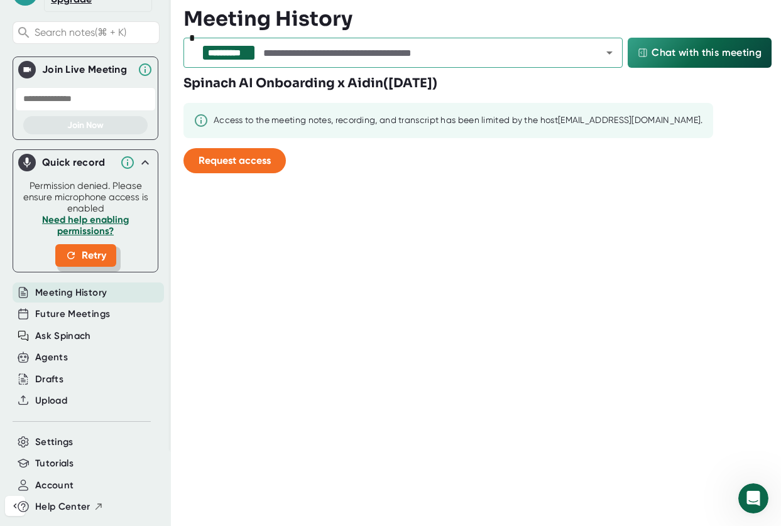
click at [93, 264] on button "Retry" at bounding box center [85, 255] width 61 height 23
click at [84, 258] on span "Retry" at bounding box center [85, 255] width 41 height 15
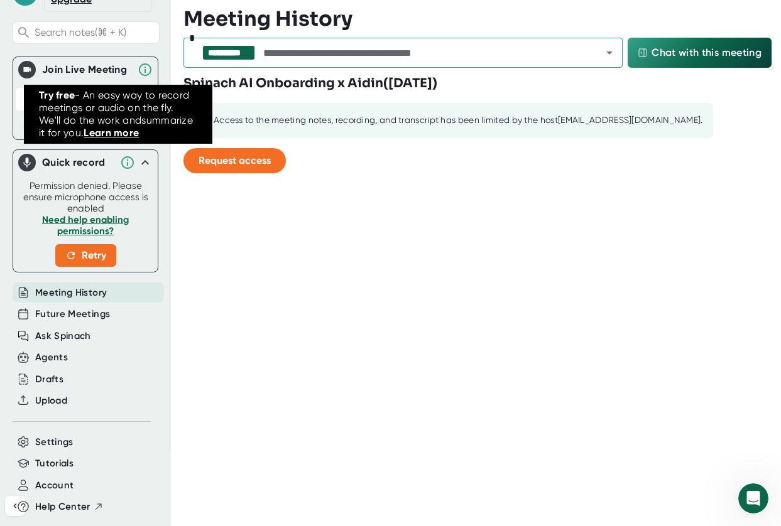
click at [120, 162] on icon at bounding box center [127, 162] width 15 height 15
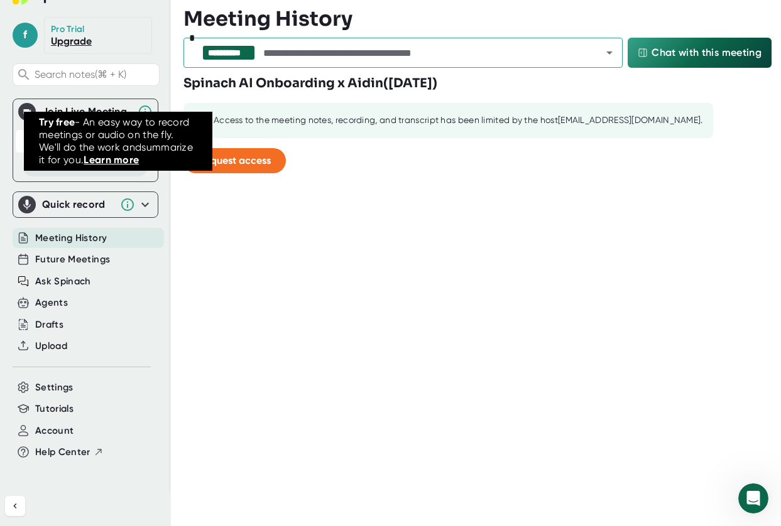
scroll to position [33, 0]
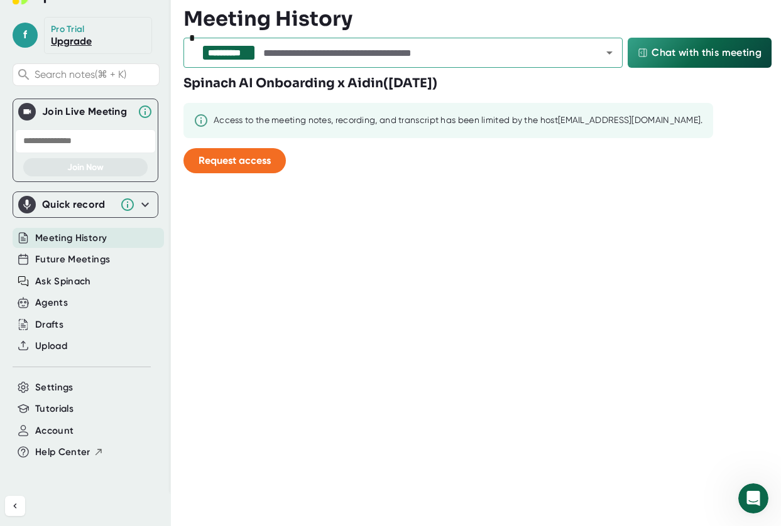
click at [139, 202] on icon at bounding box center [145, 204] width 15 height 15
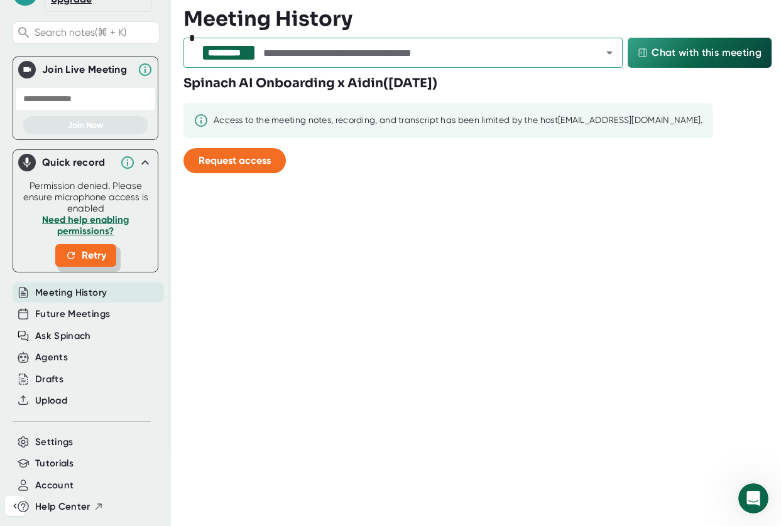
click at [76, 257] on span "Retry" at bounding box center [85, 255] width 41 height 15
click at [234, 157] on span "Request access" at bounding box center [235, 161] width 72 height 12
